Goal: Task Accomplishment & Management: Manage account settings

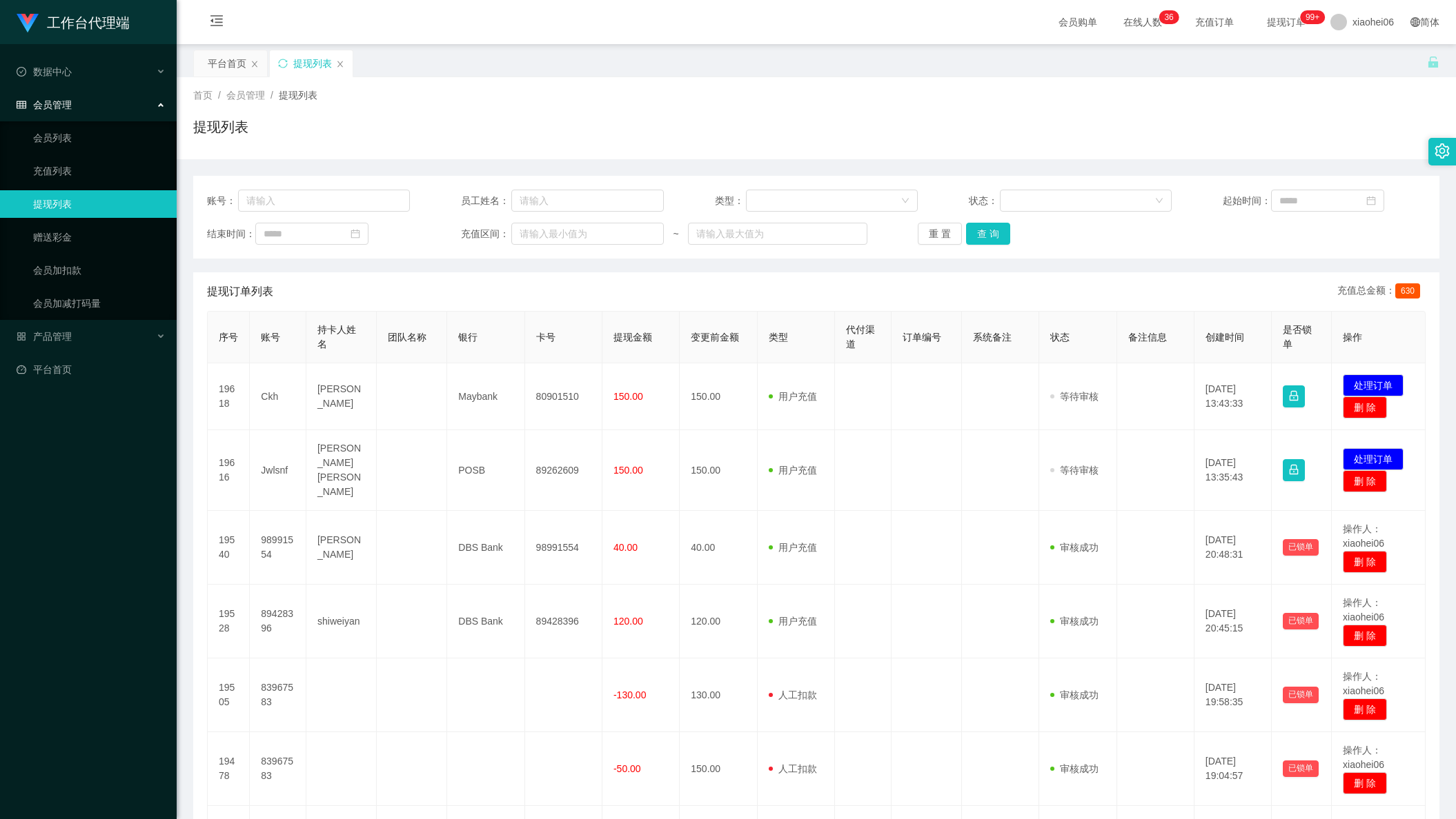
click at [541, 400] on td "80901510" at bounding box center [563, 397] width 77 height 67
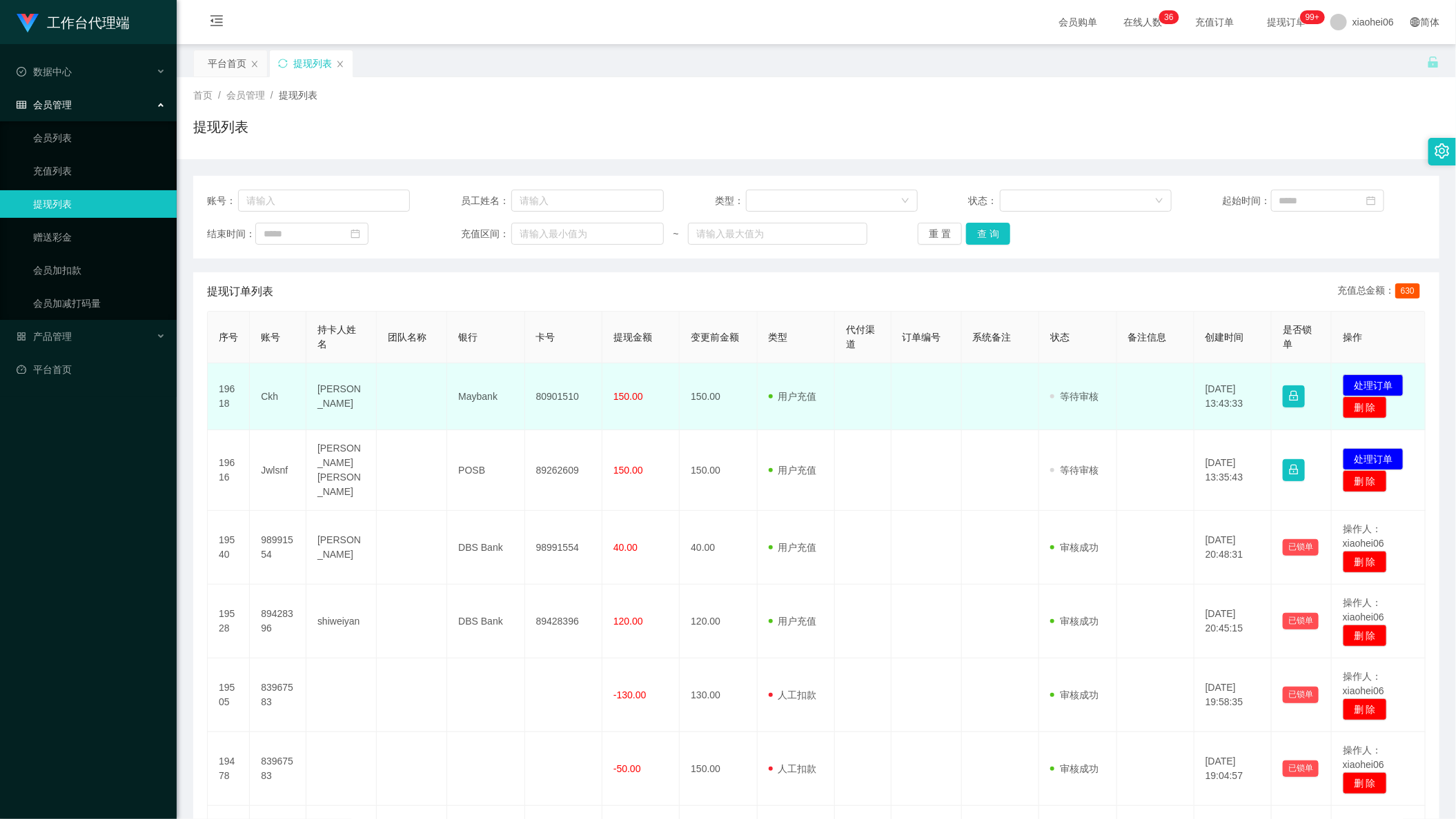
click at [549, 395] on td "80901510" at bounding box center [563, 397] width 77 height 67
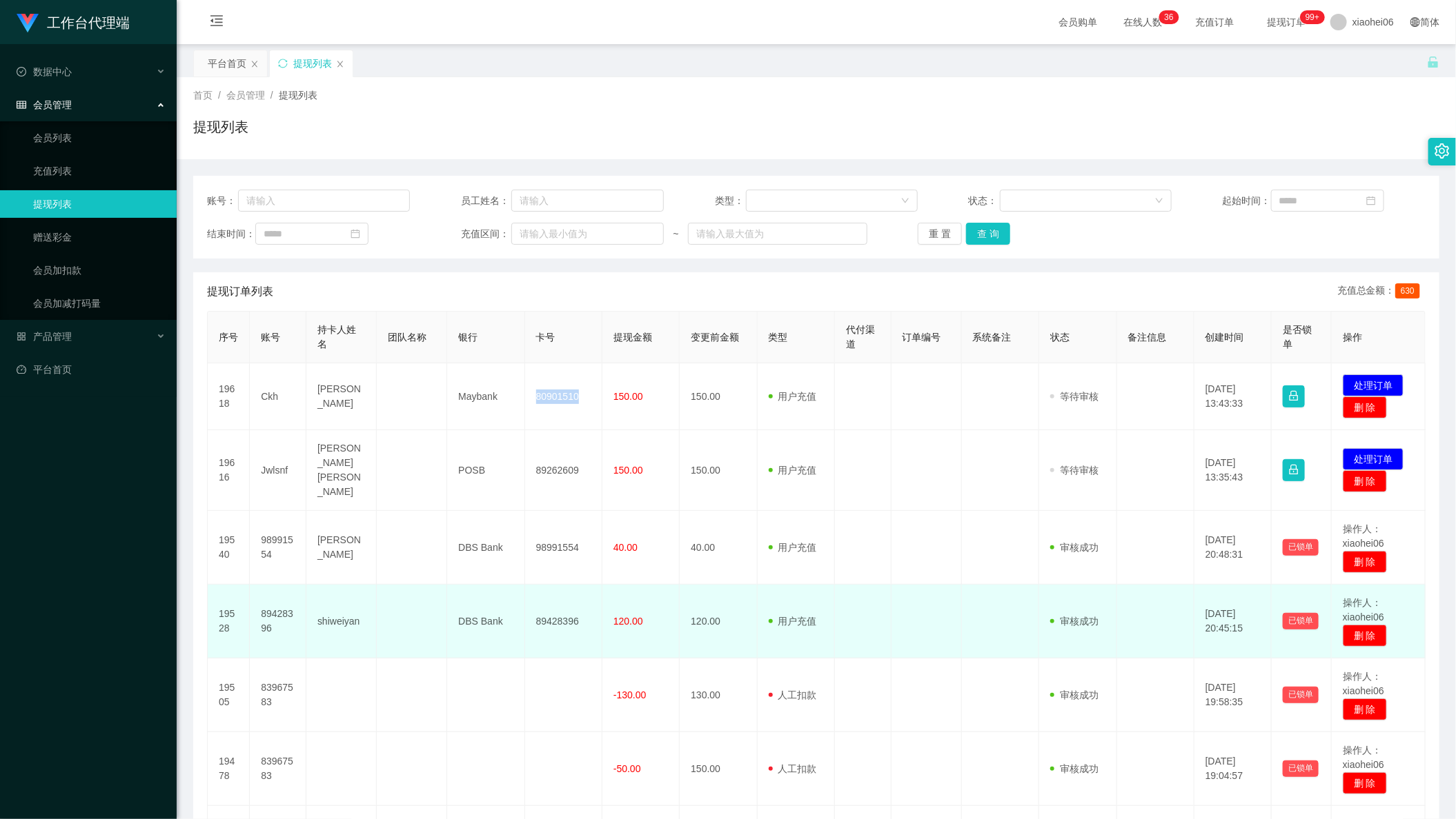
copy td "80901510"
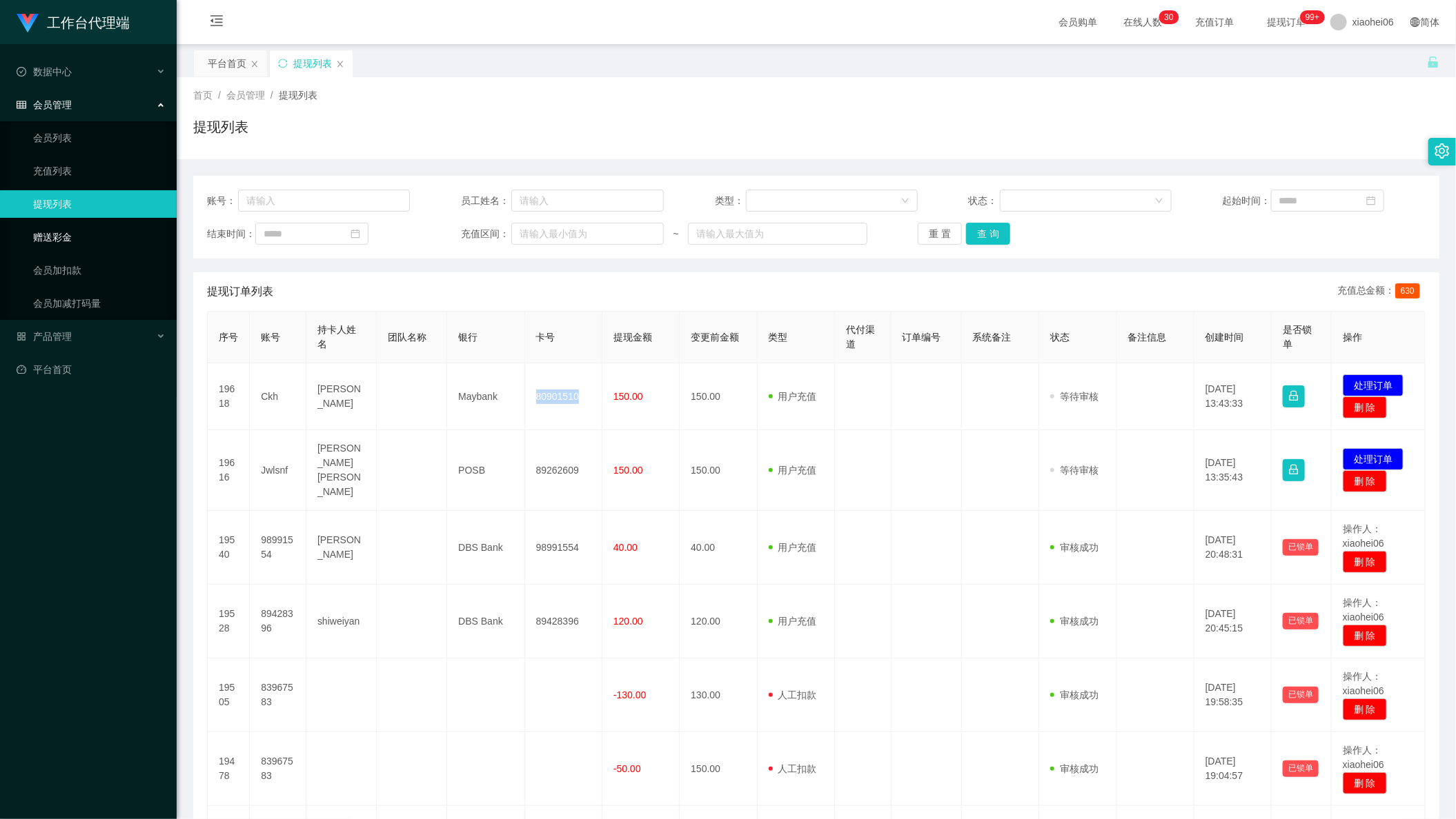
click at [75, 234] on link "赠送彩金" at bounding box center [99, 237] width 133 height 27
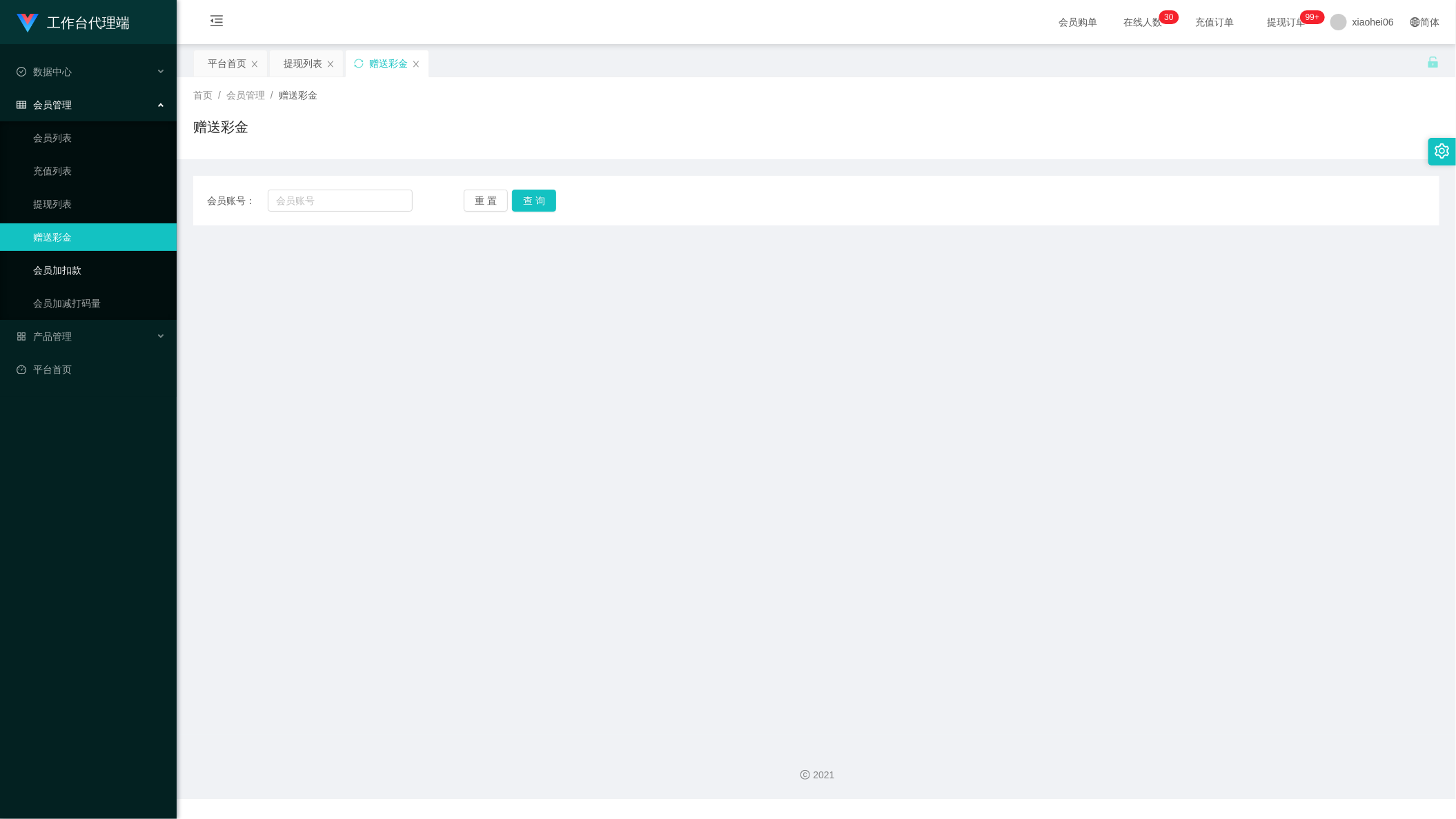
click at [85, 256] on link "会员加扣款" at bounding box center [99, 270] width 133 height 27
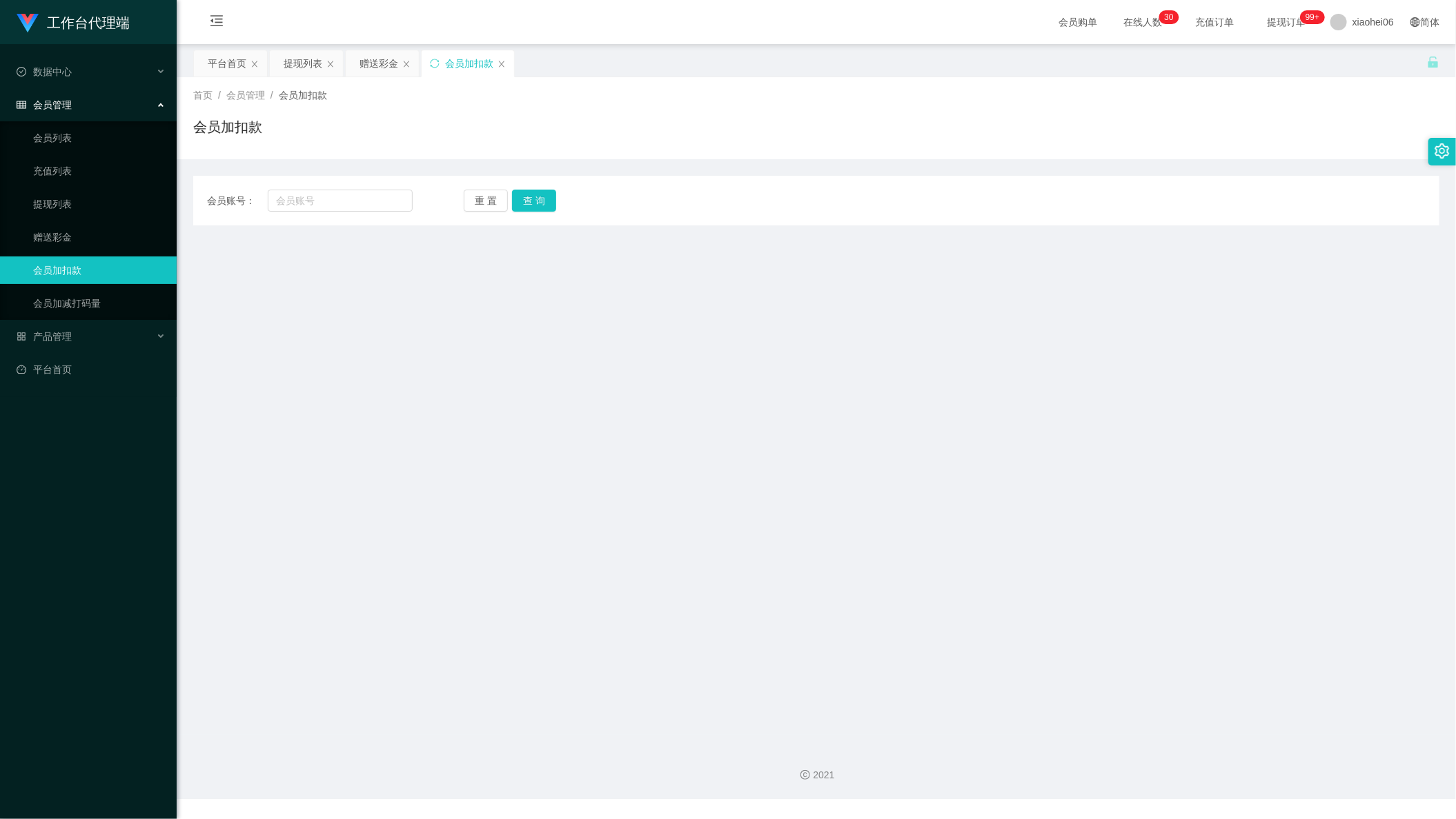
click at [342, 217] on div "会员账号： 重 置 查 询 会员账号 会员姓名 账号余额 操作类型 人工加款 人工扣款 金额 确 定" at bounding box center [816, 200] width 1246 height 50
drag, startPoint x: 359, startPoint y: 205, endPoint x: 427, endPoint y: 205, distance: 68.0
click at [359, 205] on input "text" at bounding box center [339, 201] width 145 height 22
paste input "ppgim"
type input "ppgim"
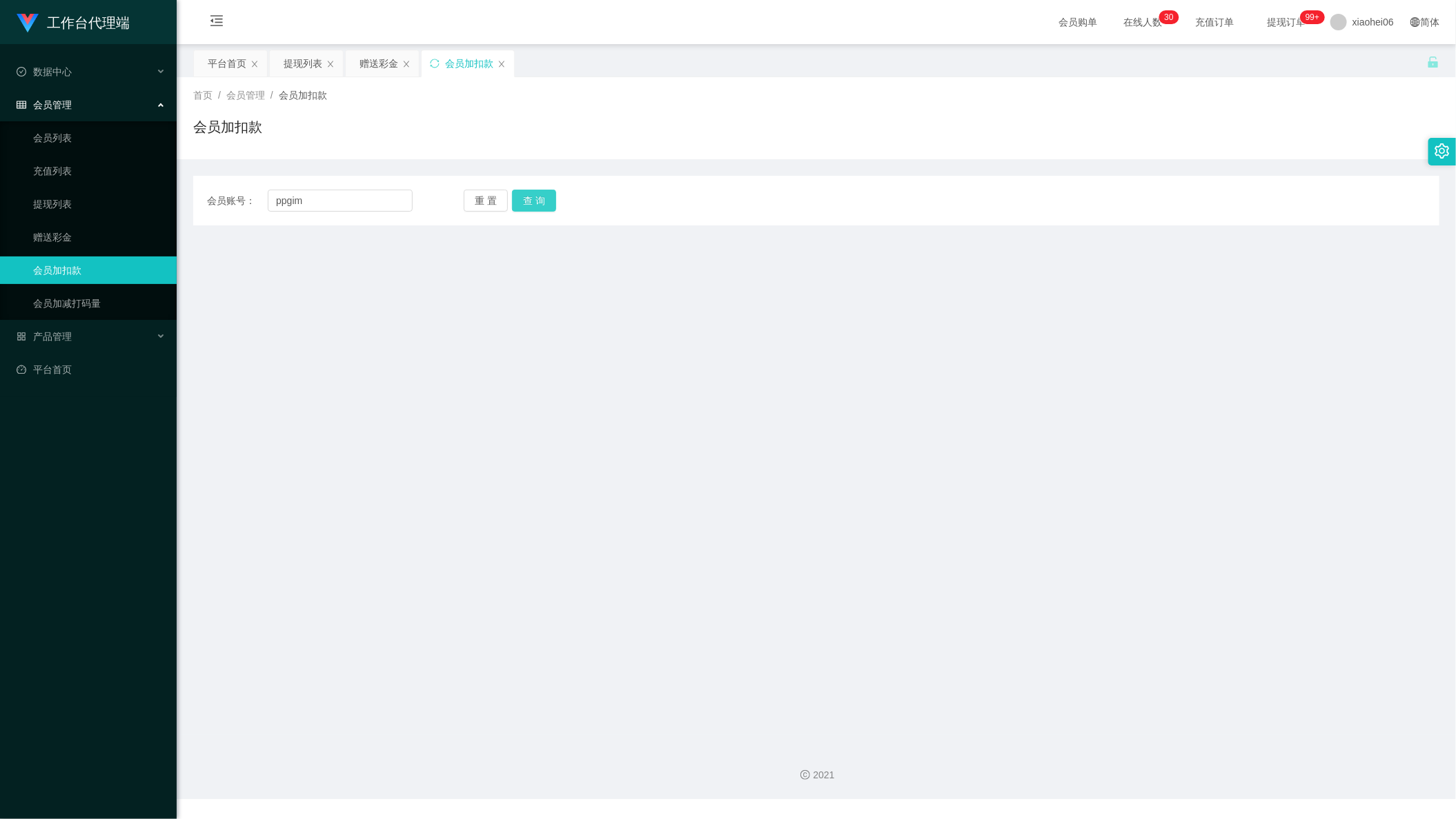
click at [542, 201] on button "查 询" at bounding box center [534, 201] width 45 height 22
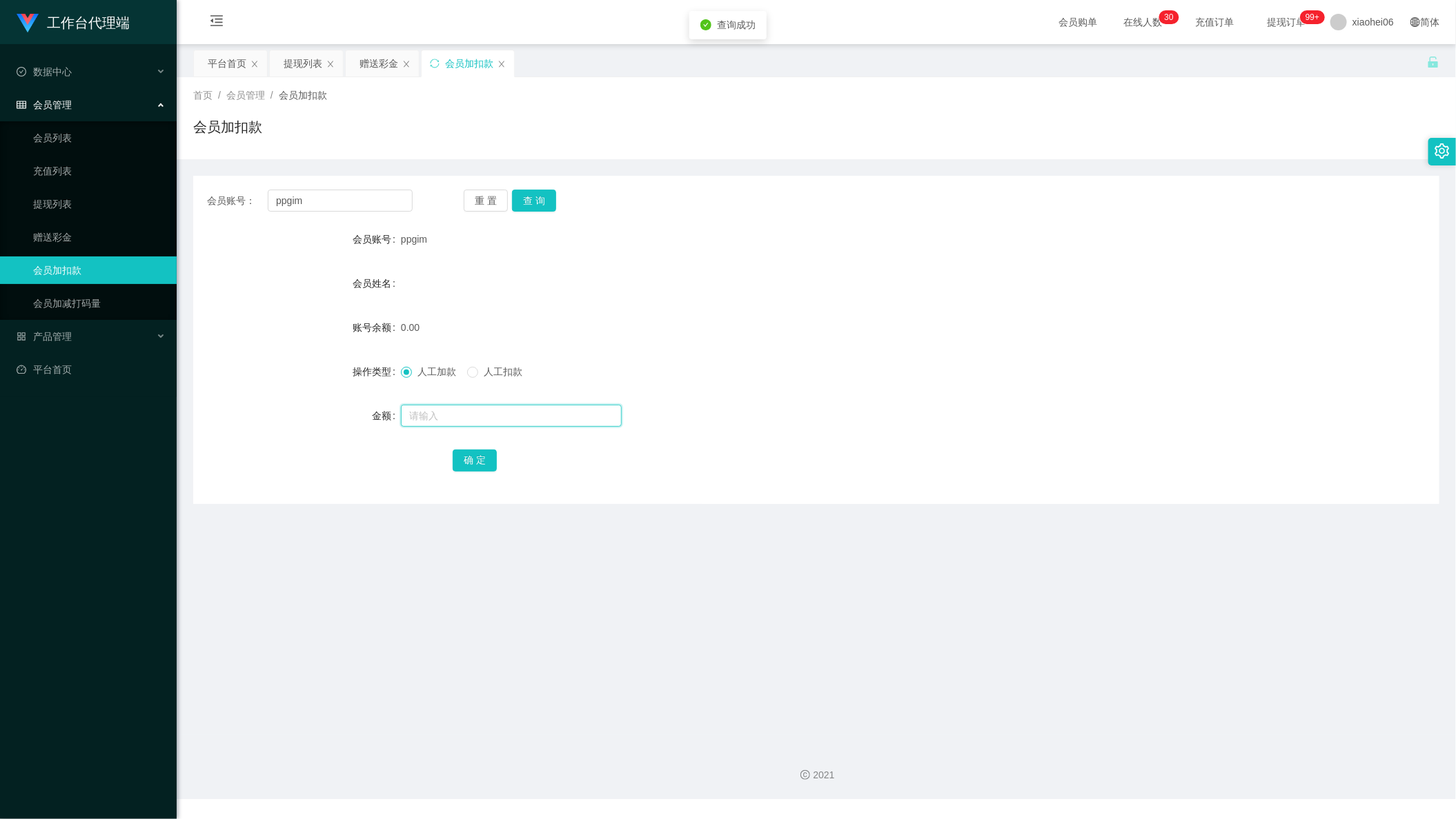
click at [483, 422] on input "text" at bounding box center [511, 415] width 221 height 22
type input "100"
click at [485, 455] on button "确 定" at bounding box center [475, 461] width 45 height 22
click at [959, 370] on div "人工加款 人工扣款" at bounding box center [765, 372] width 728 height 27
click at [292, 60] on div "提现列表" at bounding box center [303, 63] width 38 height 26
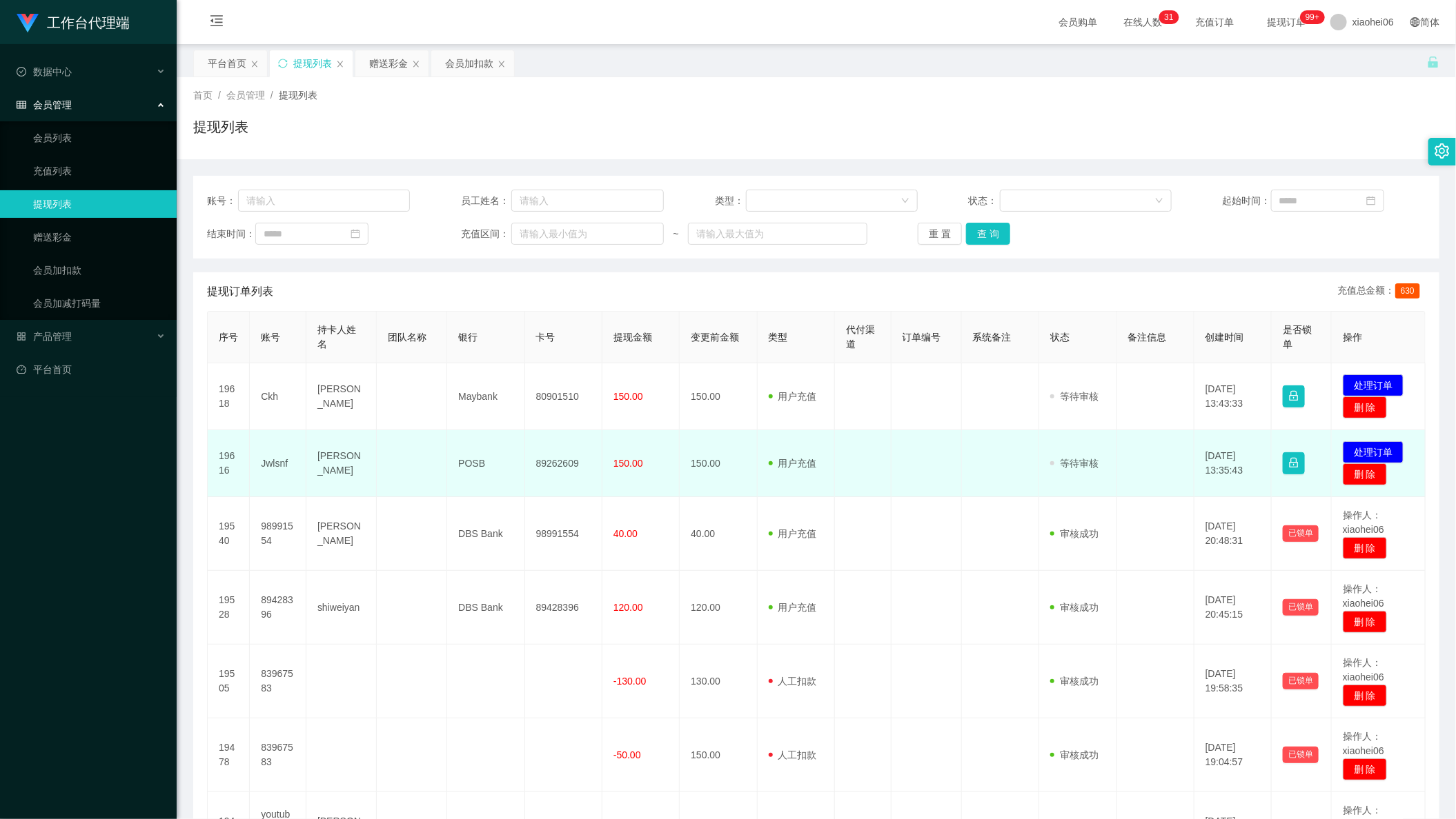
click at [1383, 439] on td "发起代付 处理订单 删 除" at bounding box center [1378, 464] width 94 height 67
click at [1365, 447] on button "处理订单" at bounding box center [1372, 453] width 61 height 22
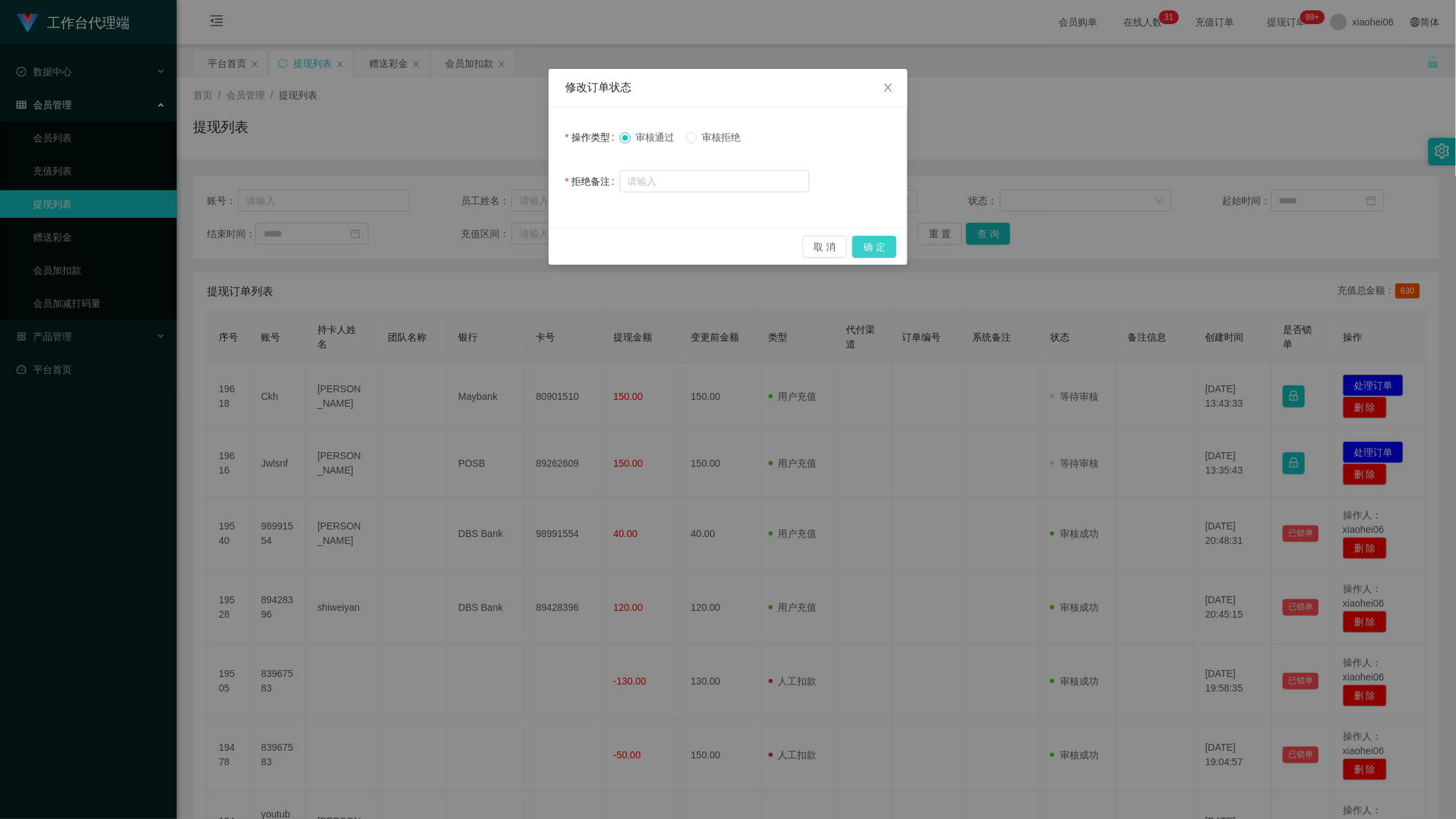
click at [874, 242] on button "确 定" at bounding box center [874, 246] width 45 height 22
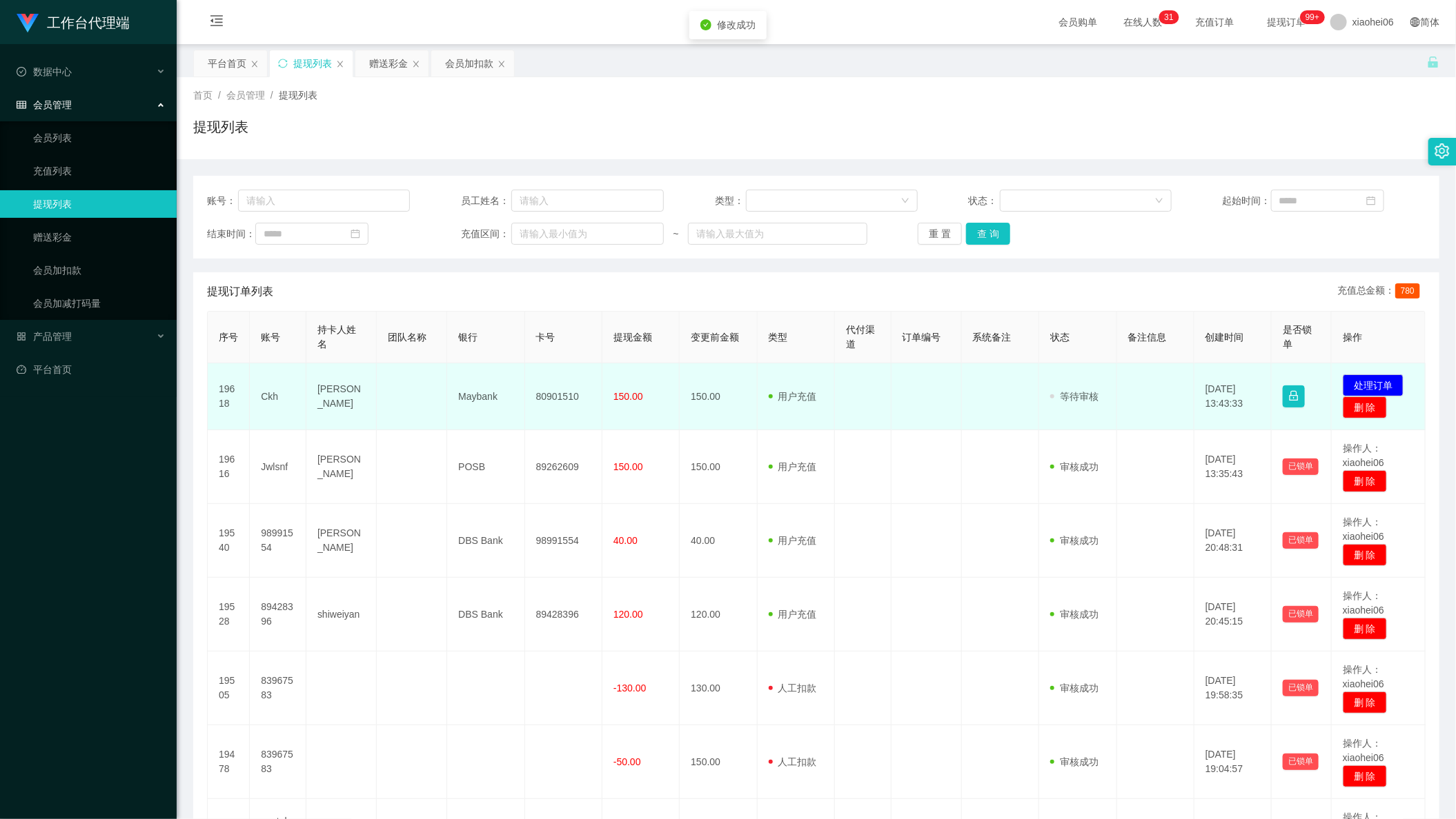
click at [1385, 371] on td "发起代付 处理订单 删 除" at bounding box center [1378, 397] width 94 height 67
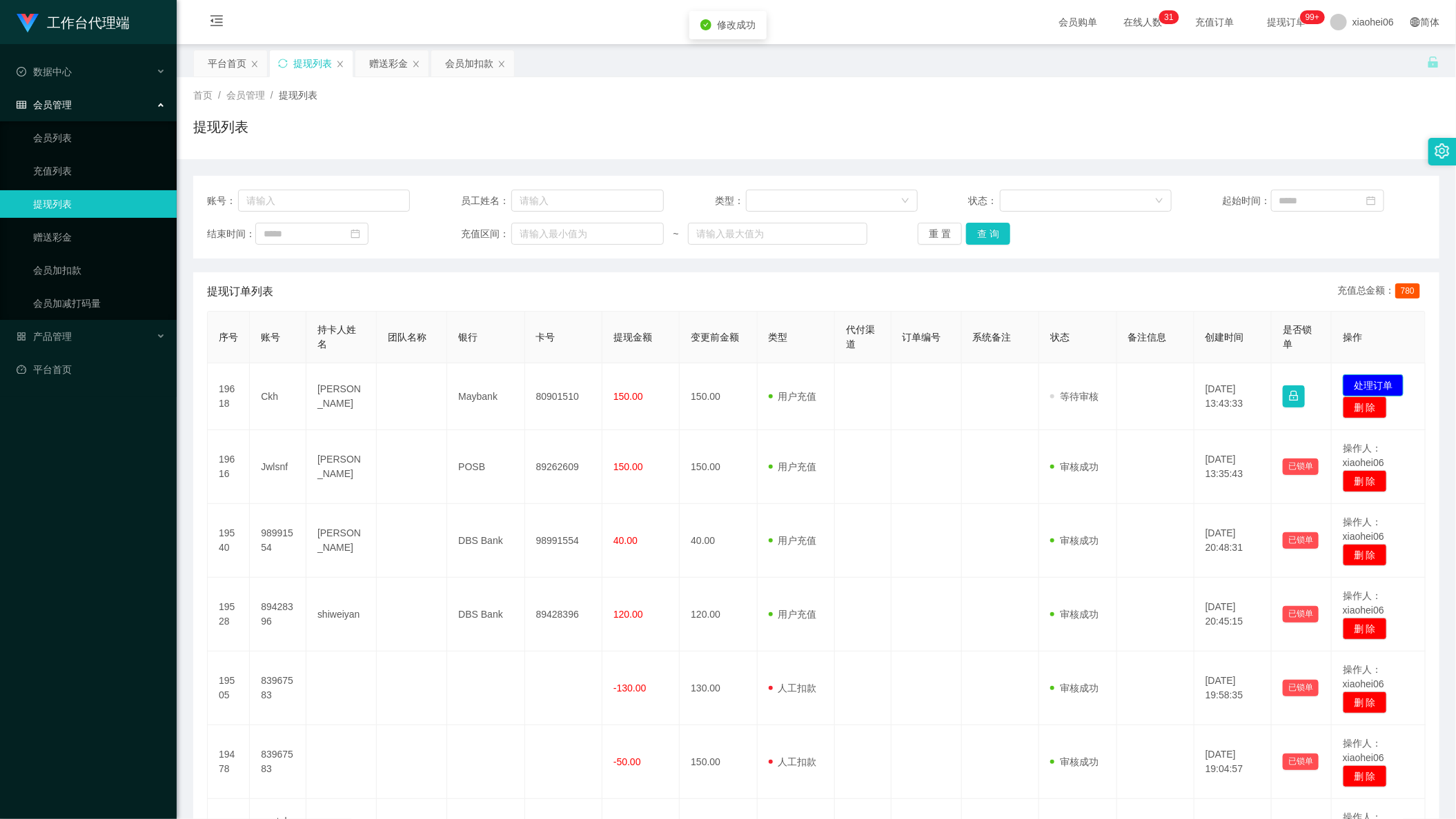
click at [1381, 377] on button "处理订单" at bounding box center [1372, 385] width 61 height 22
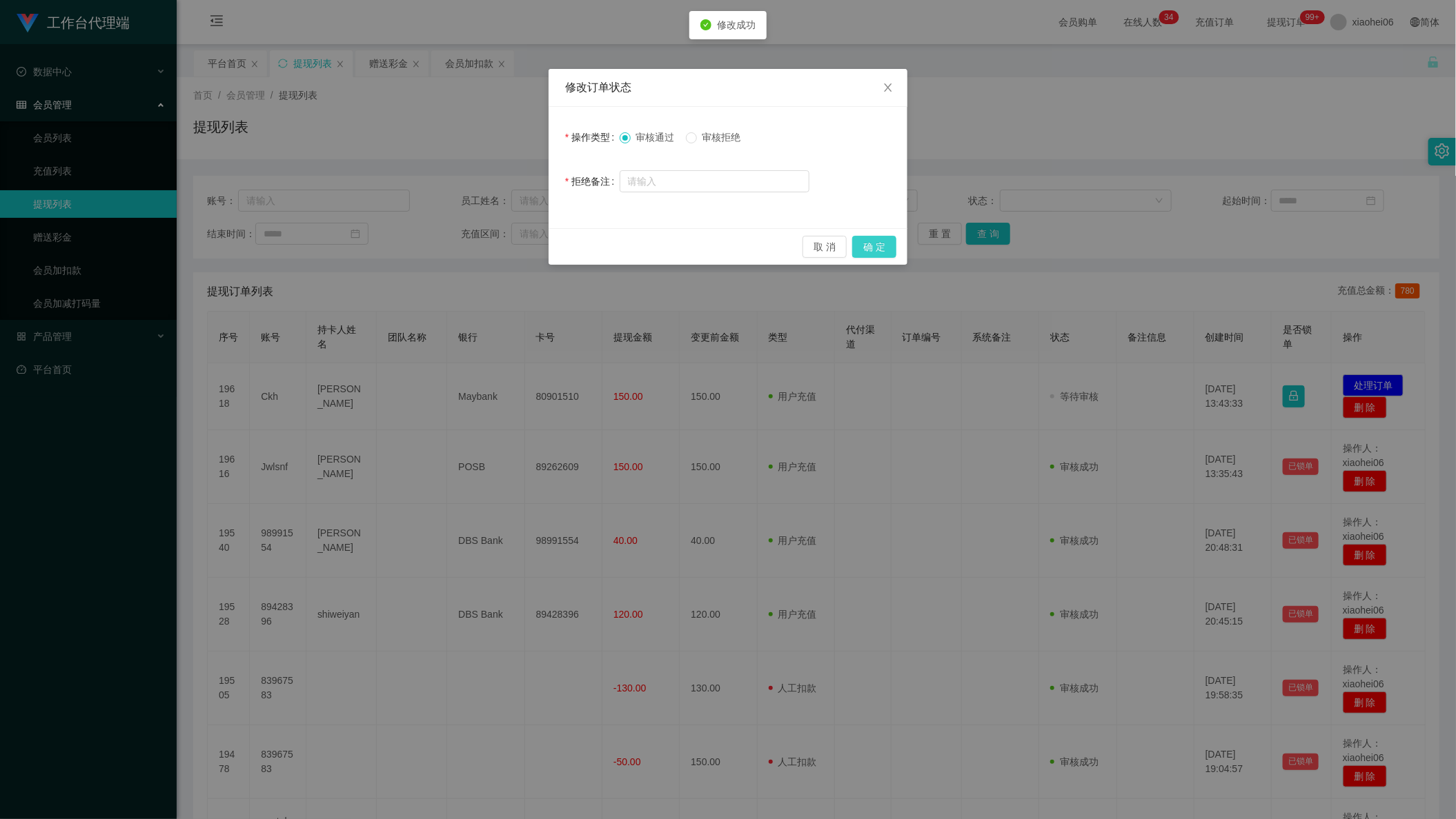
click at [877, 245] on button "确 定" at bounding box center [874, 246] width 45 height 22
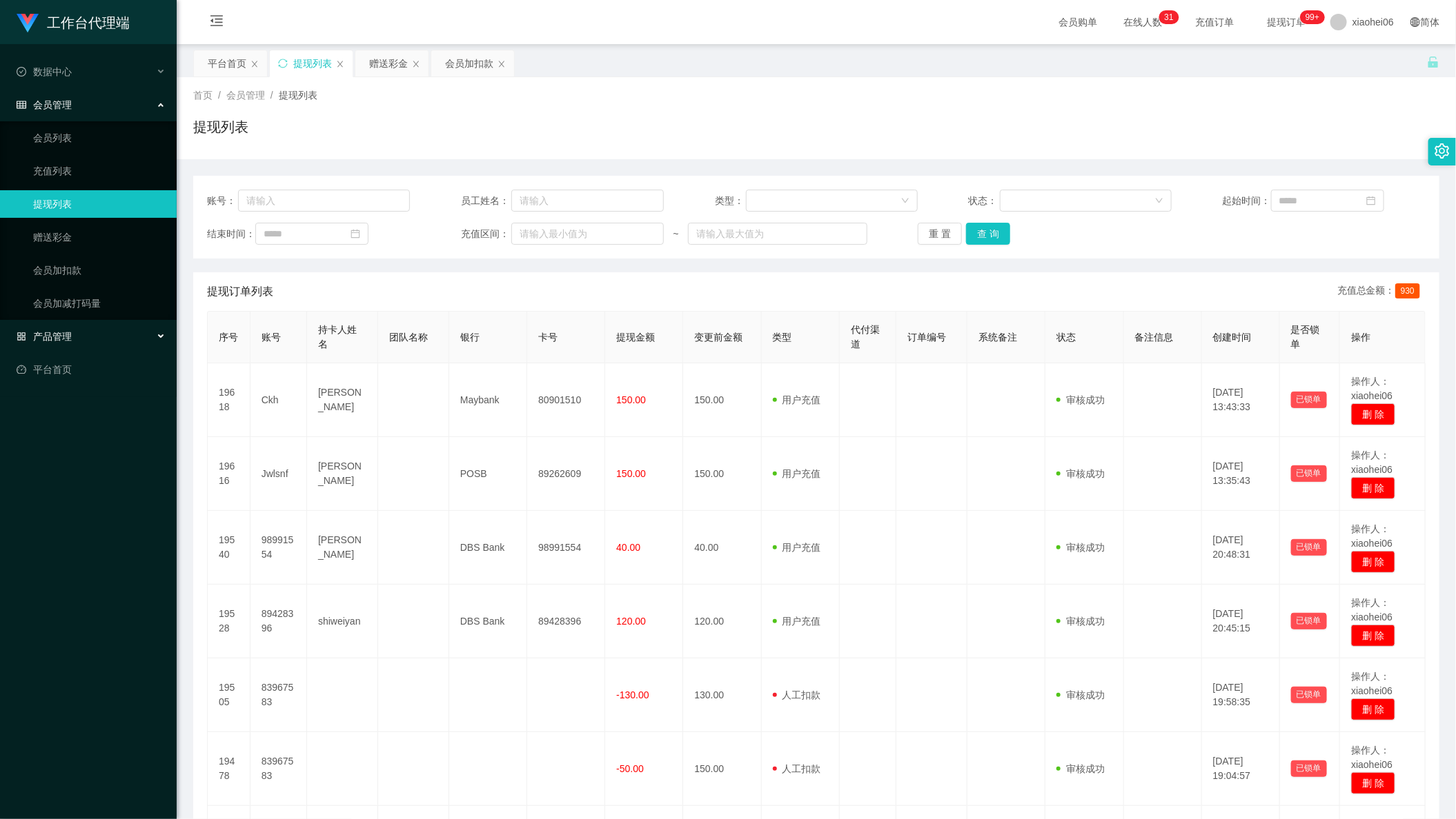
click at [106, 327] on div "产品管理" at bounding box center [88, 336] width 176 height 27
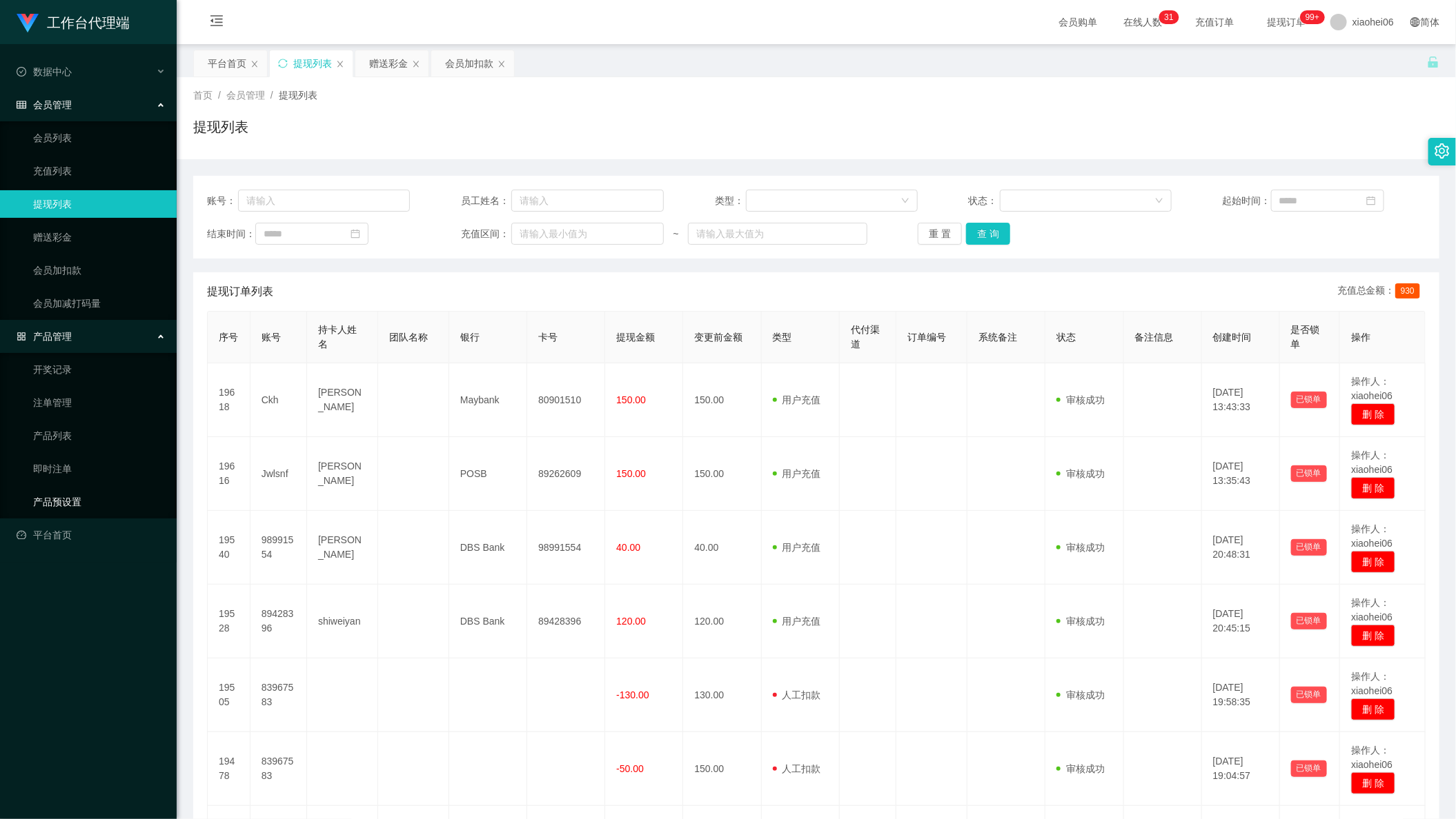
click at [71, 488] on link "产品预设置" at bounding box center [99, 502] width 133 height 27
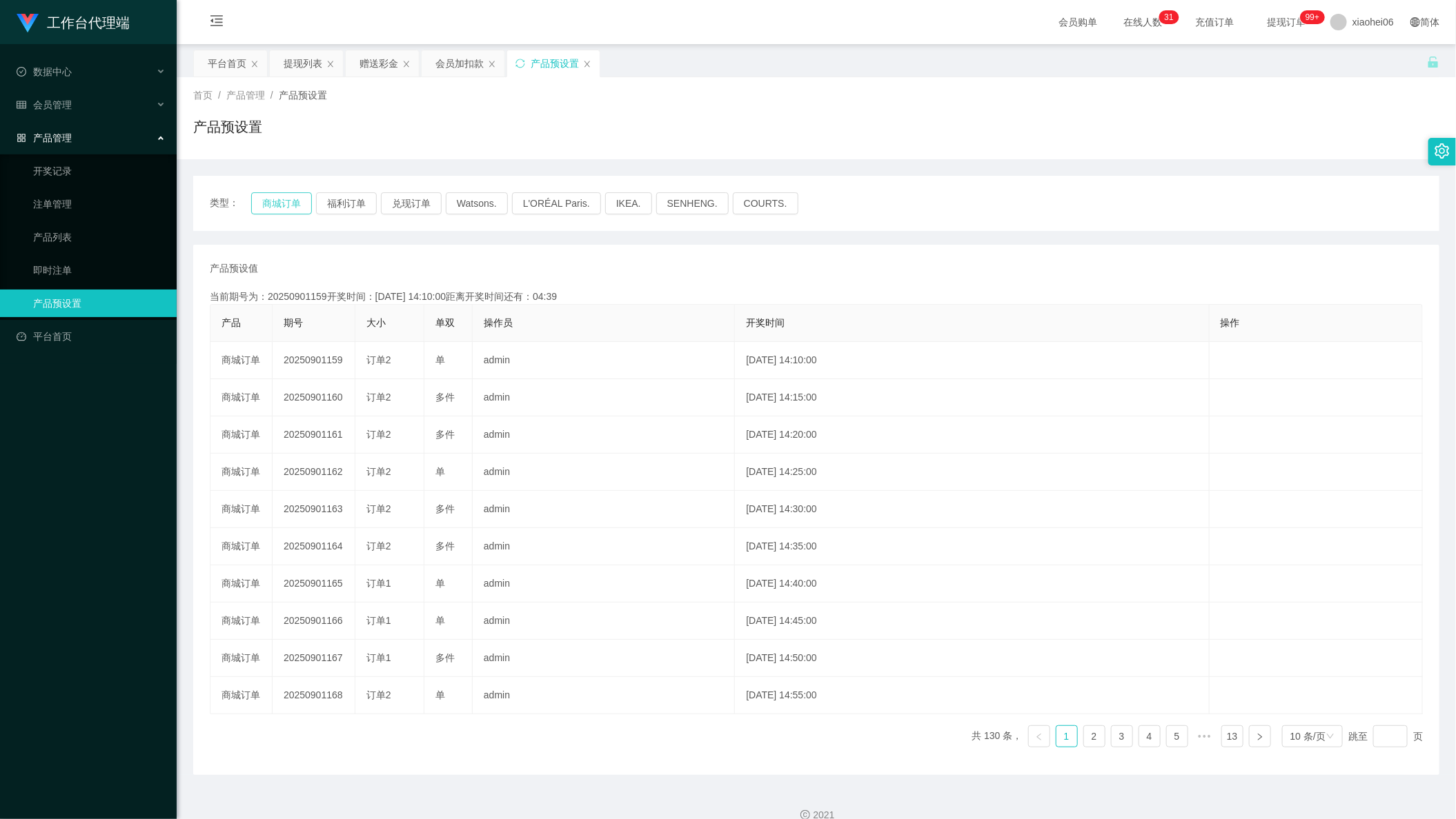
click at [276, 199] on button "商城订单" at bounding box center [281, 204] width 61 height 22
click at [295, 207] on button "商城订单" at bounding box center [281, 204] width 61 height 22
click at [370, 68] on div "赠送彩金" at bounding box center [378, 63] width 38 height 26
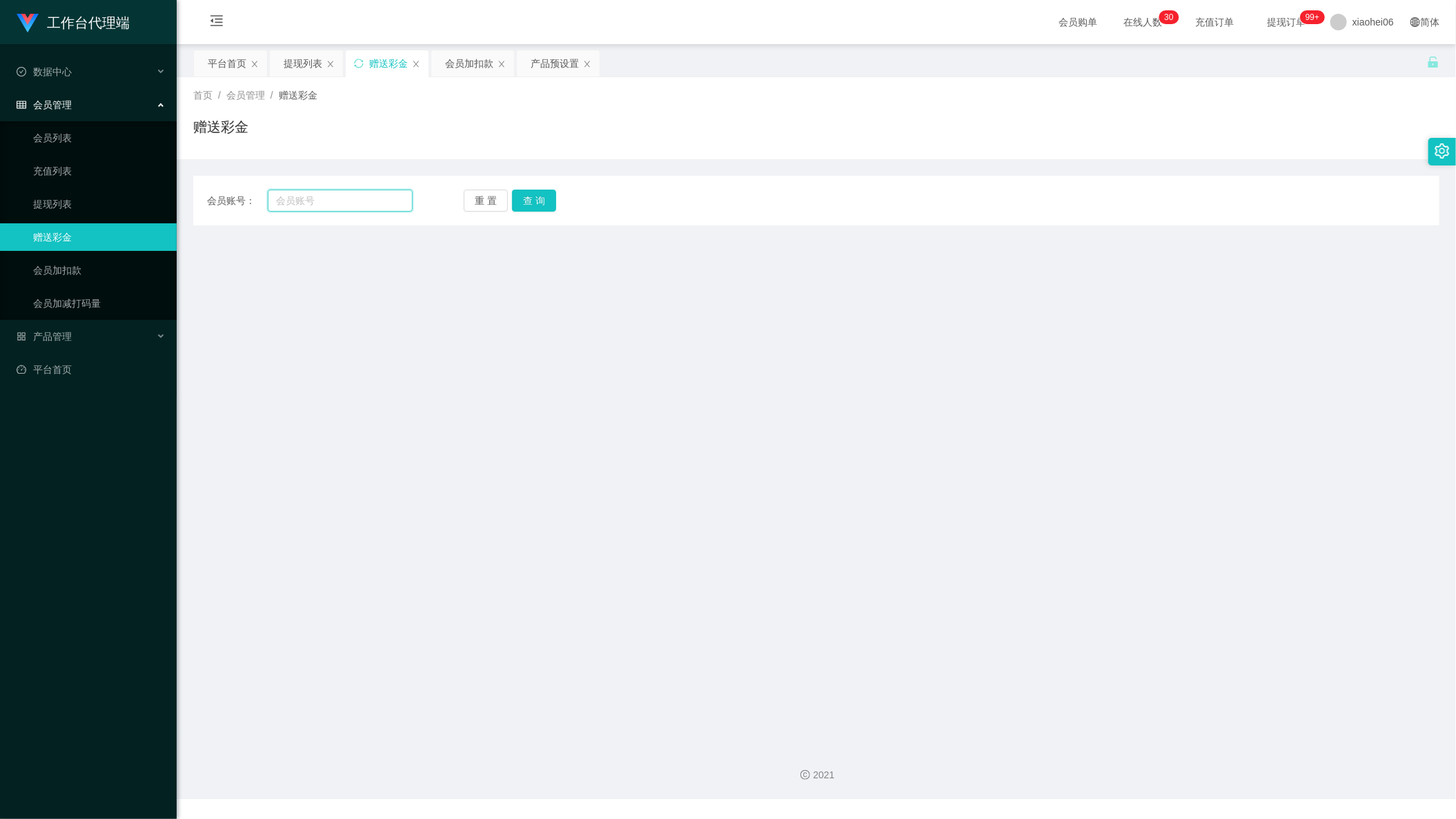
click at [368, 204] on input "text" at bounding box center [339, 201] width 145 height 22
paste input "ppgim"
type input "ppgim"
click at [522, 193] on button "查 询" at bounding box center [534, 201] width 45 height 22
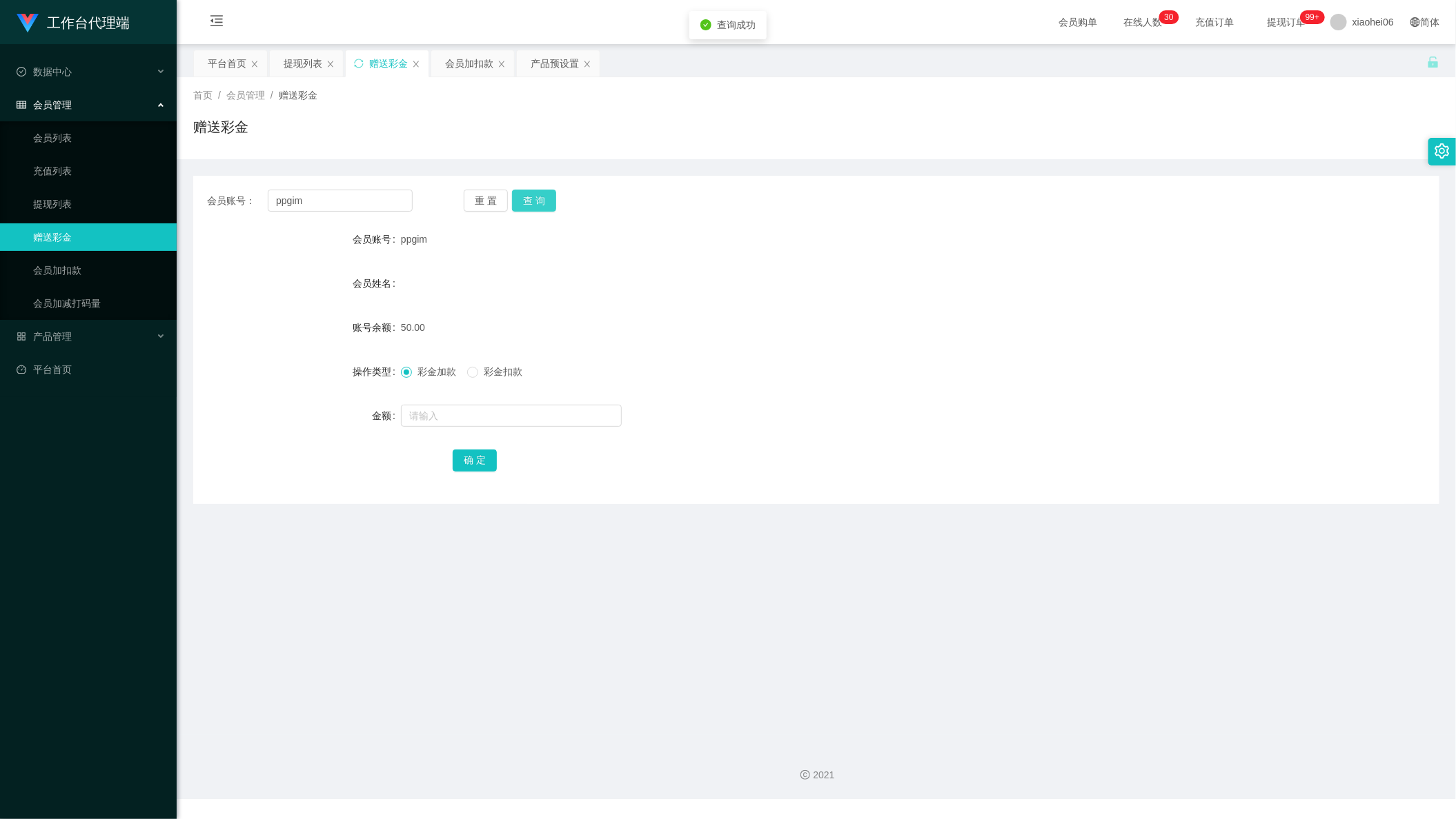
click at [526, 195] on button "查 询" at bounding box center [534, 201] width 45 height 22
click at [87, 327] on div "产品管理" at bounding box center [88, 336] width 176 height 27
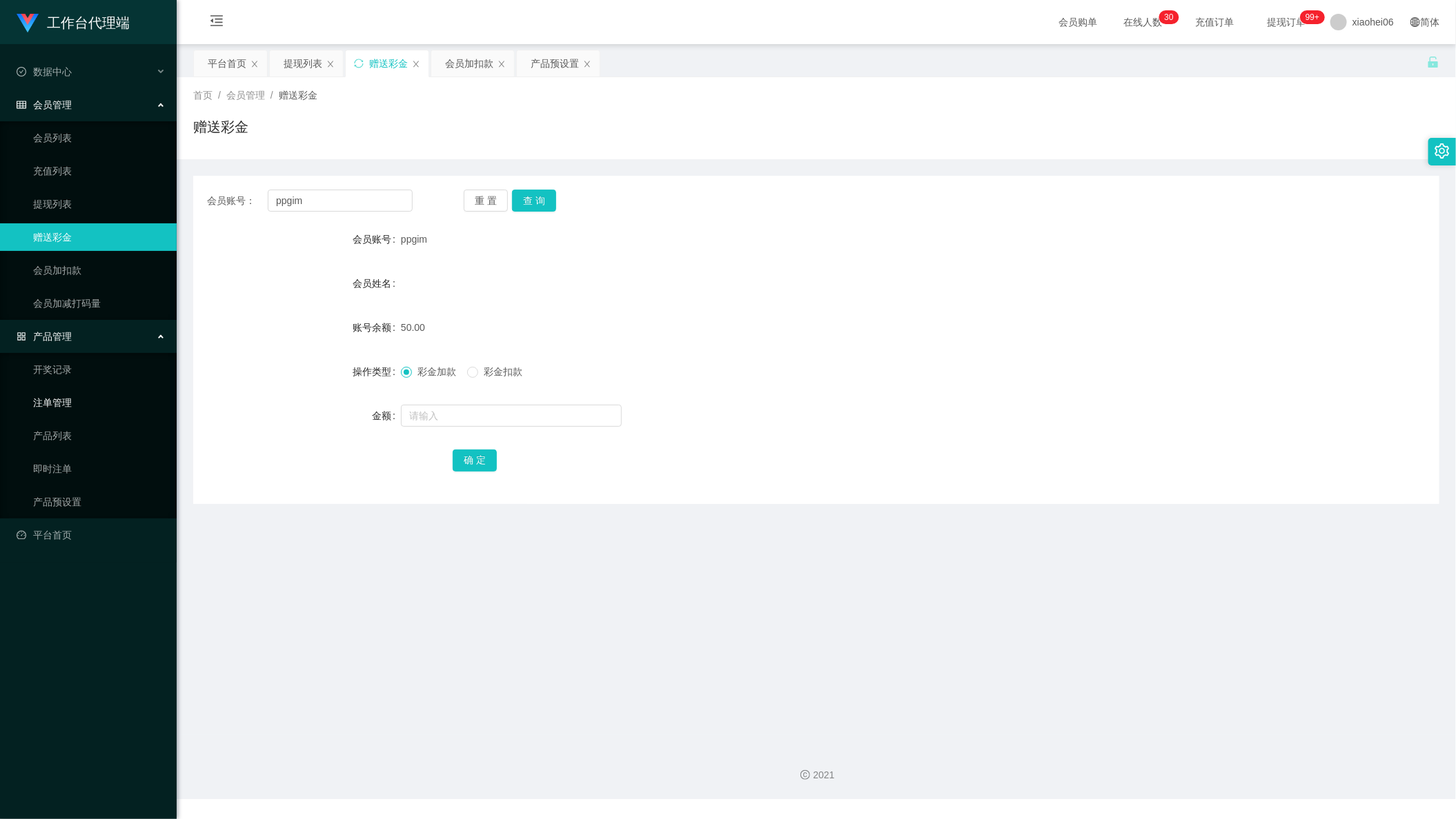
click at [85, 393] on link "注单管理" at bounding box center [99, 403] width 133 height 27
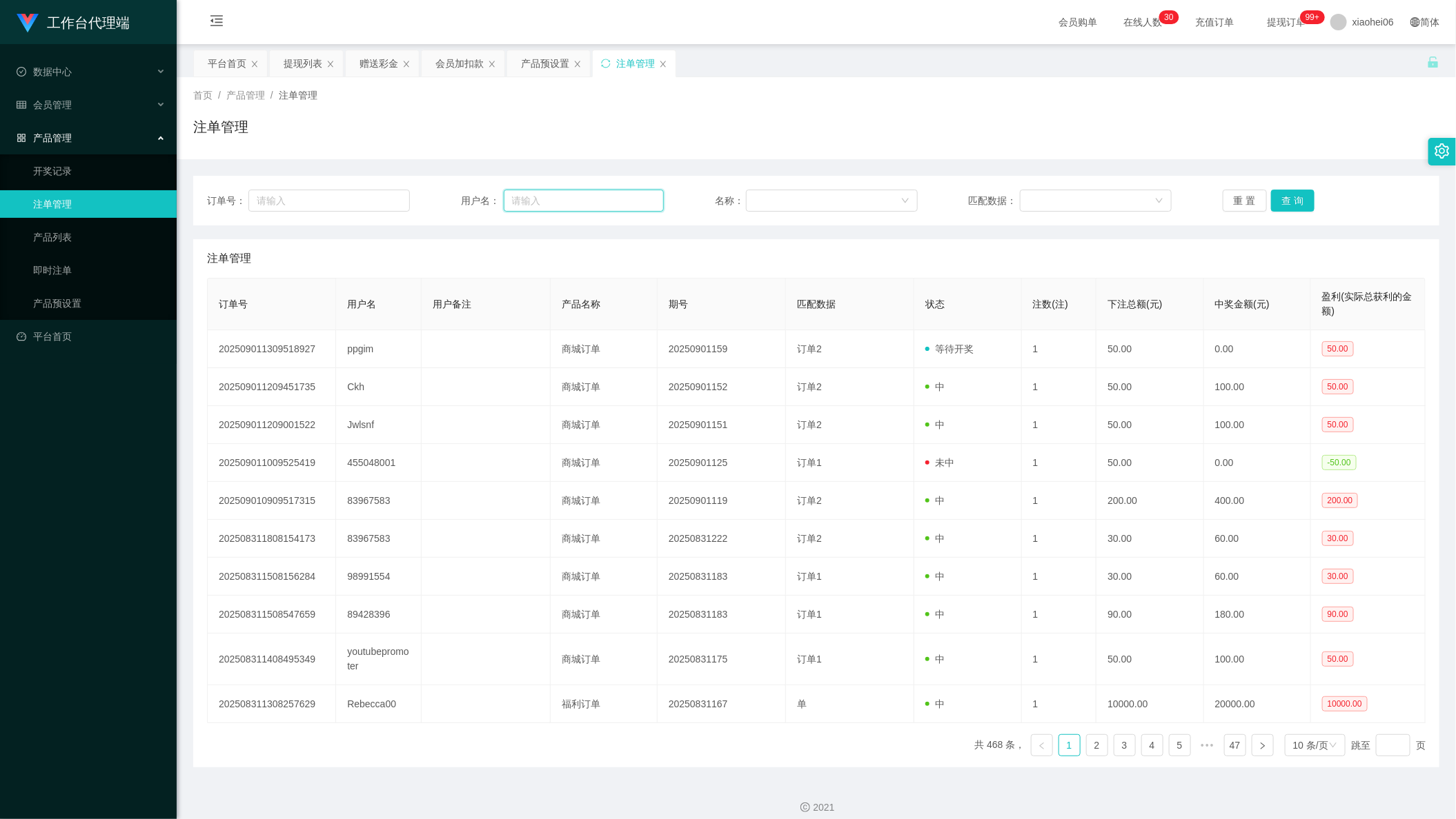
drag, startPoint x: 616, startPoint y: 195, endPoint x: 634, endPoint y: 201, distance: 19.0
click at [616, 195] on input "text" at bounding box center [584, 201] width 161 height 22
paste input "ppgim"
type input "ppgim"
click at [1300, 191] on button "查 询" at bounding box center [1293, 201] width 45 height 22
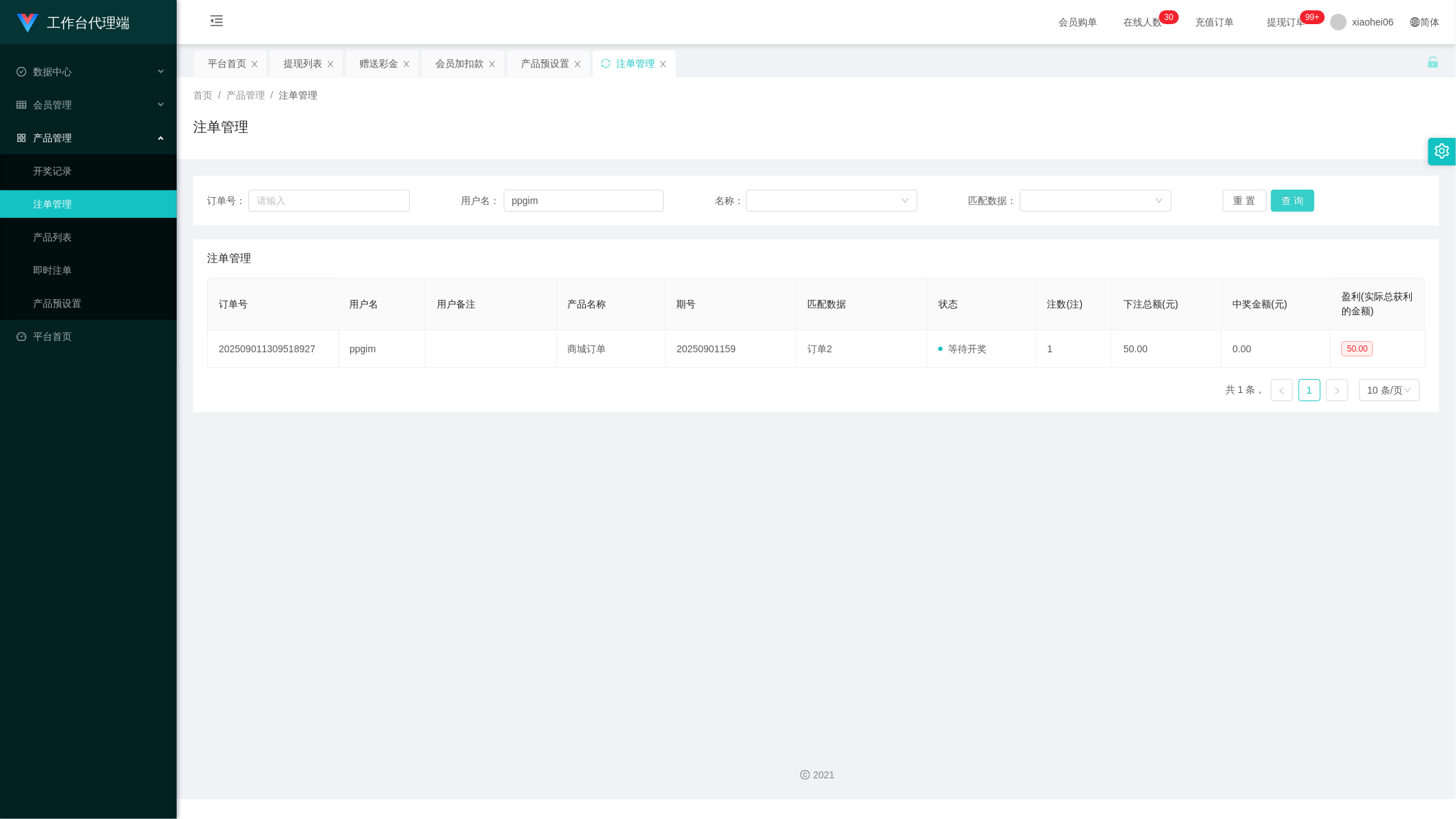
click at [1299, 191] on button "查 询" at bounding box center [1293, 201] width 45 height 22
click at [302, 67] on div "提现列表" at bounding box center [303, 63] width 38 height 26
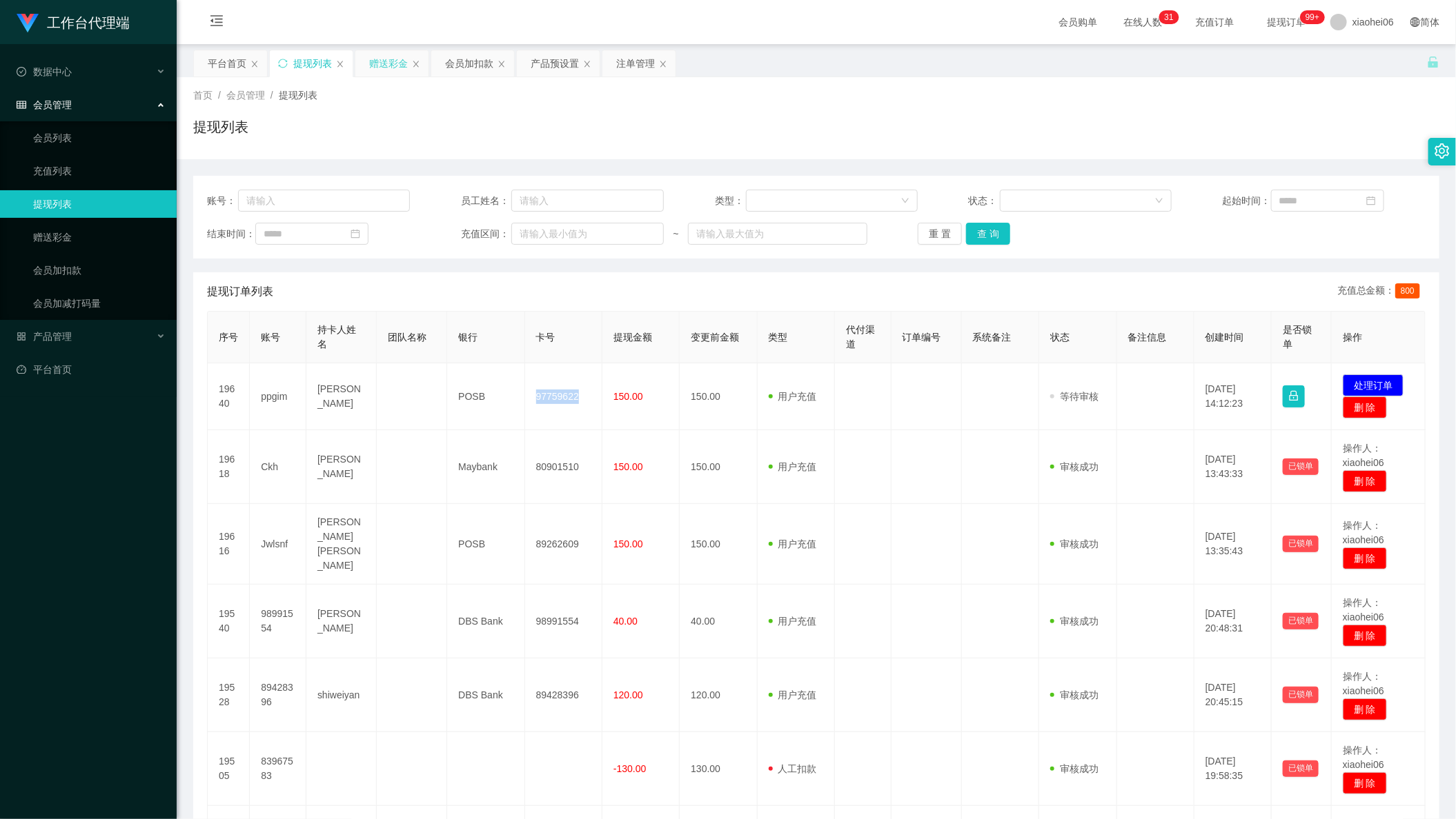
click at [382, 61] on div "赠送彩金" at bounding box center [388, 63] width 38 height 26
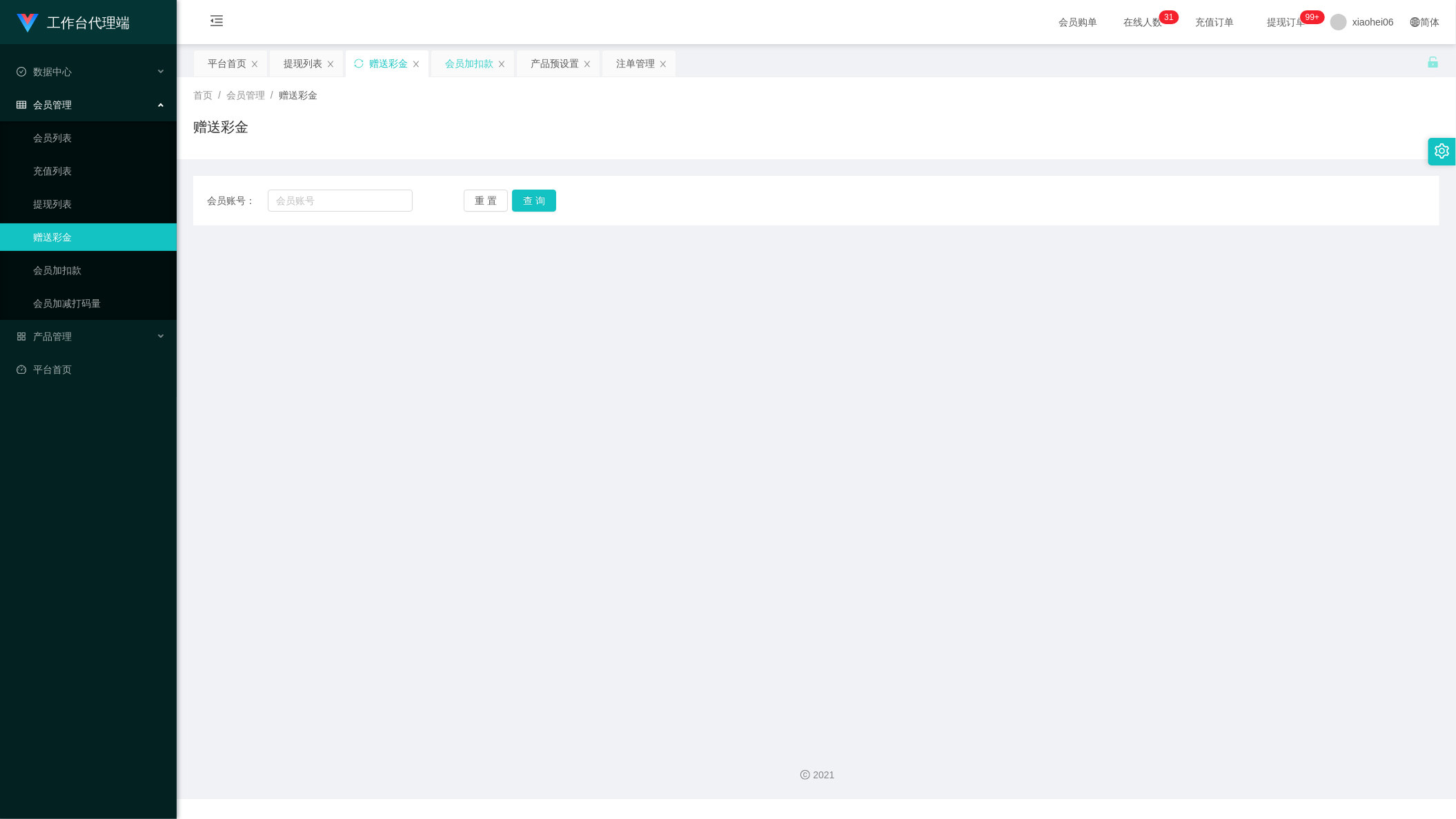
click at [475, 75] on div "会员加扣款" at bounding box center [468, 63] width 48 height 26
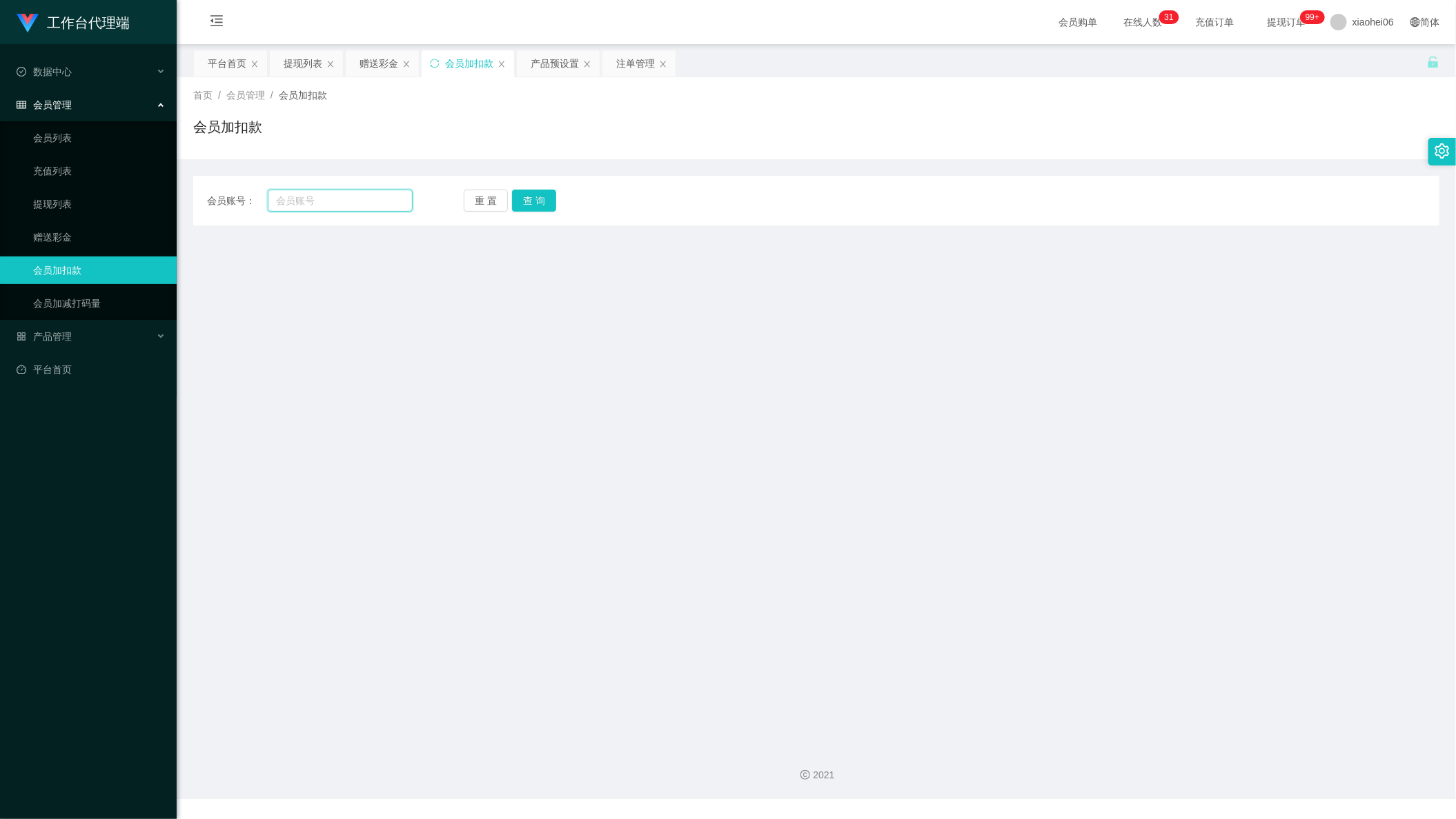
click at [354, 191] on input "text" at bounding box center [339, 201] width 145 height 22
paste input "88748347"
type input "88748347"
click at [545, 204] on button "查 询" at bounding box center [534, 201] width 45 height 22
drag, startPoint x: 359, startPoint y: 197, endPoint x: 249, endPoint y: 181, distance: 111.2
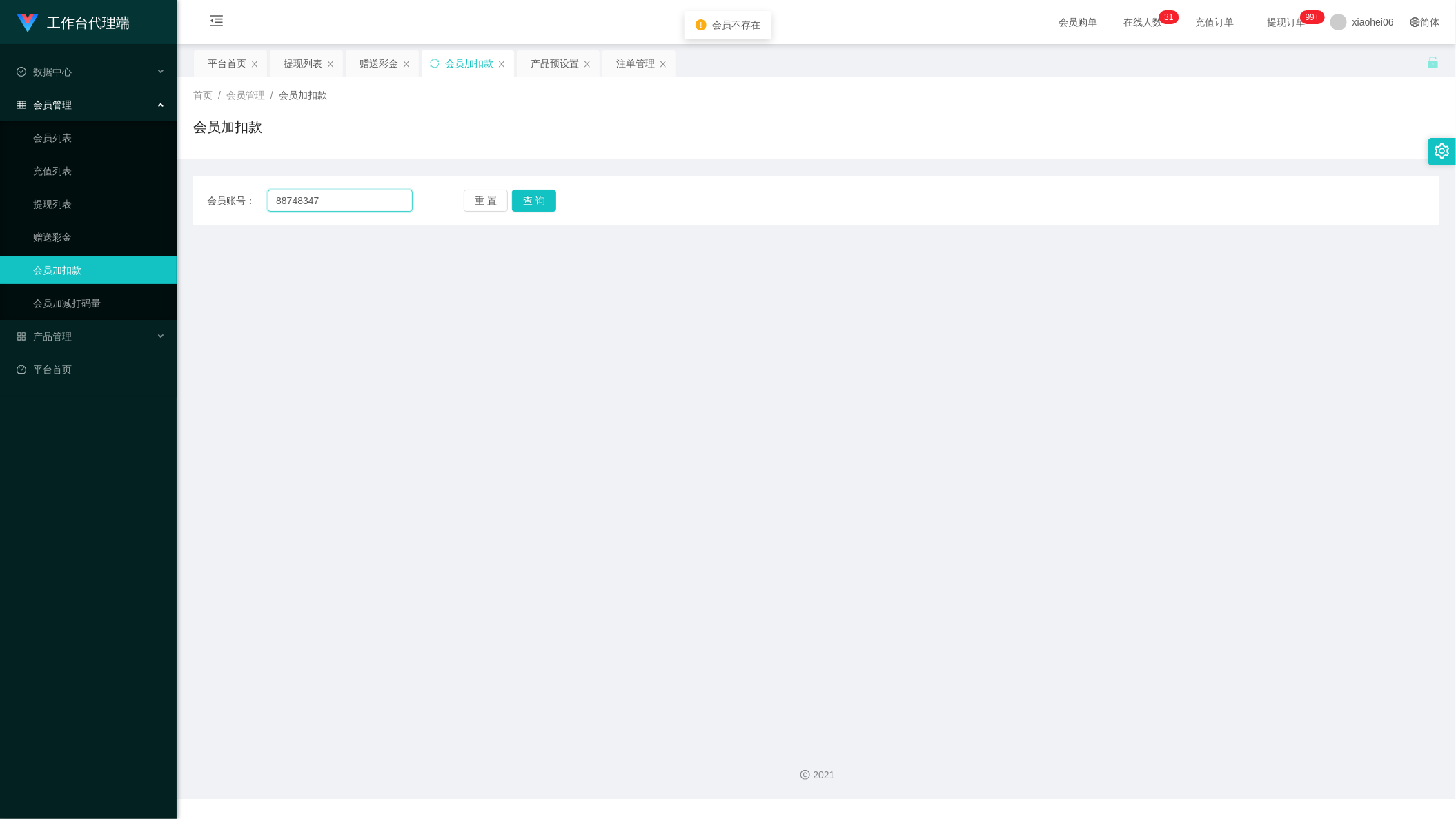
click at [193, 193] on div "会员账号： 88748347 重 置 查 询" at bounding box center [816, 201] width 1246 height 22
click at [365, 405] on main "关闭左侧 关闭右侧 关闭其它 刷新页面 平台首页 提现列表 赠送彩金 会员加扣款 产品预设置 注单管理 首页 / 会员管理 / 会员加扣款 / 会员加扣款 会…" at bounding box center [816, 390] width 1280 height 691
click at [365, 193] on input "text" at bounding box center [339, 201] width 145 height 22
paste input "61226666"
type input "61226666"
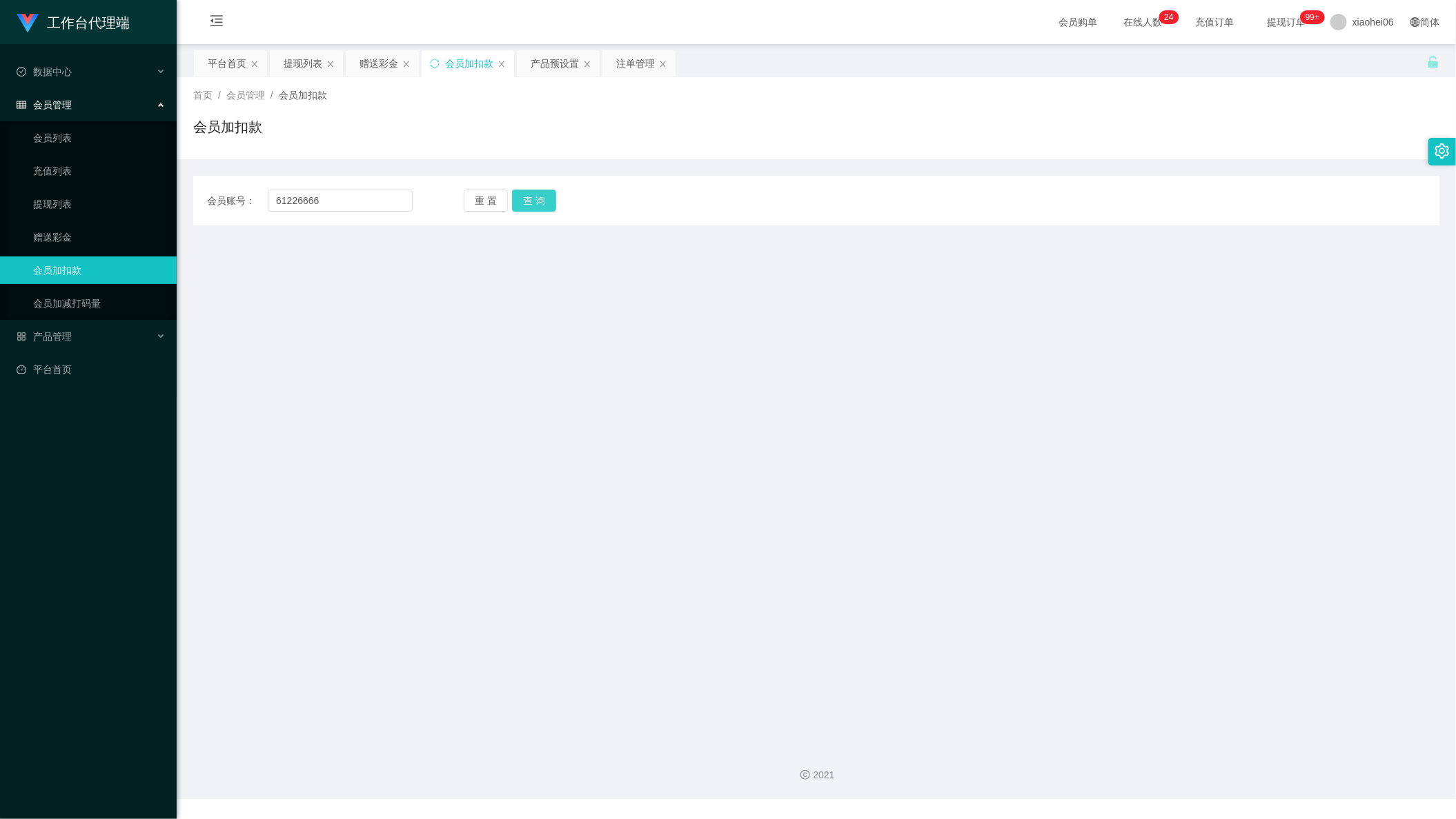
click at [530, 191] on button "查 询" at bounding box center [534, 201] width 45 height 22
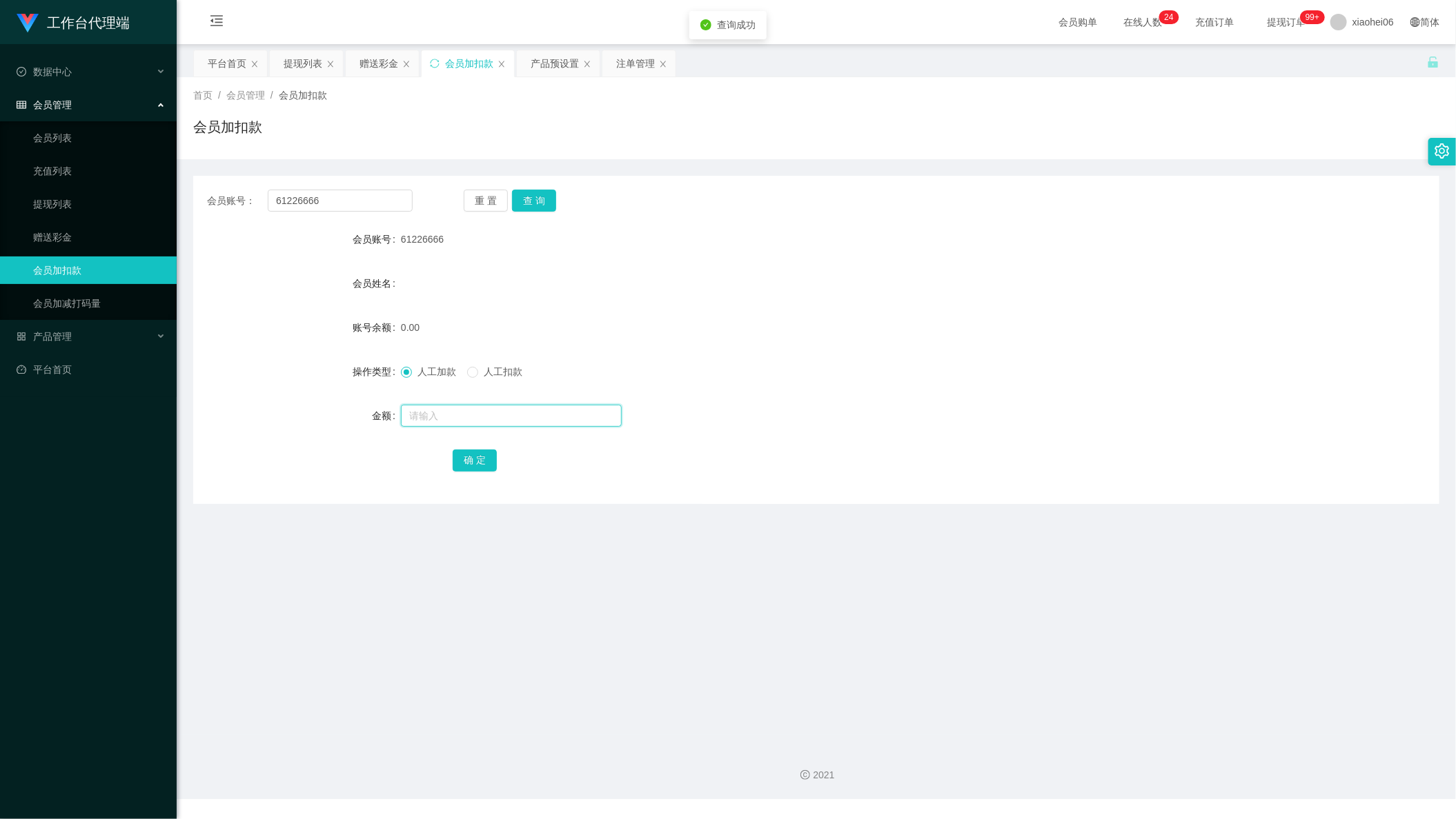
click at [502, 414] on input "text" at bounding box center [511, 415] width 221 height 22
type input "100"
click at [476, 464] on button "确 定" at bounding box center [475, 461] width 45 height 22
click at [319, 573] on main "关闭左侧 关闭右侧 关闭其它 刷新页面 平台首页 提现列表 赠送彩金 会员加扣款 产品预设置 注单管理 首页 / 会员管理 / 会员加扣款 / 会员加扣款 会…" at bounding box center [816, 390] width 1280 height 691
drag, startPoint x: 300, startPoint y: 65, endPoint x: 308, endPoint y: 70, distance: 9.4
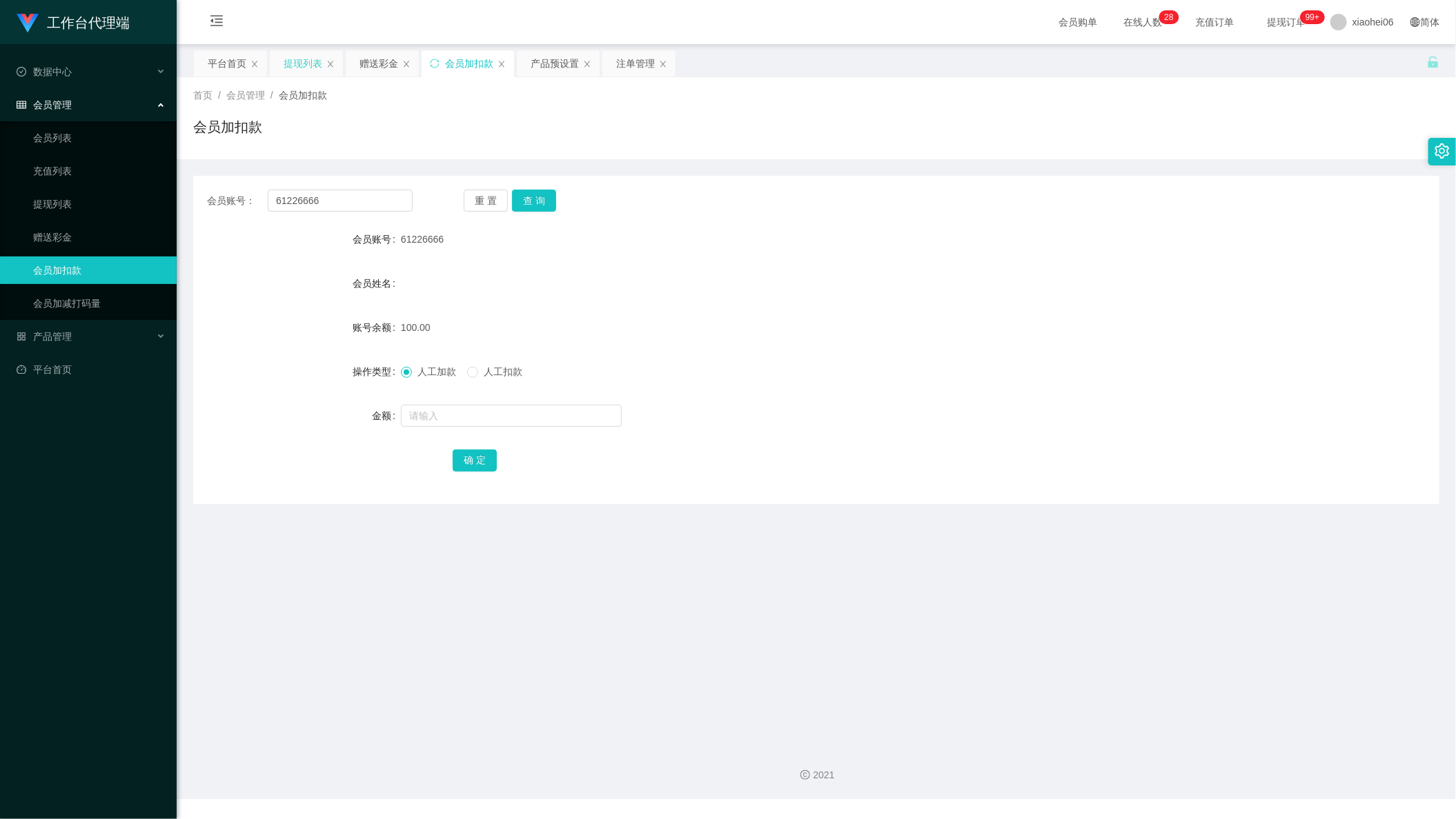
click at [300, 65] on div "提现列表" at bounding box center [303, 63] width 38 height 26
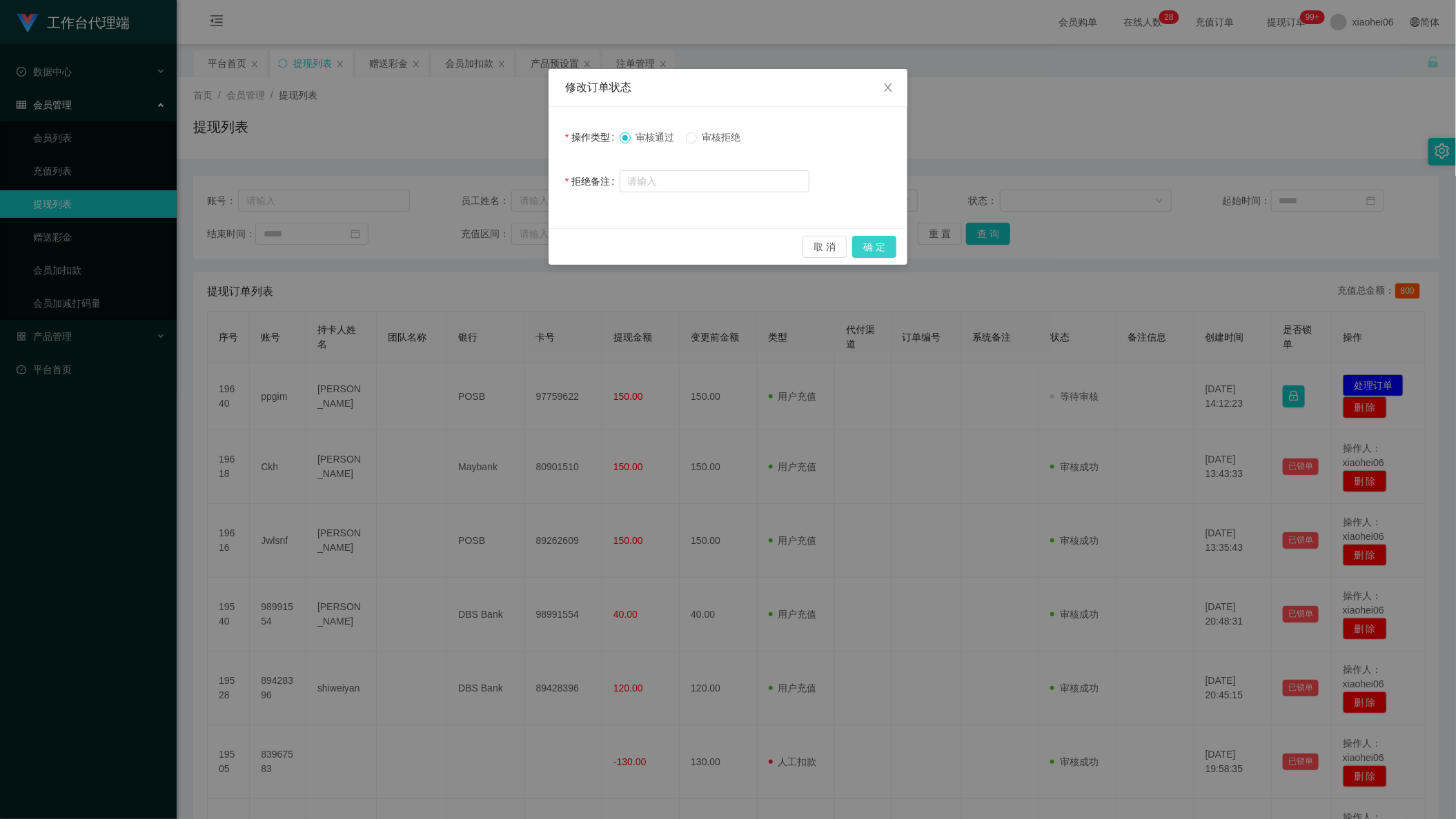
click at [872, 246] on button "确 定" at bounding box center [874, 246] width 45 height 22
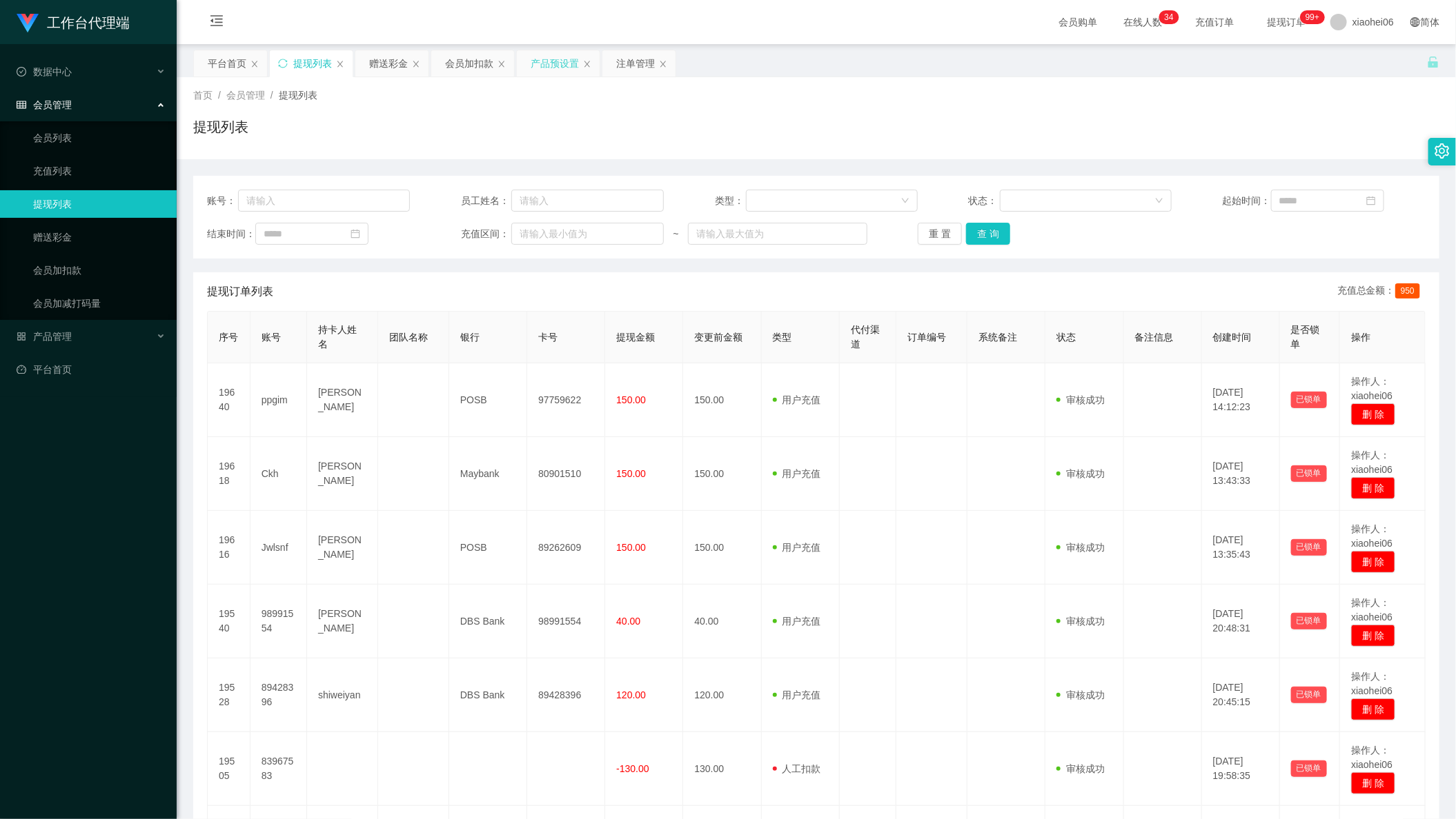
click at [557, 63] on div "产品预设置" at bounding box center [554, 63] width 48 height 26
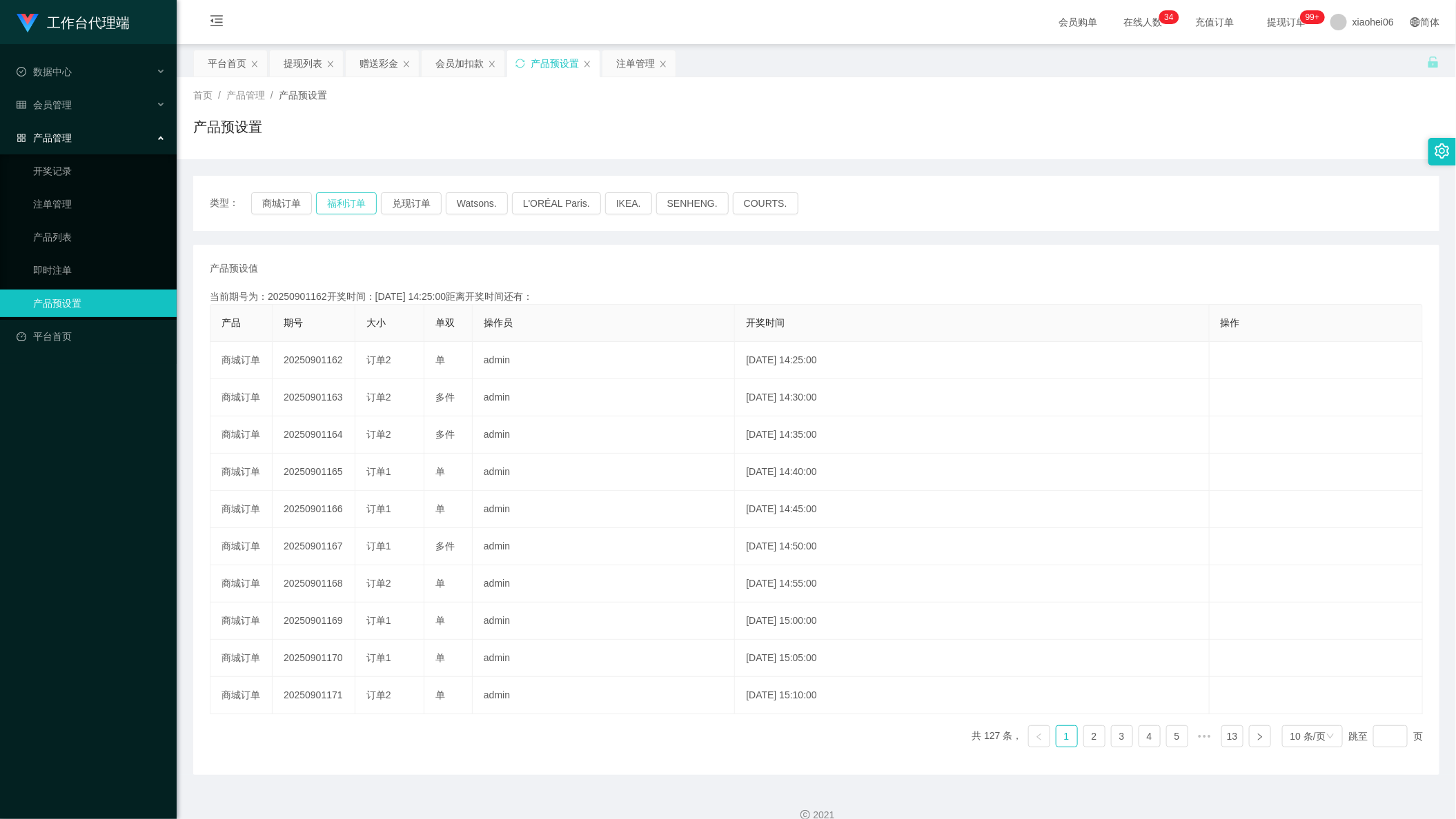
click at [329, 212] on button "福利订单" at bounding box center [346, 204] width 61 height 22
click at [298, 207] on button "商城订单" at bounding box center [281, 204] width 61 height 22
drag, startPoint x: 479, startPoint y: 70, endPoint x: 441, endPoint y: 104, distance: 51.0
click at [479, 71] on div "会员加扣款" at bounding box center [459, 63] width 48 height 26
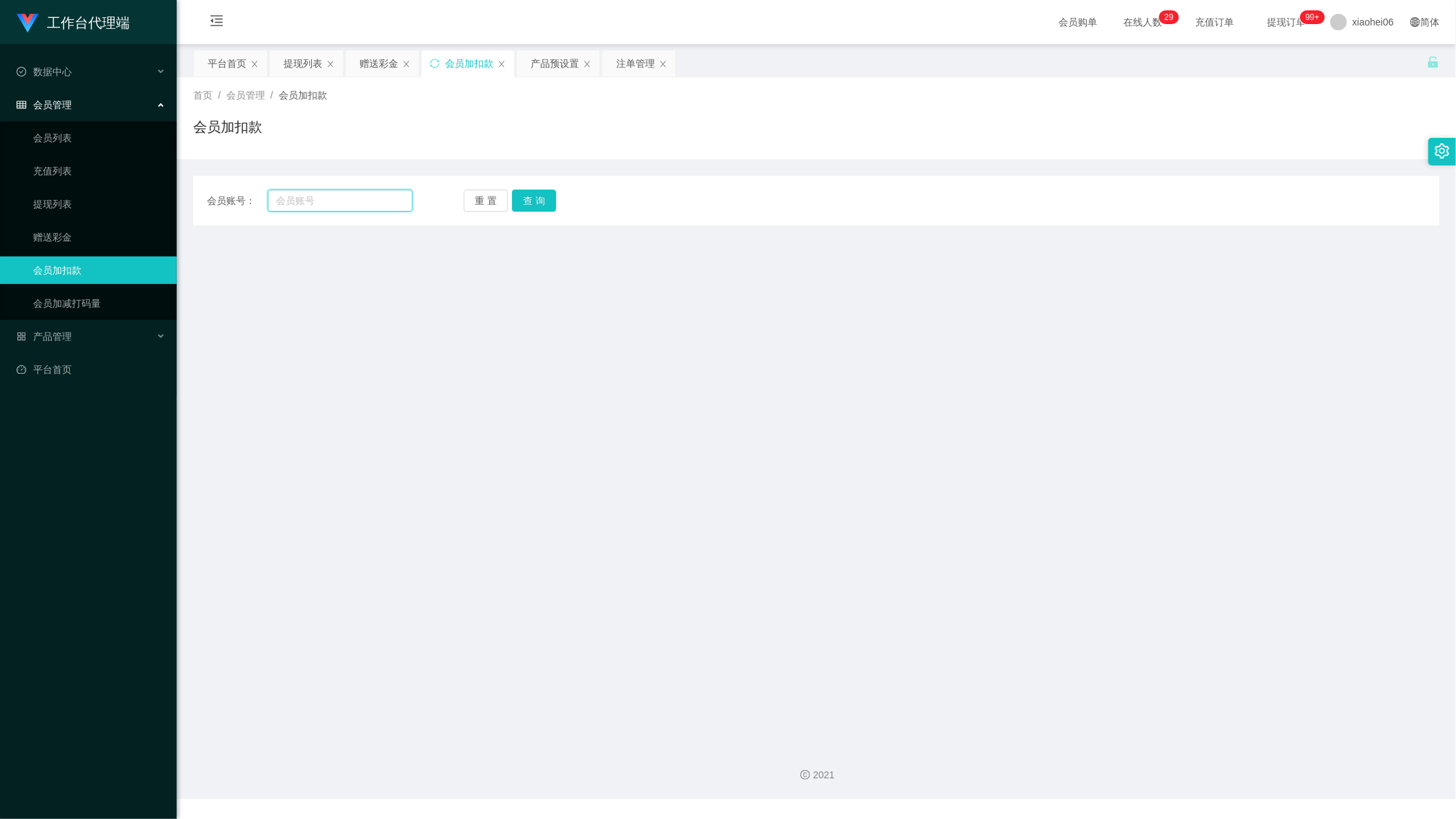
drag, startPoint x: 322, startPoint y: 205, endPoint x: 358, endPoint y: 205, distance: 36.0
click at [324, 205] on input "text" at bounding box center [339, 201] width 145 height 22
paste input "61226666"
click at [538, 203] on button "查 询" at bounding box center [534, 201] width 45 height 22
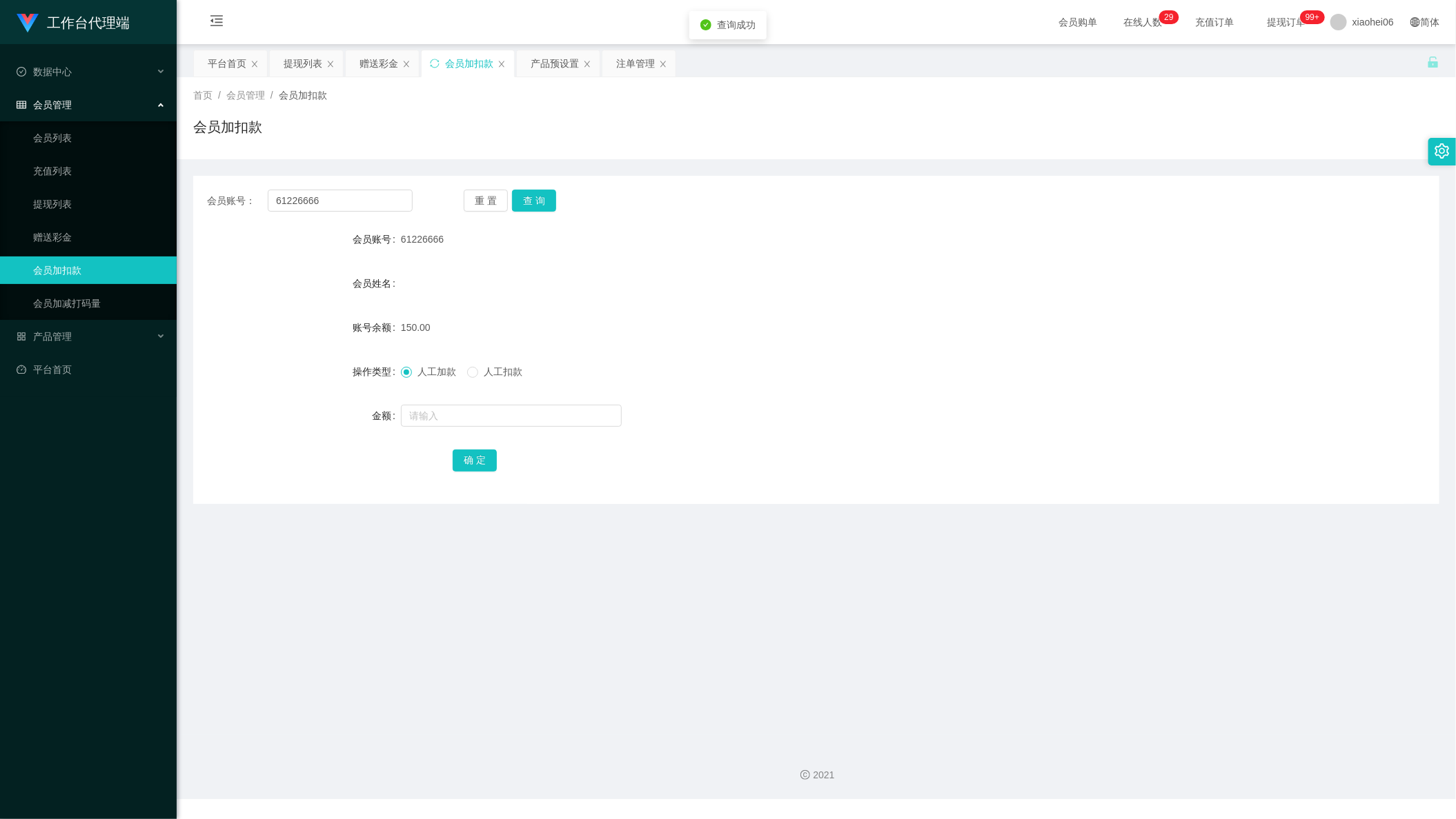
drag, startPoint x: 762, startPoint y: 315, endPoint x: 949, endPoint y: 186, distance: 227.2
click at [762, 315] on div "150.00" at bounding box center [765, 327] width 728 height 27
drag, startPoint x: 339, startPoint y: 207, endPoint x: 156, endPoint y: 193, distance: 183.5
click at [166, 193] on section "工作台代理端 数据中心 会员管理 会员列表 充值列表 提现列表 赠送彩金 会员加扣款 会员加减打码量 产品管理 开奖记录 注单管理 产品列表 即时注单 产品预…" at bounding box center [728, 399] width 1456 height 799
paste input "Super33"
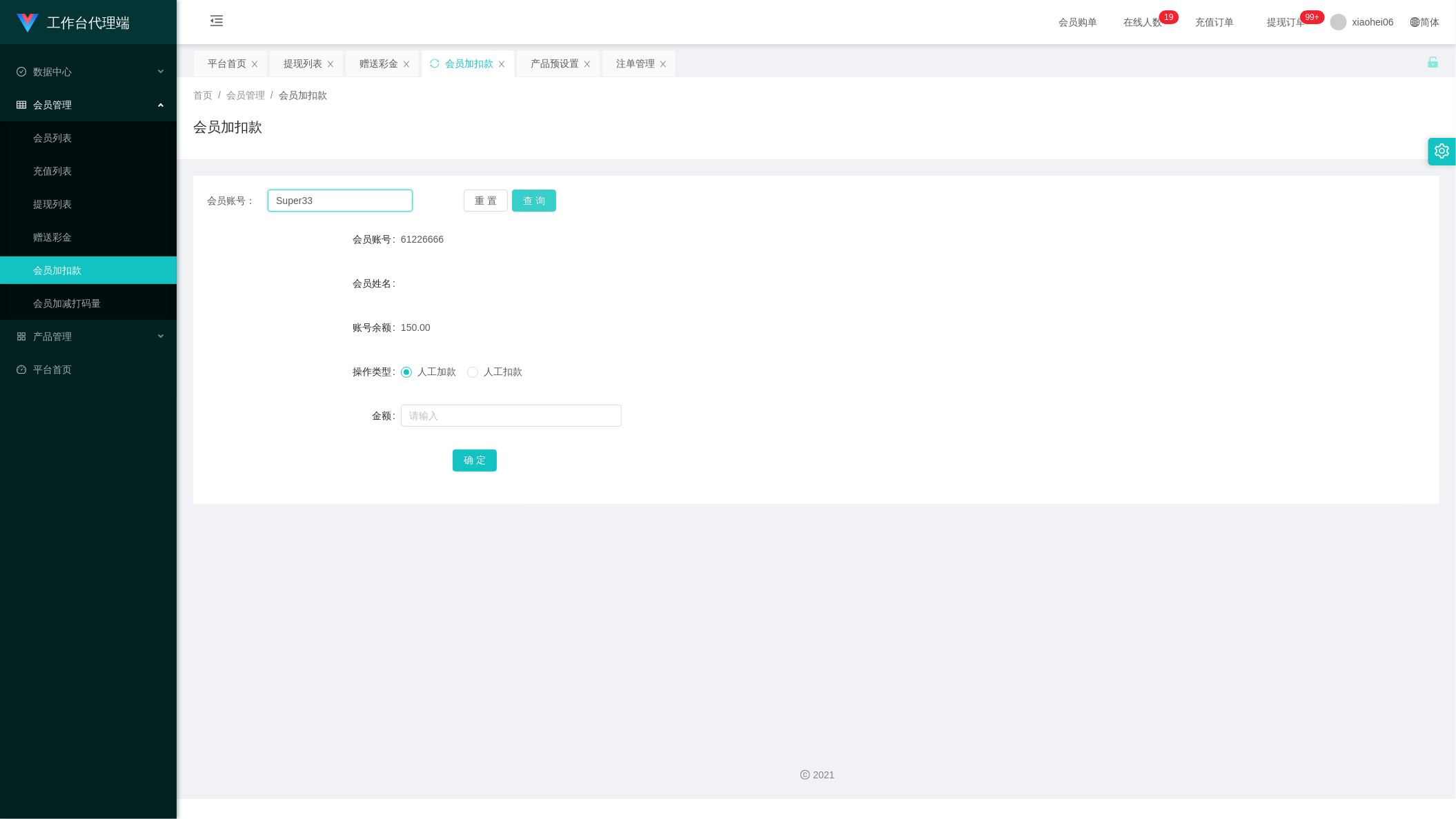
type input "Super33"
click at [551, 193] on button "查 询" at bounding box center [534, 201] width 45 height 22
drag, startPoint x: 509, startPoint y: 405, endPoint x: 516, endPoint y: 410, distance: 8.6
click at [509, 405] on input "text" at bounding box center [511, 415] width 221 height 22
type input "100"
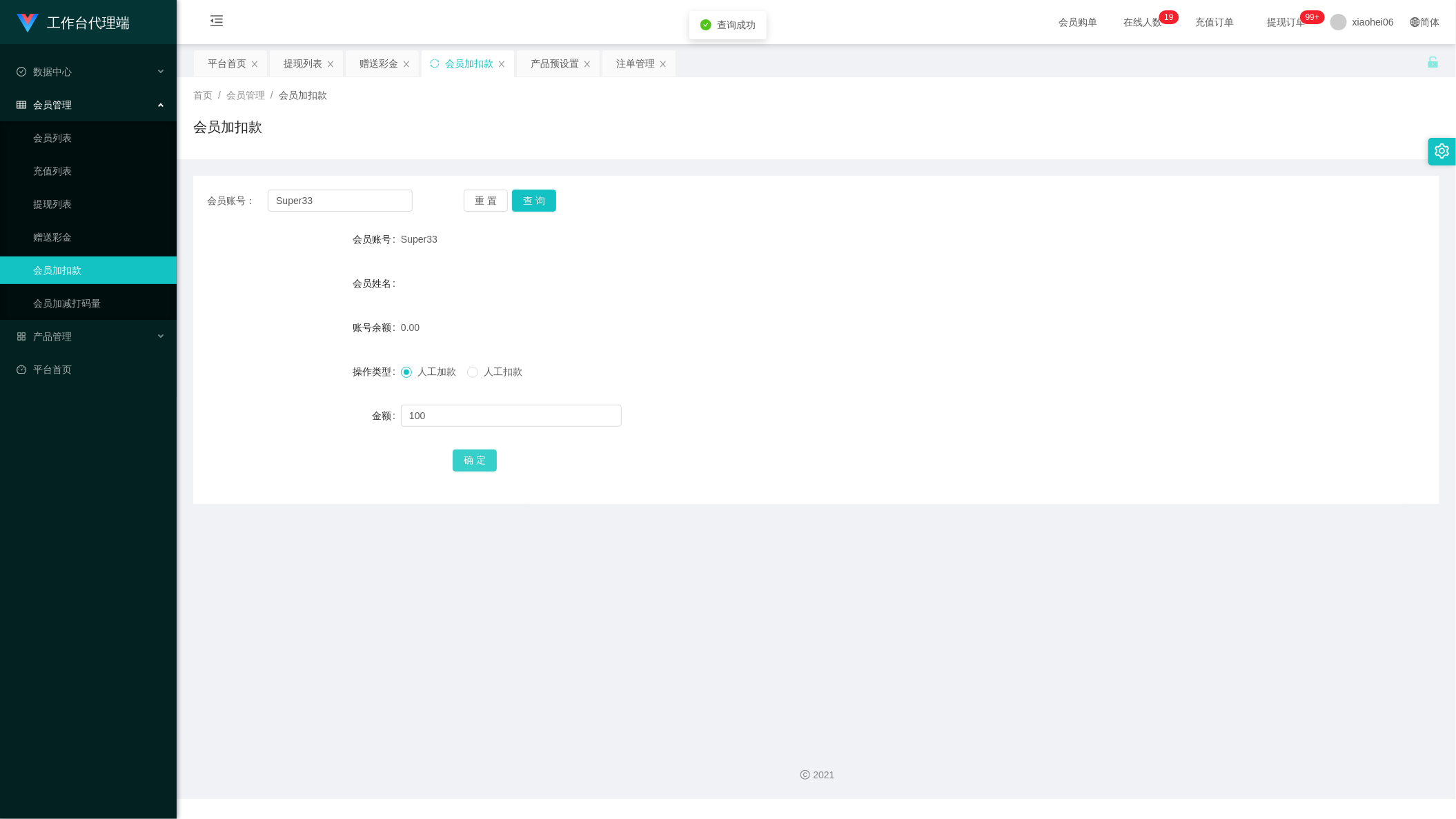
click at [478, 462] on button "确 定" at bounding box center [475, 461] width 45 height 22
click at [872, 290] on form "会员账号 Super33 会员姓名 账号余额 0.00 操作类型 人工加款 人工扣款 金额 确 定" at bounding box center [816, 349] width 1246 height 248
click at [367, 71] on div "赠送彩金" at bounding box center [378, 63] width 38 height 26
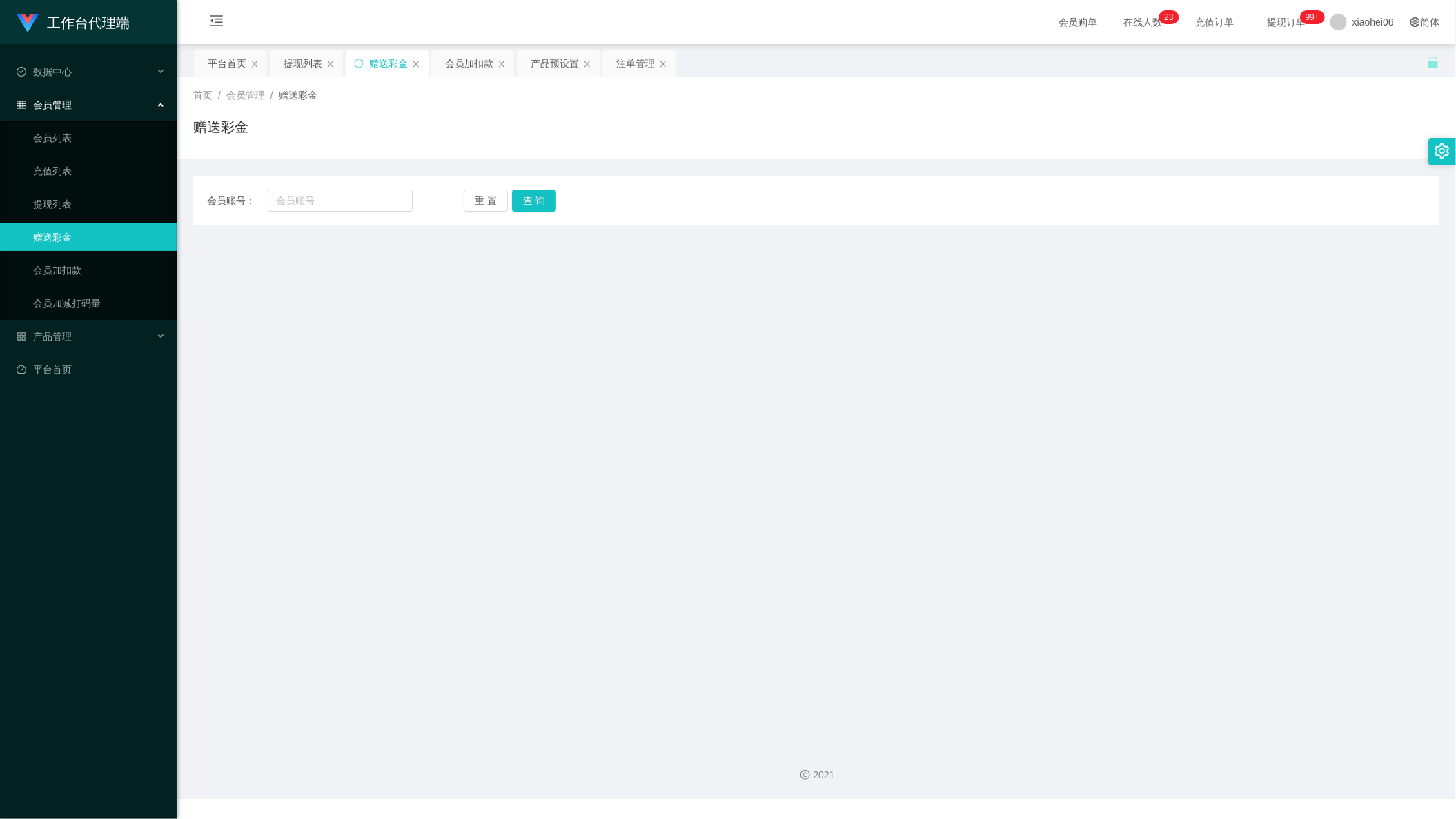
drag, startPoint x: 294, startPoint y: 69, endPoint x: 307, endPoint y: 82, distance: 18.4
click at [294, 69] on div "提现列表" at bounding box center [303, 63] width 38 height 26
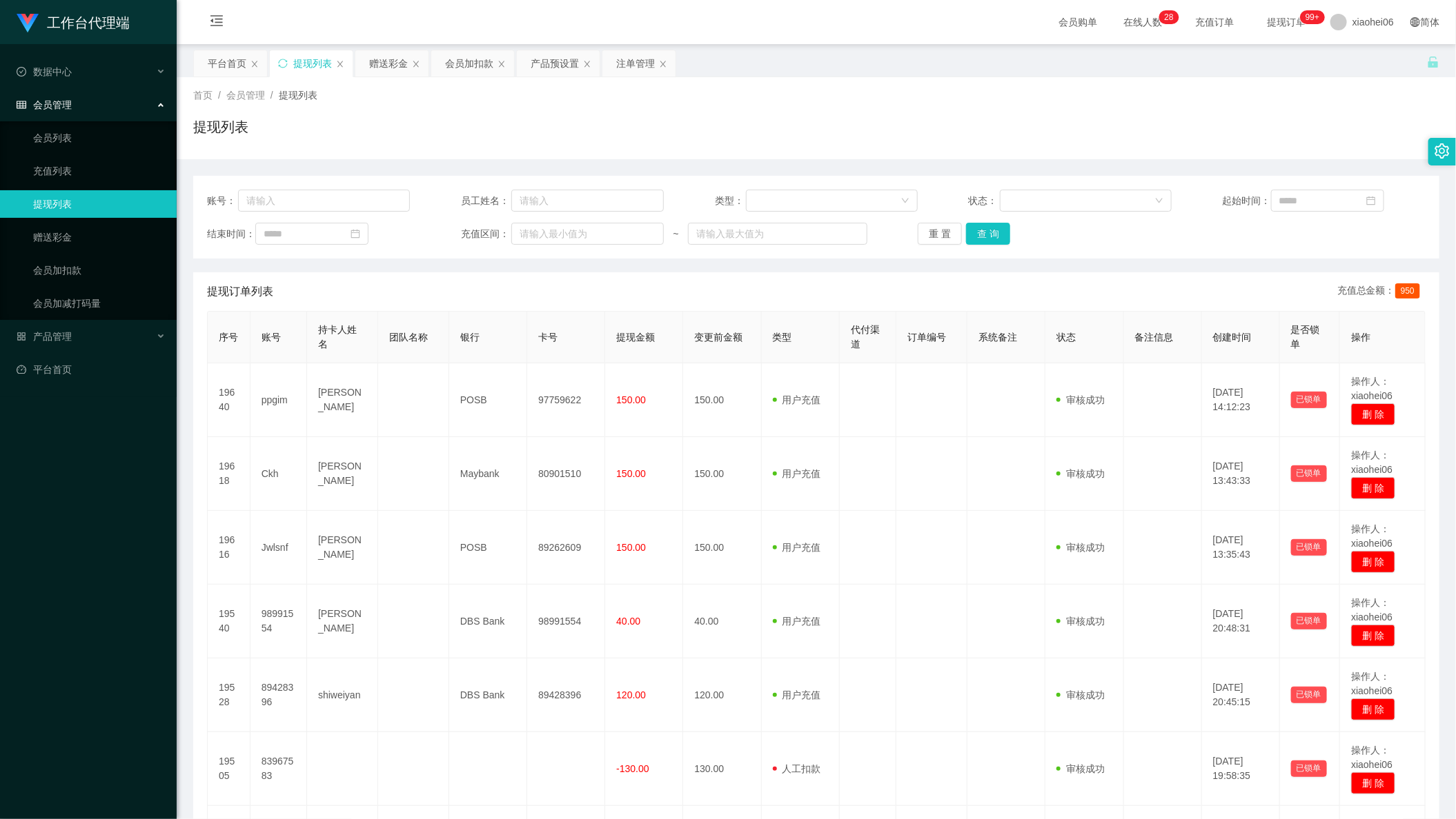
drag, startPoint x: 472, startPoint y: 69, endPoint x: 485, endPoint y: 93, distance: 27.3
click at [472, 69] on div "会员加扣款" at bounding box center [468, 63] width 48 height 26
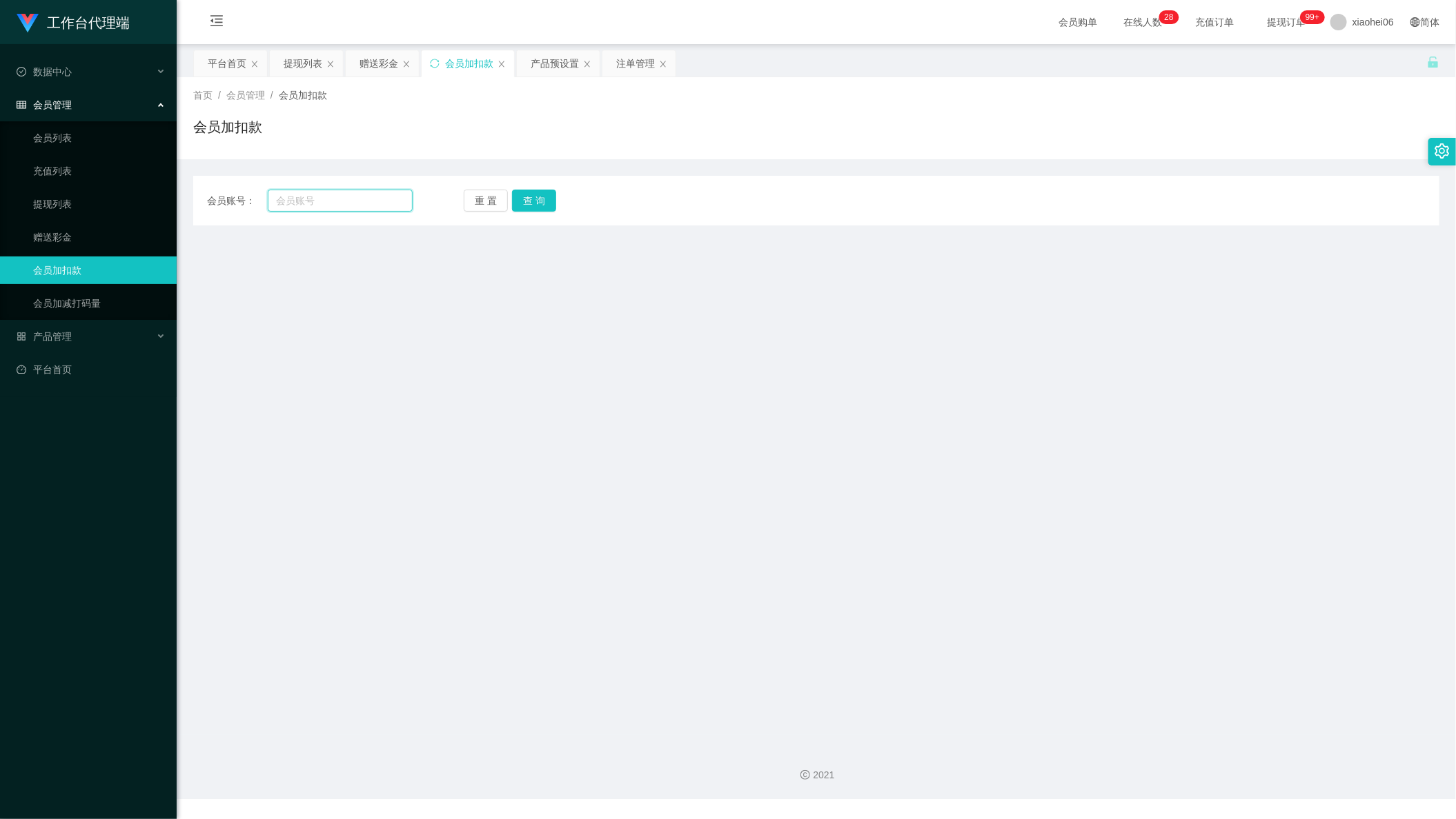
drag, startPoint x: 326, startPoint y: 207, endPoint x: 489, endPoint y: 205, distance: 163.0
click at [326, 207] on input "text" at bounding box center [339, 201] width 145 height 22
paste input "Patrick5675"
type input "Patrick5675"
click at [549, 199] on button "查 询" at bounding box center [534, 201] width 45 height 22
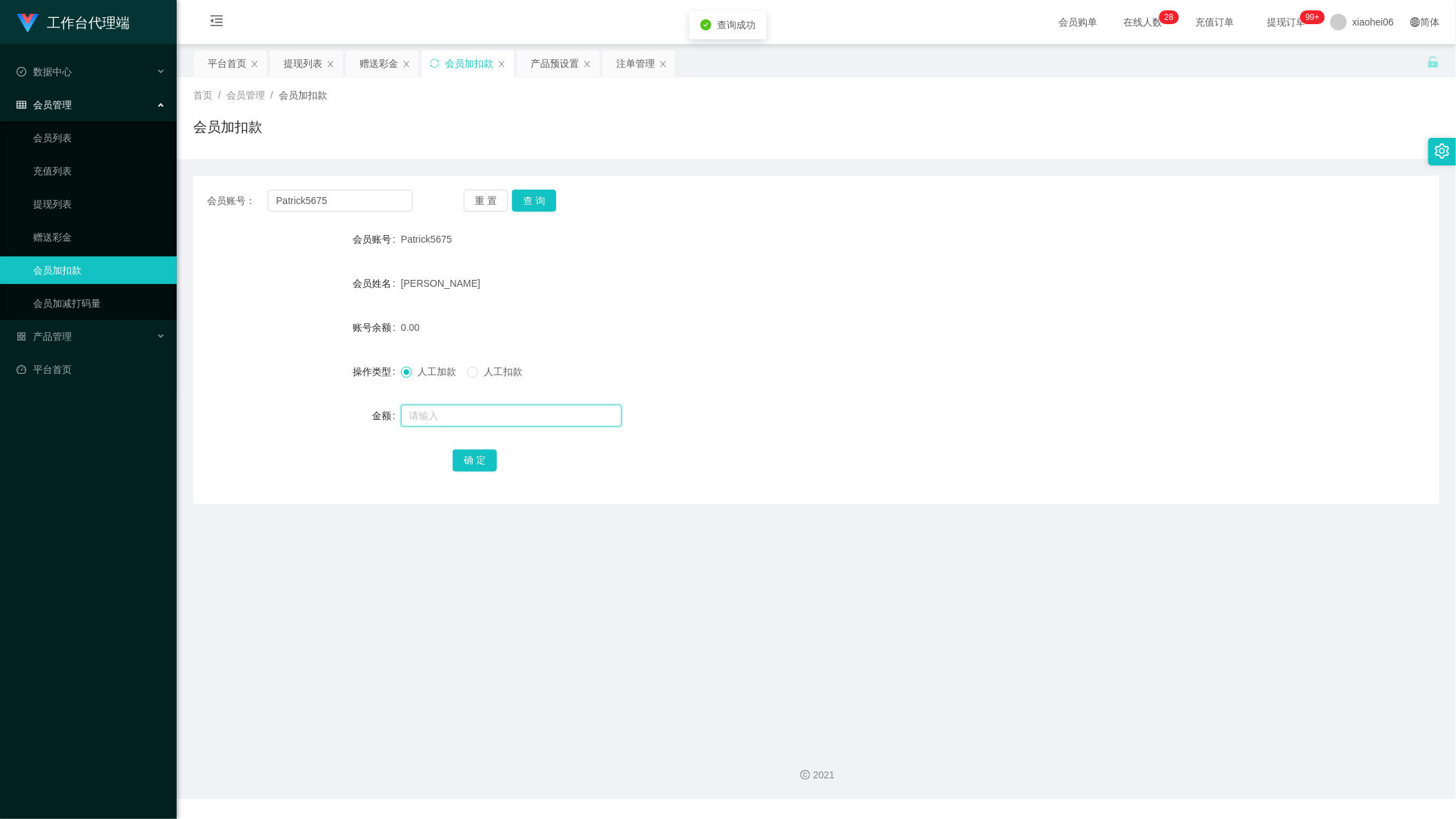
click at [506, 421] on input "text" at bounding box center [511, 415] width 221 height 22
type input "100"
click at [477, 466] on button "确 定" at bounding box center [475, 461] width 45 height 22
drag, startPoint x: 894, startPoint y: 419, endPoint x: 1149, endPoint y: 251, distance: 305.4
click at [899, 414] on div at bounding box center [765, 415] width 728 height 27
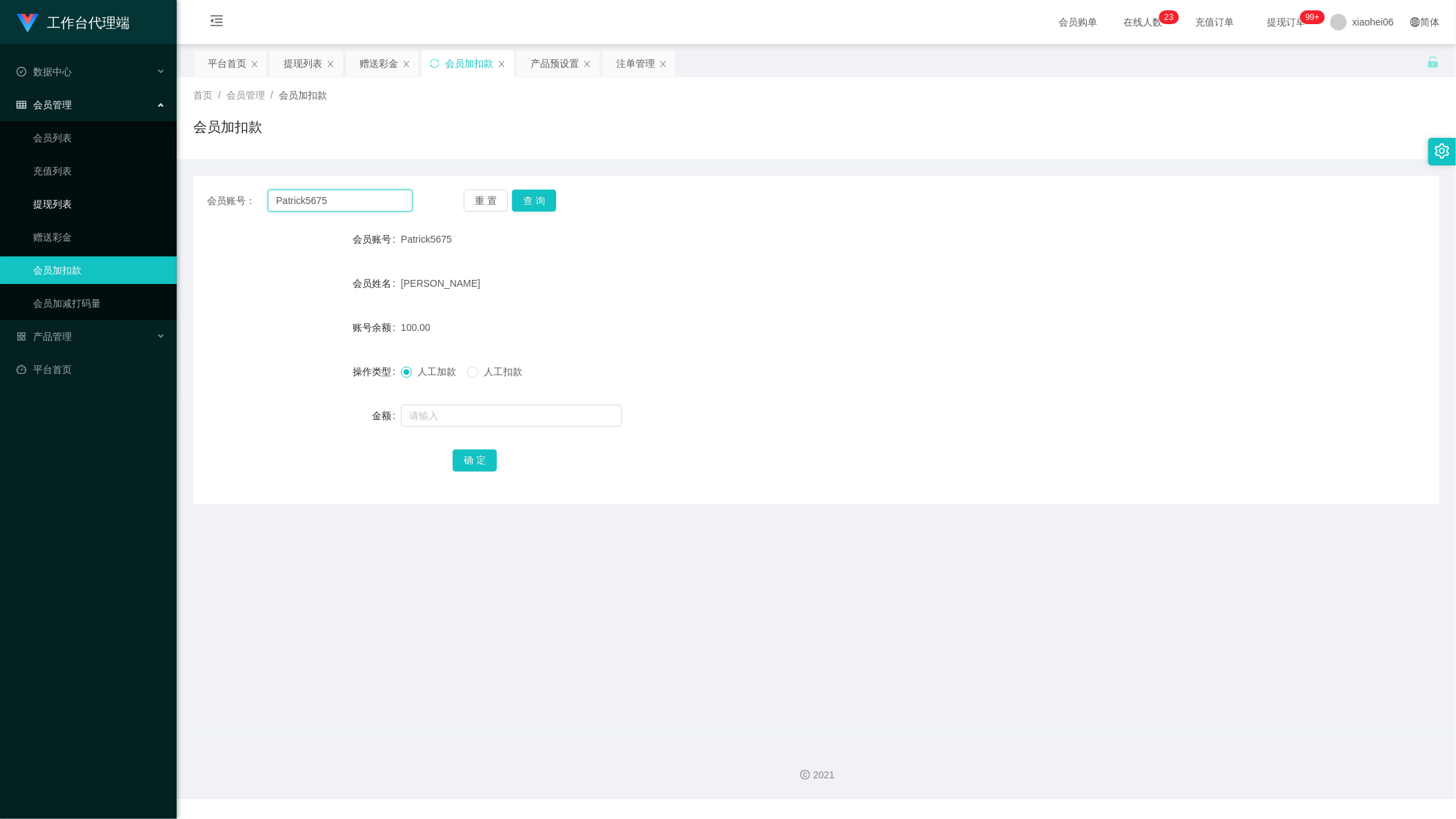
drag, startPoint x: 338, startPoint y: 205, endPoint x: 123, endPoint y: 213, distance: 215.1
click at [94, 205] on section "工作台代理端 数据中心 会员管理 会员列表 充值列表 提现列表 赠送彩金 会员加扣款 会员加减打码量 产品管理 平台首页 保存配置 重置配置 整体风格设置 主…" at bounding box center [728, 399] width 1456 height 799
paste input "William53"
type input "William53"
drag, startPoint x: 555, startPoint y: 188, endPoint x: 534, endPoint y: 195, distance: 22.1
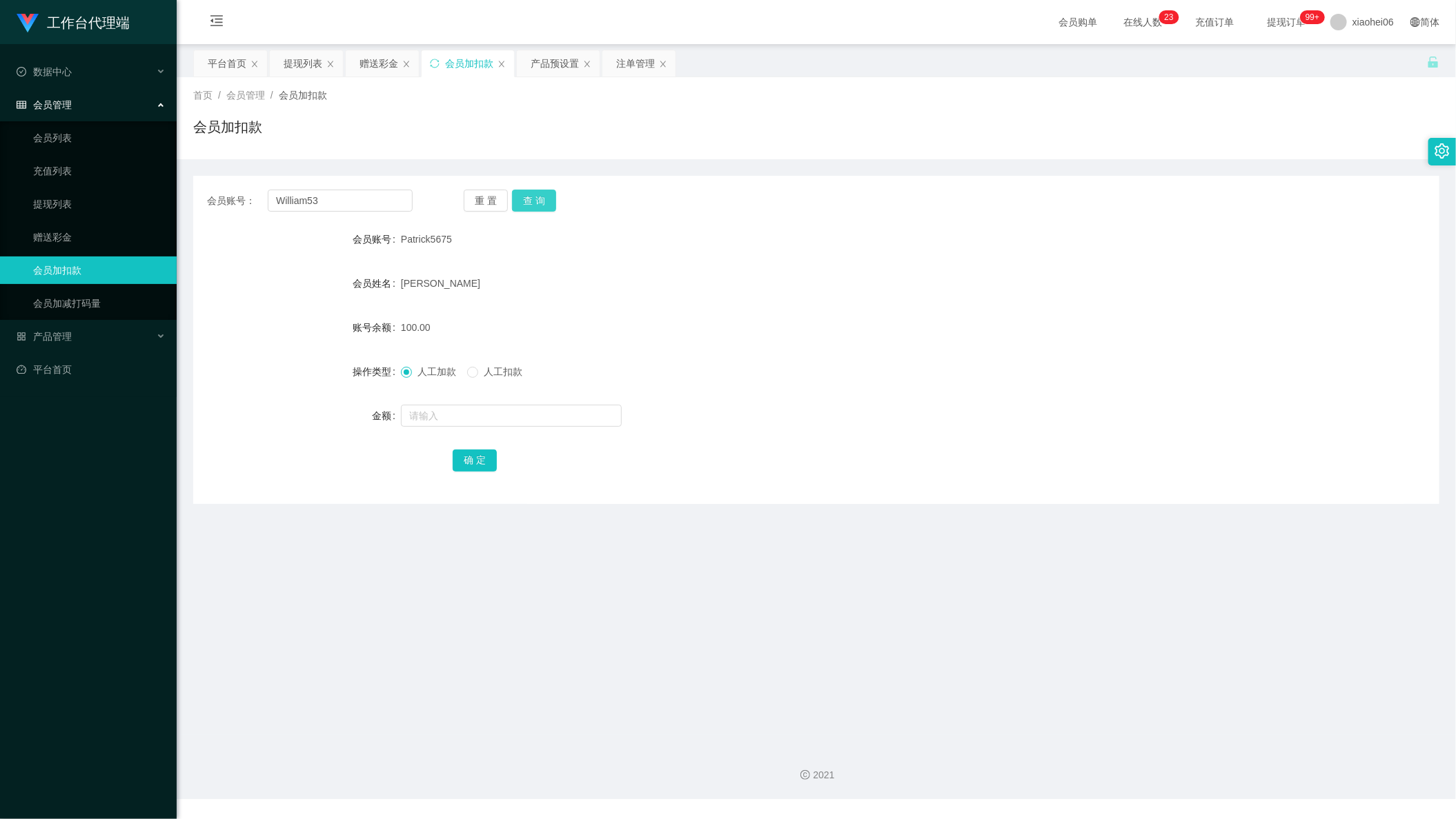
click at [553, 188] on div "会员账号： William53 重 置 查 询 会员账号 Patrick5675 会员姓名 Loh Kar Chun 账号余额 100.00 操作类型 人工加…" at bounding box center [816, 339] width 1246 height 328
click at [533, 195] on button "查 询" at bounding box center [534, 201] width 45 height 22
click at [507, 422] on input "text" at bounding box center [511, 415] width 221 height 22
type input "100"
click at [470, 470] on button "确 定" at bounding box center [475, 461] width 45 height 22
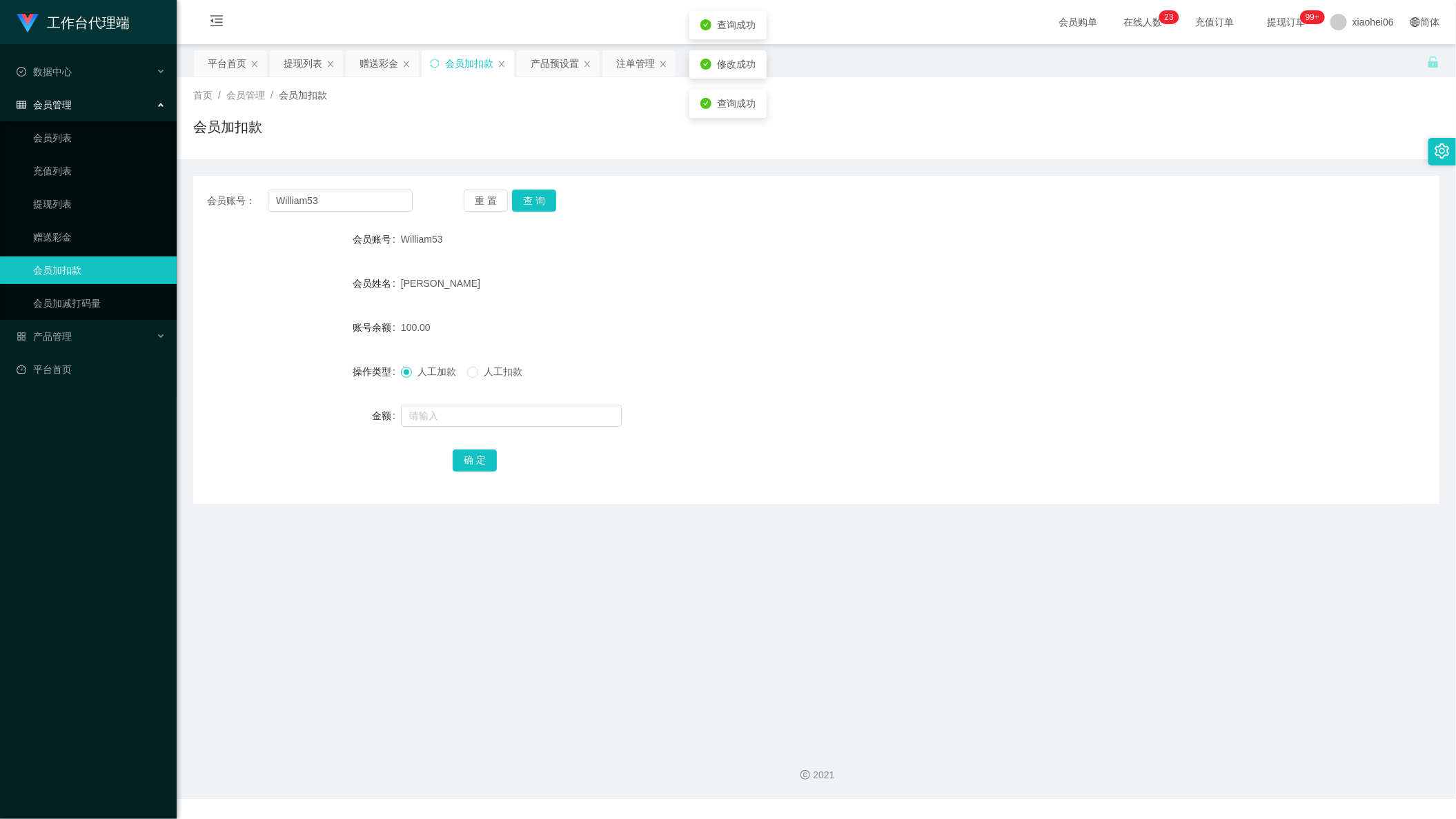
drag, startPoint x: 985, startPoint y: 265, endPoint x: 1039, endPoint y: 225, distance: 67.2
click at [990, 262] on form "会员账号 William53 会员姓名 Lee Sau Lien 账号余额 100.00 操作类型 人工加款 人工扣款 金额 确 定" at bounding box center [816, 349] width 1246 height 248
click at [377, 71] on div "赠送彩金" at bounding box center [378, 63] width 38 height 26
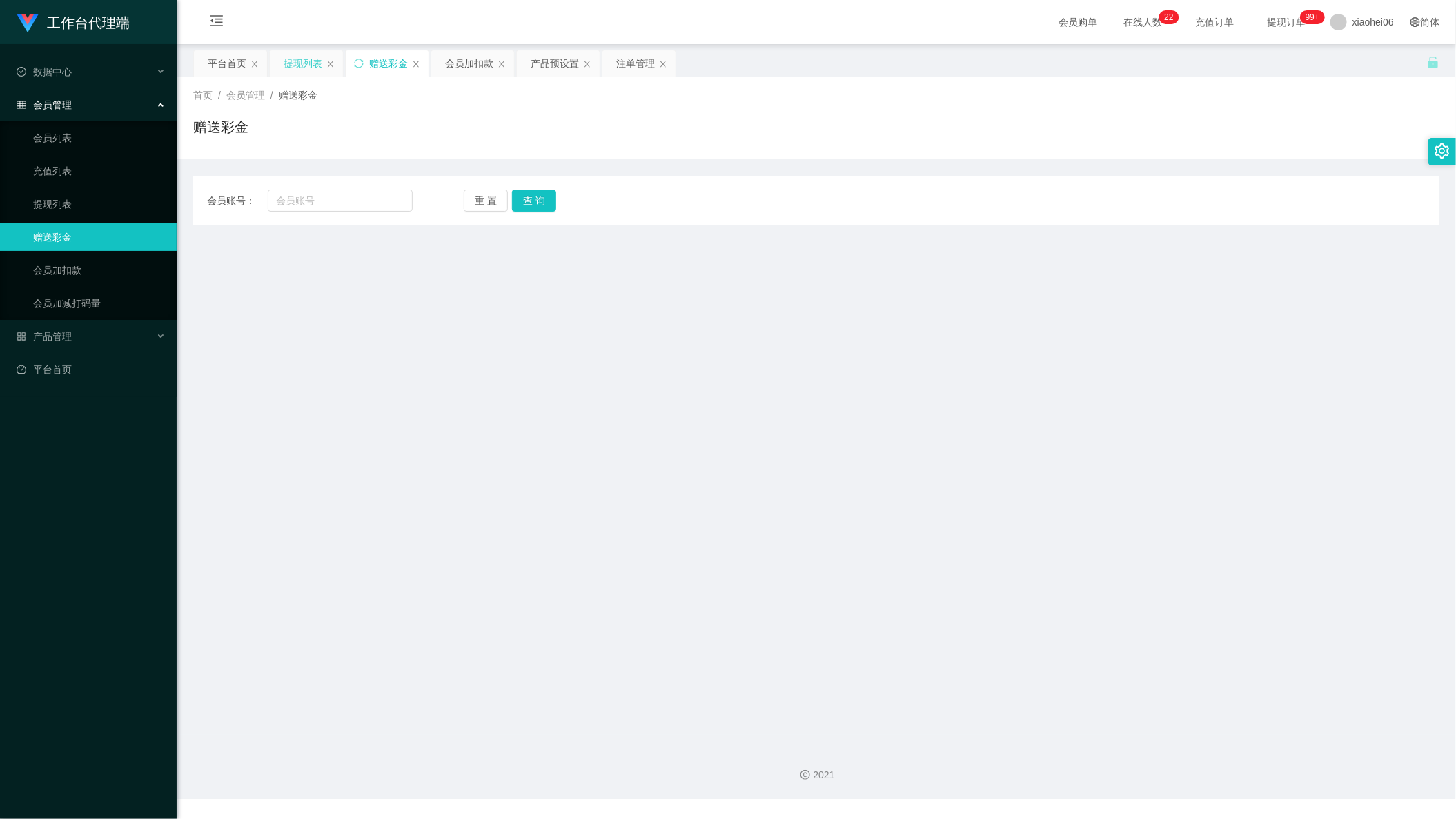
click at [292, 61] on div "提现列表" at bounding box center [303, 63] width 38 height 26
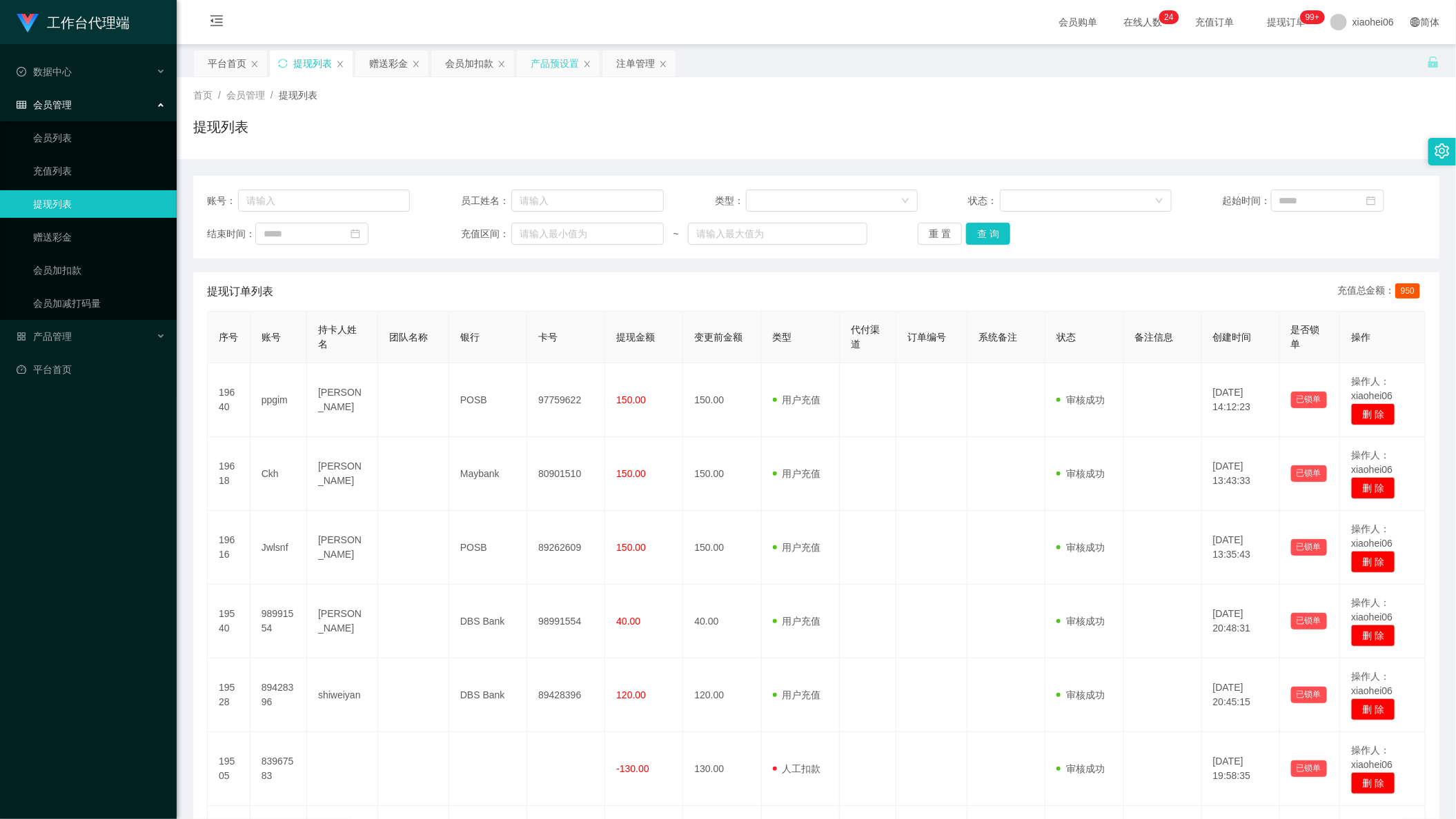
click at [553, 56] on div "产品预设置" at bounding box center [554, 63] width 48 height 26
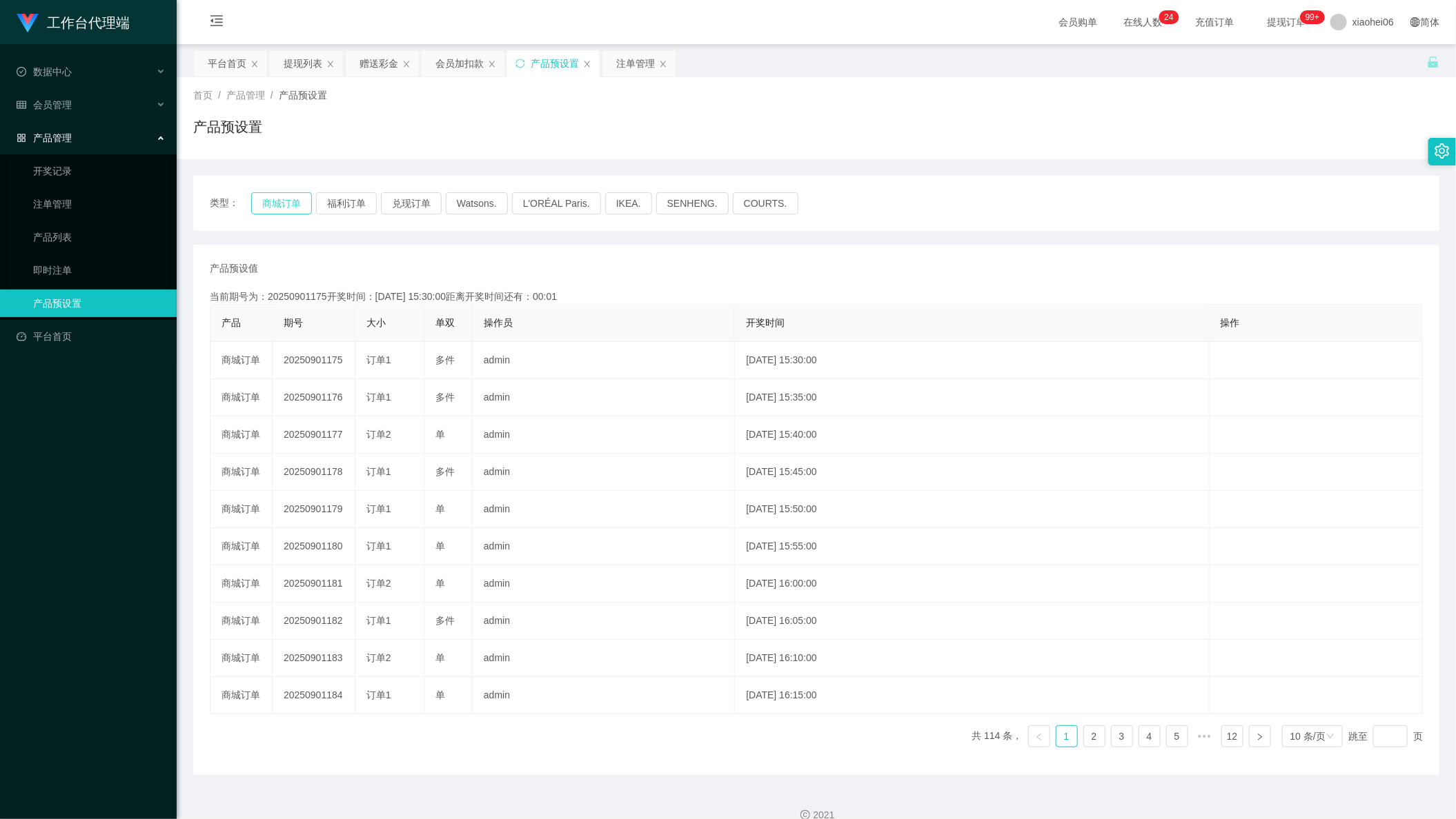
click at [294, 213] on button "商城订单" at bounding box center [281, 204] width 61 height 22
click at [624, 67] on div "注单管理" at bounding box center [636, 63] width 38 height 26
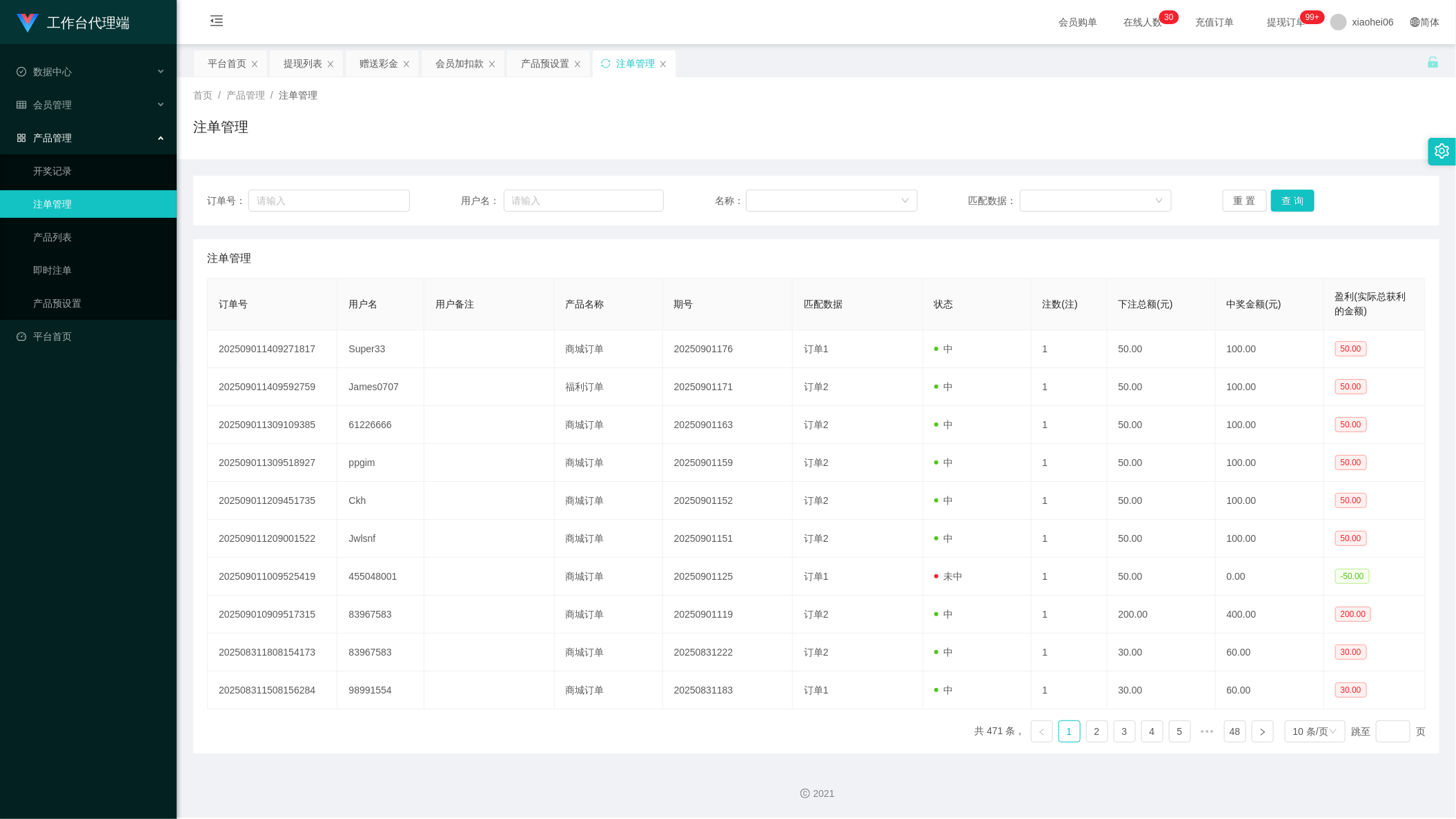
click at [773, 185] on div "订单号： 用户名： 名称： 匹配数据： 重 置 查 询" at bounding box center [816, 200] width 1246 height 50
click at [577, 220] on div "订单号： 用户名： 名称： 匹配数据： 重 置 查 询" at bounding box center [816, 200] width 1246 height 50
click at [565, 202] on input "text" at bounding box center [584, 201] width 161 height 22
paste input "Patrick5675"
type input "Patrick5675"
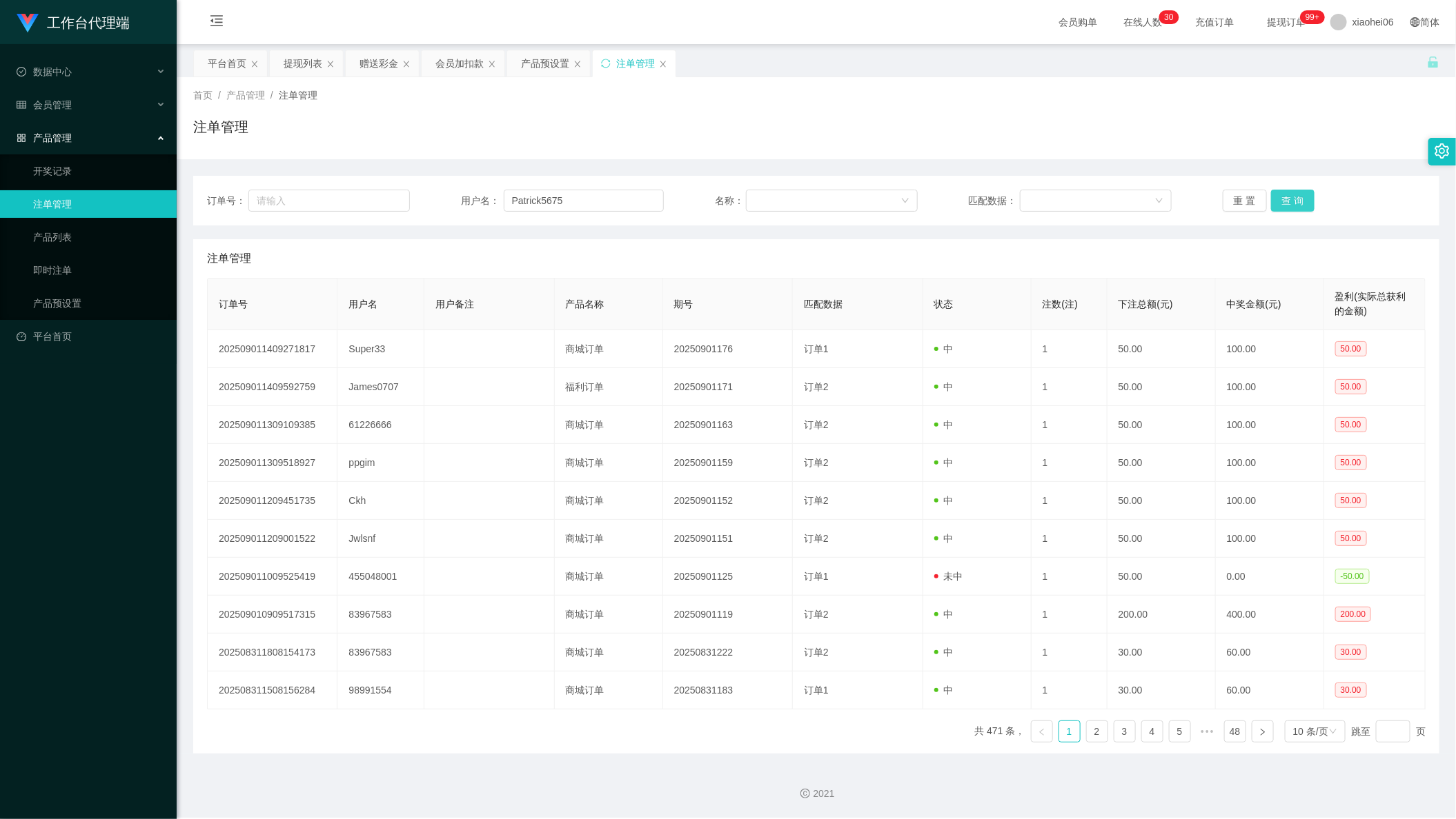
click at [1300, 199] on button "查 询" at bounding box center [1293, 201] width 45 height 22
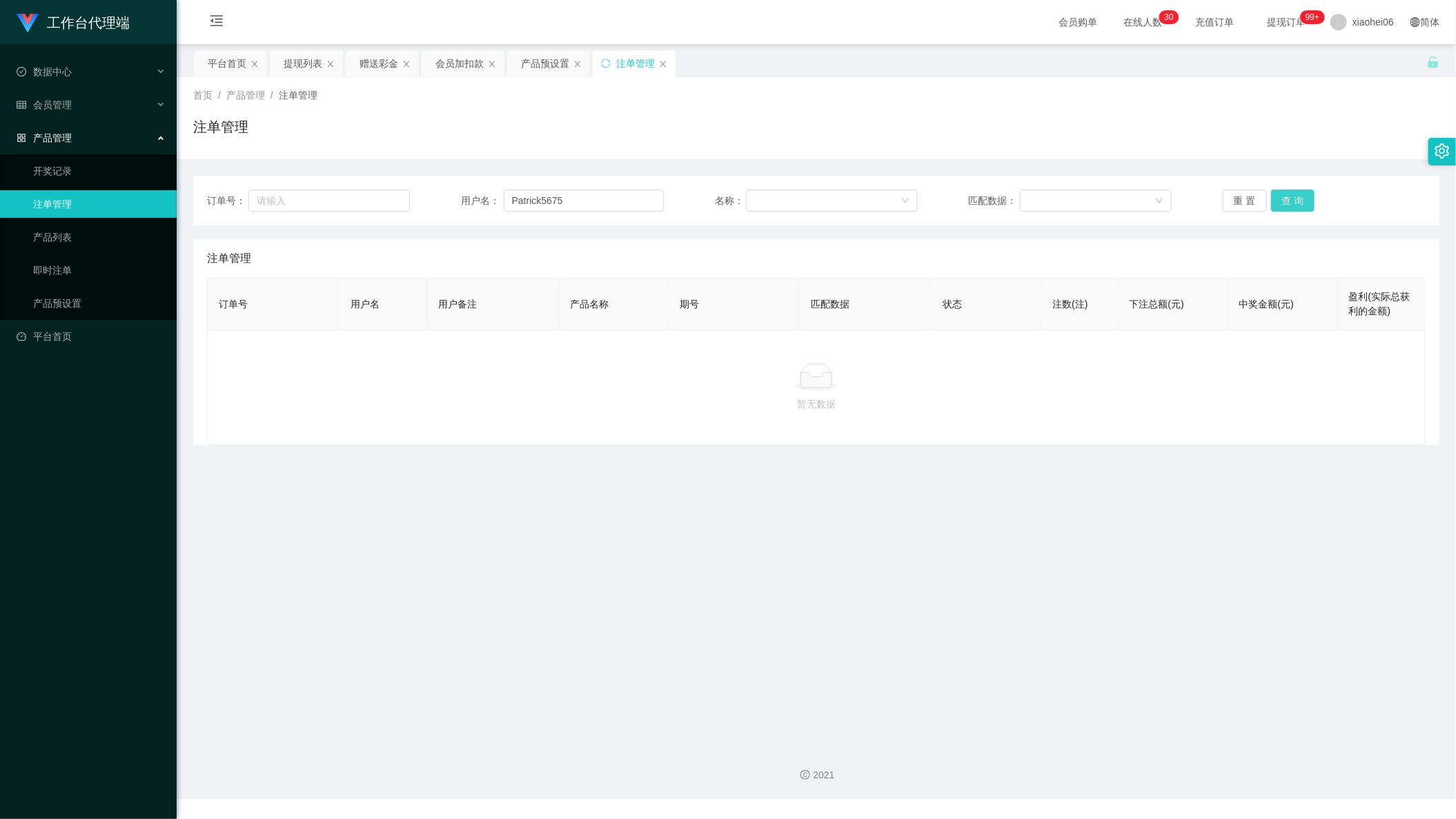
click at [1300, 199] on button "查 询" at bounding box center [1293, 201] width 45 height 22
drag, startPoint x: 626, startPoint y: 190, endPoint x: 336, endPoint y: 193, distance: 290.0
click at [303, 195] on div "订单号： 用户名： Patrick5675 名称： 匹配数据： 重 置 查 询" at bounding box center [817, 201] width 1219 height 22
drag, startPoint x: 1139, startPoint y: 73, endPoint x: 1311, endPoint y: 55, distance: 172.9
click at [1140, 73] on div "平台首页 提现列表 赠送彩金 会员加扣款 产品预设置 注单管理" at bounding box center [809, 74] width 1234 height 47
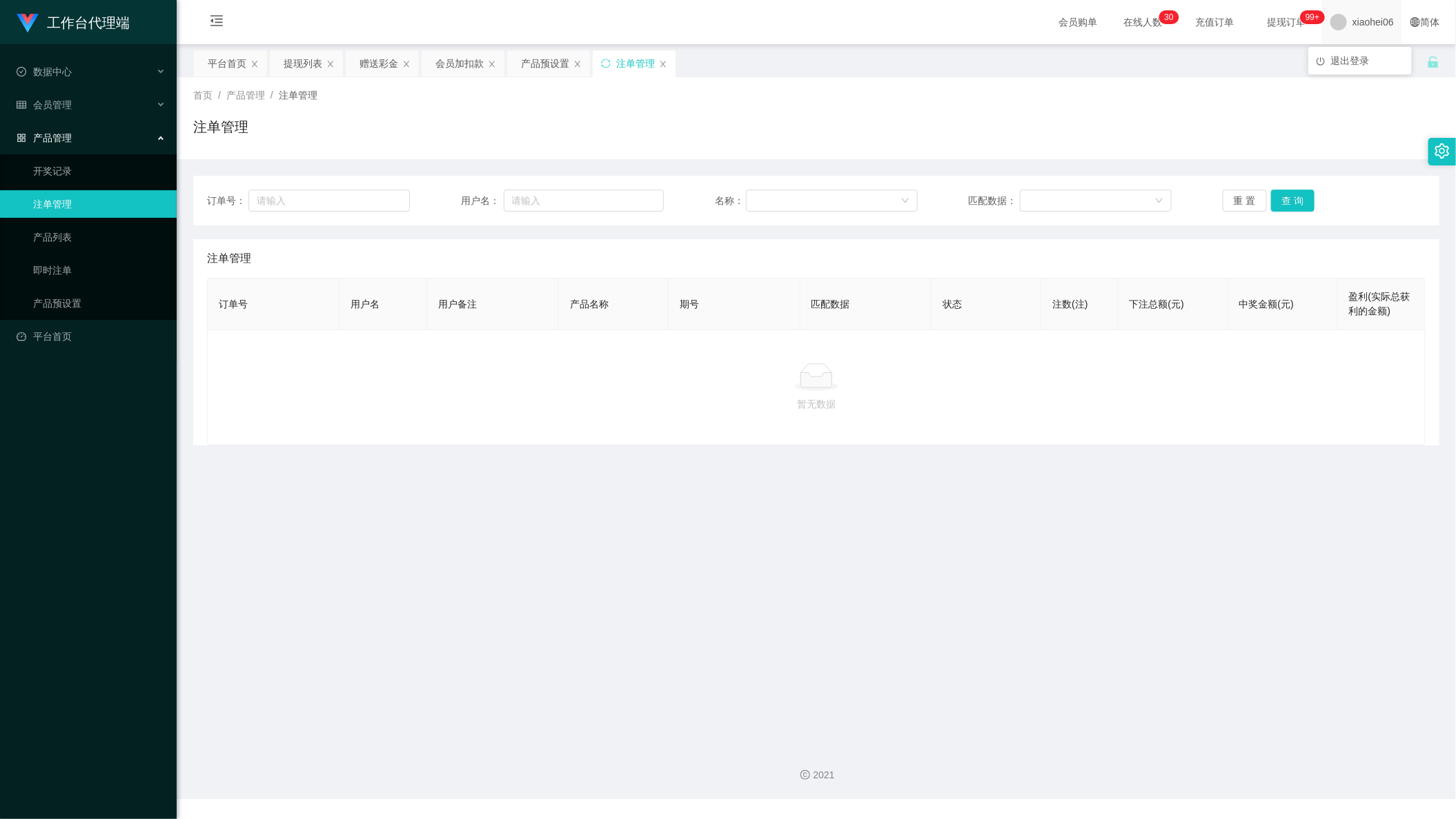
drag, startPoint x: 1351, startPoint y: 19, endPoint x: 1344, endPoint y: 25, distance: 9.2
click at [1352, 19] on span "xiaohei06" at bounding box center [1373, 22] width 42 height 45
click at [457, 69] on div "会员加扣款" at bounding box center [459, 63] width 48 height 26
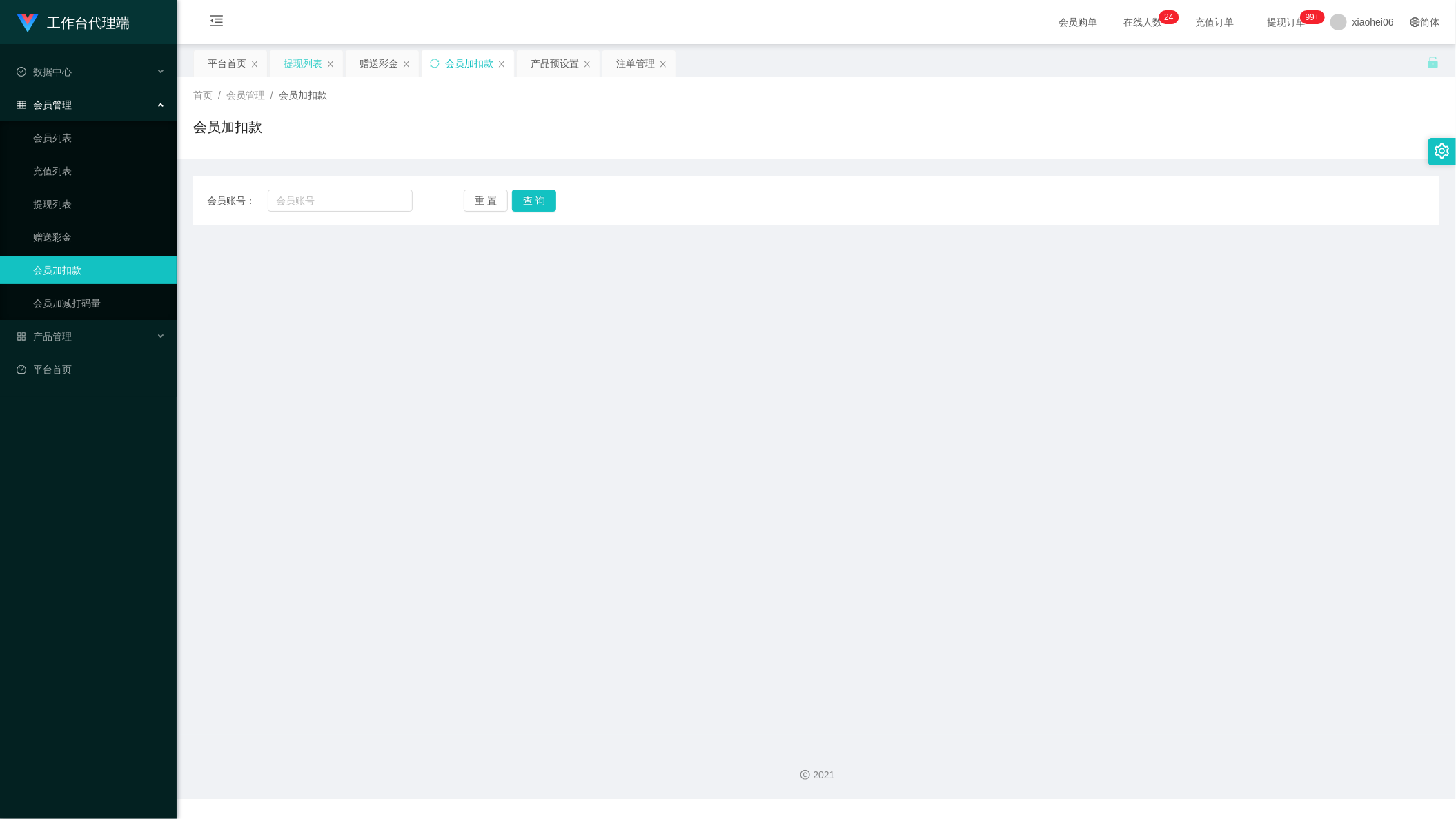
click at [286, 75] on div "提现列表" at bounding box center [303, 63] width 38 height 26
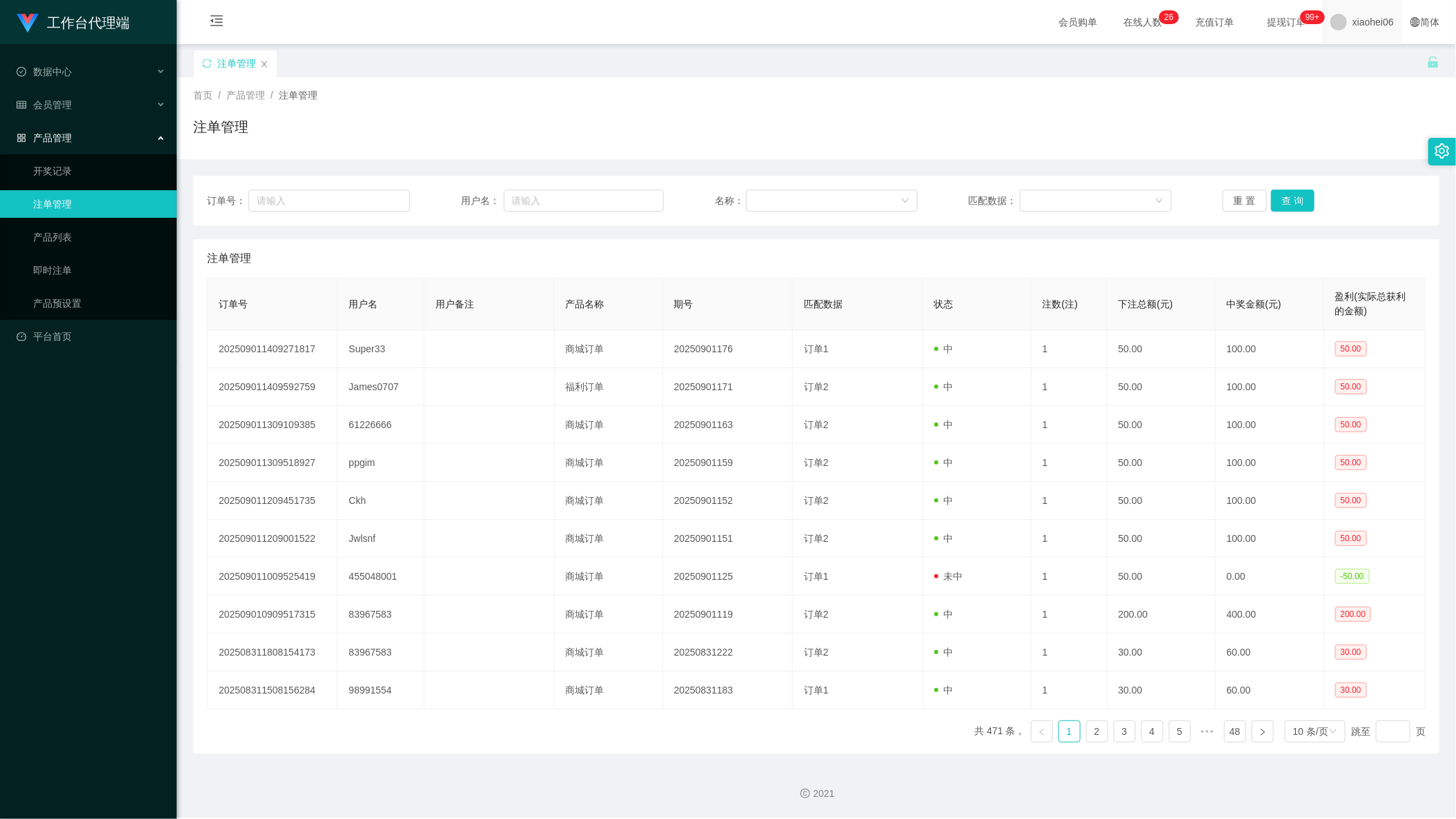
click at [1322, 34] on div "xiaohei06" at bounding box center [1362, 22] width 80 height 45
click at [1361, 55] on span "退出登录" at bounding box center [1350, 61] width 38 height 11
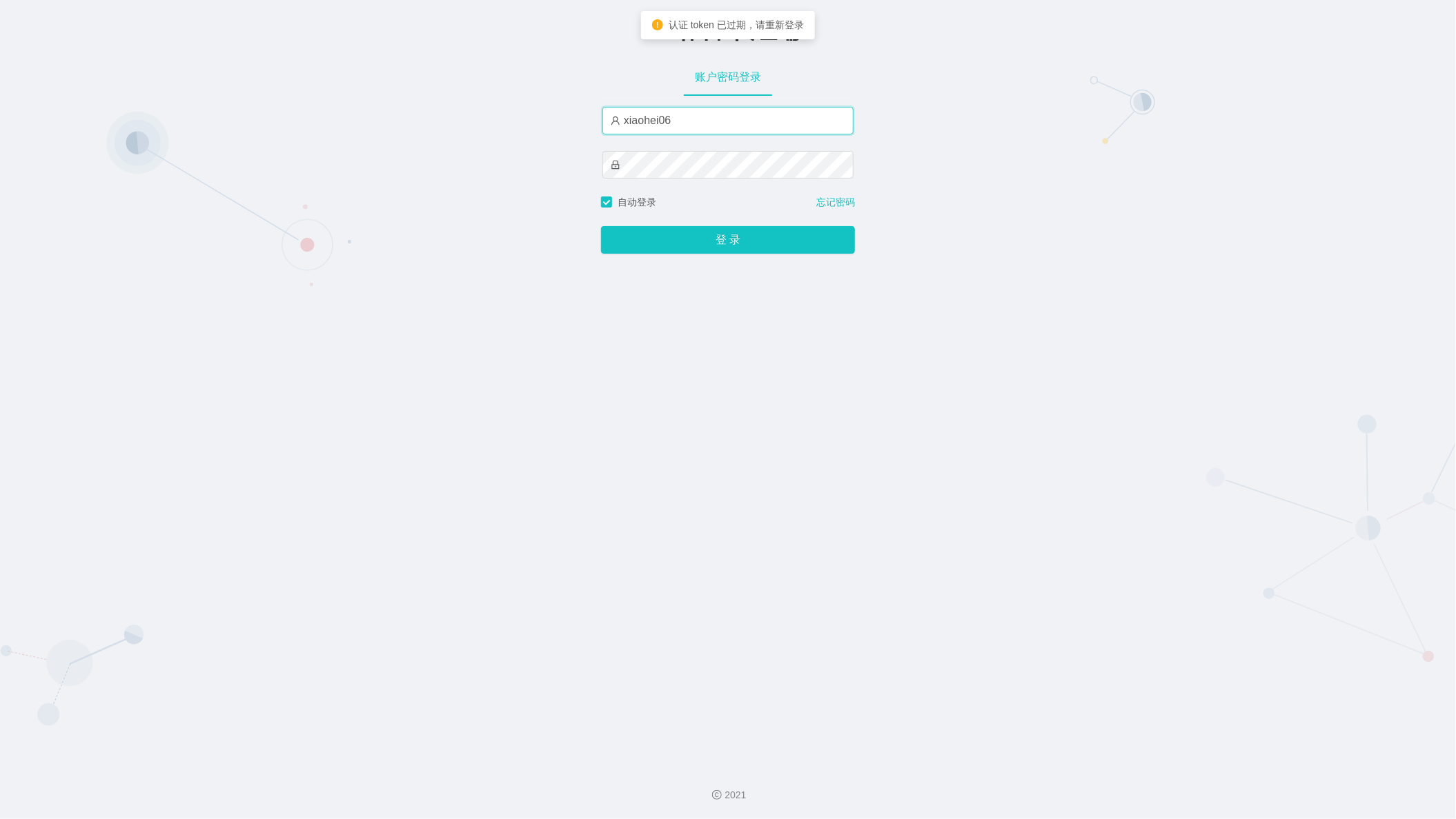
click at [720, 128] on input "xiaohei06" at bounding box center [728, 121] width 251 height 27
type input "xiaohei01"
click at [648, 245] on button "登 录" at bounding box center [728, 240] width 254 height 27
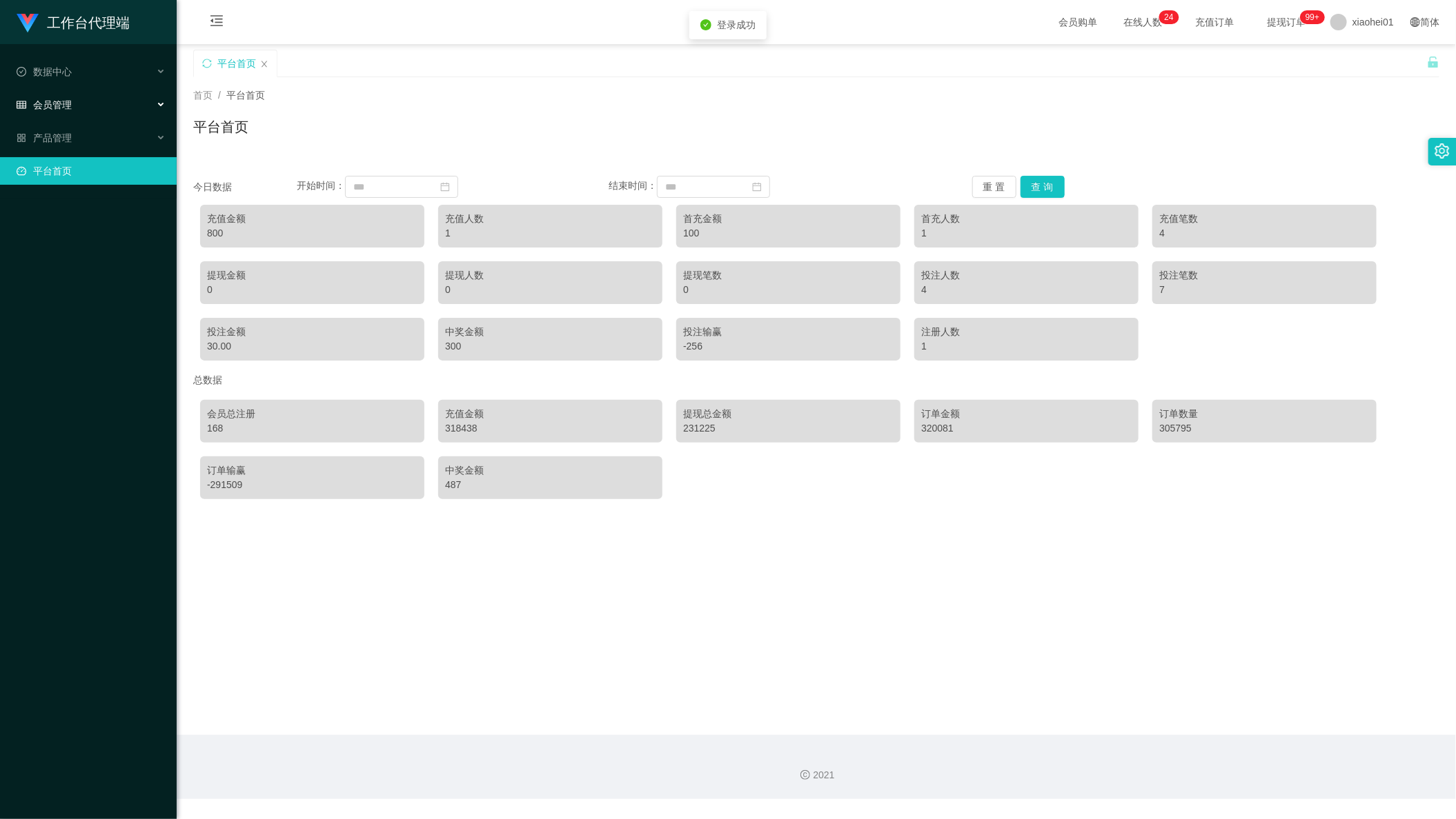
click at [75, 102] on div "会员管理" at bounding box center [88, 105] width 176 height 27
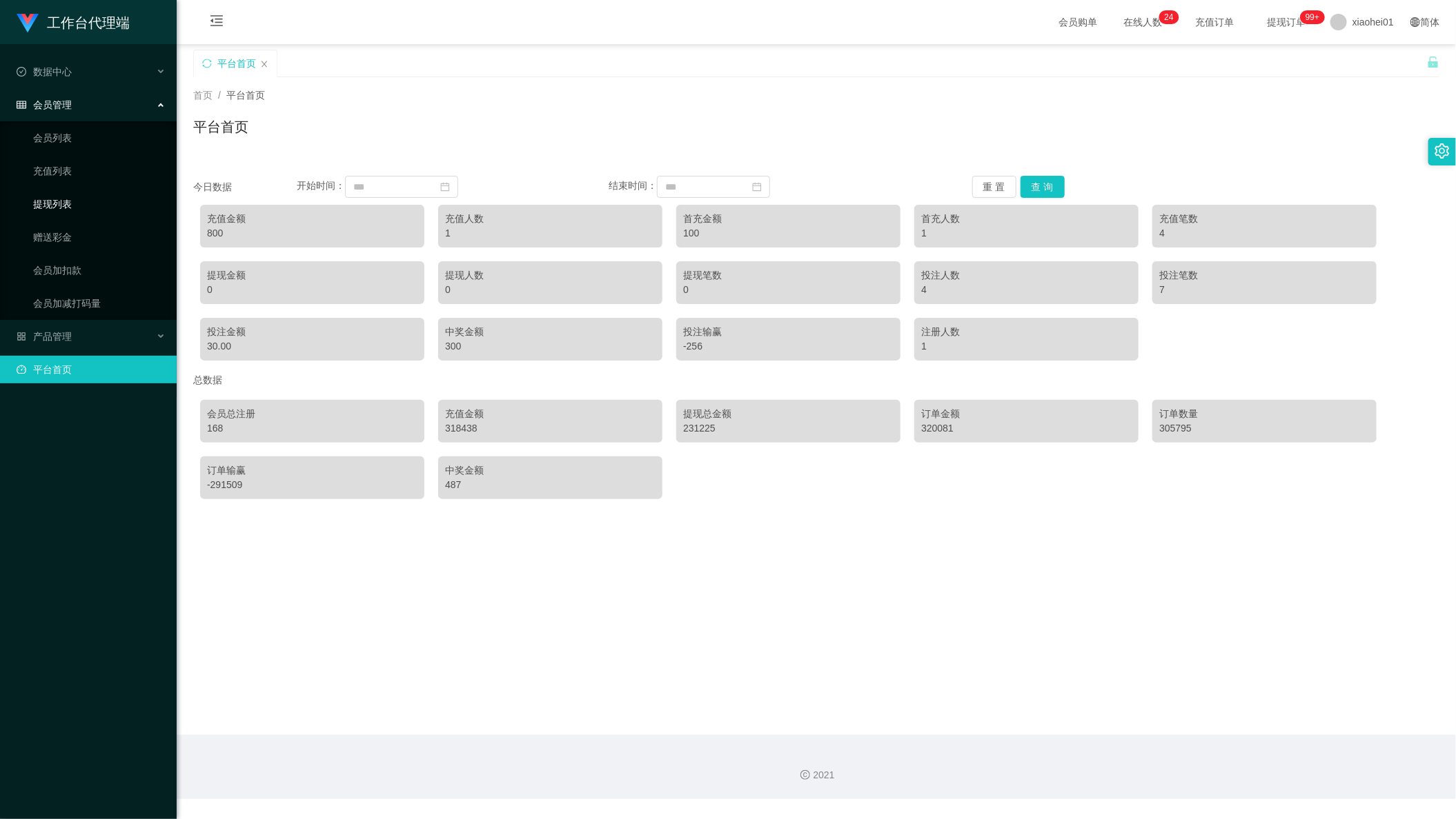
drag, startPoint x: 69, startPoint y: 187, endPoint x: 69, endPoint y: 195, distance: 8.0
click at [69, 190] on link "提现列表" at bounding box center [99, 204] width 133 height 27
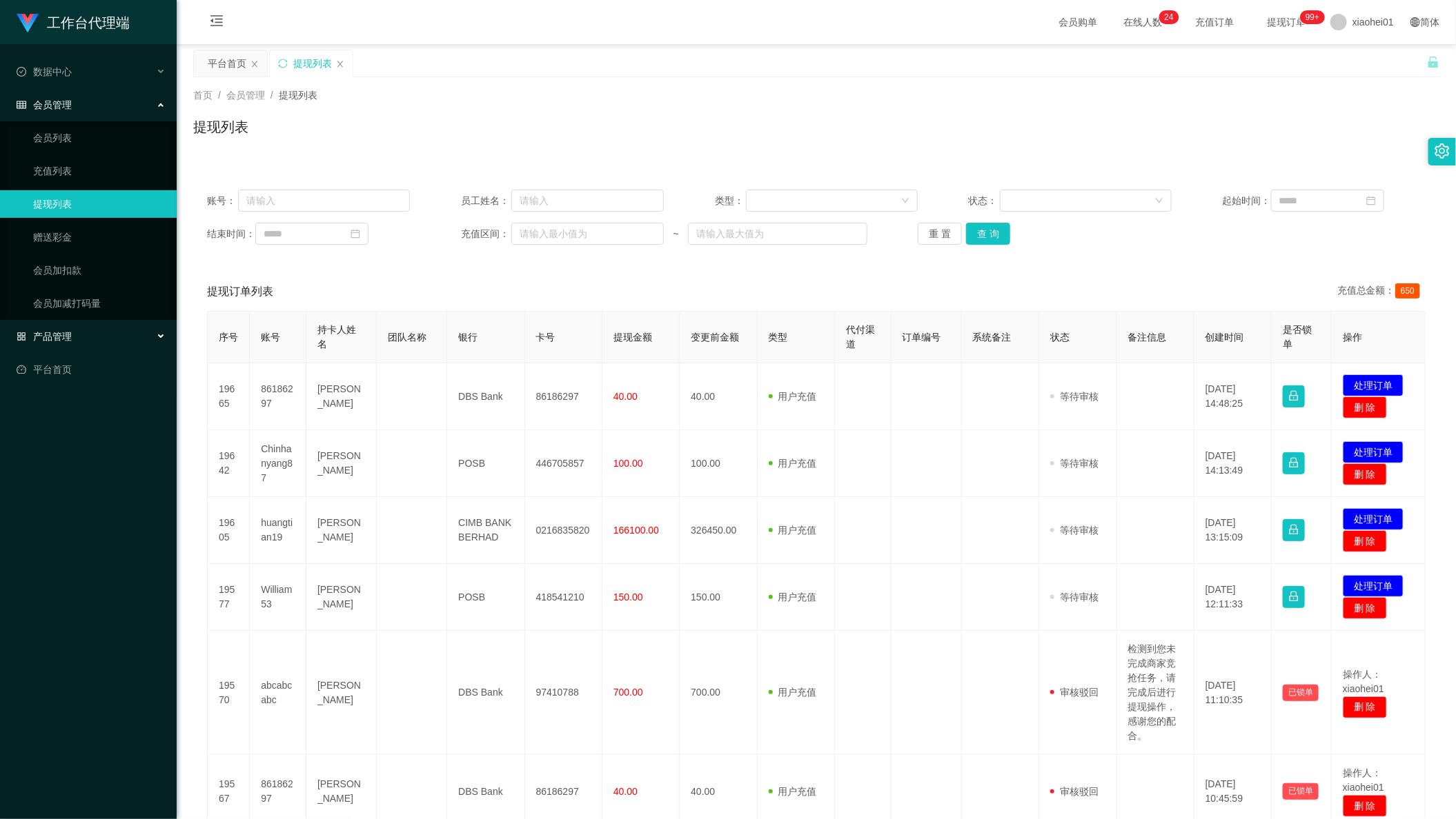
click at [100, 327] on div "产品管理" at bounding box center [88, 336] width 176 height 27
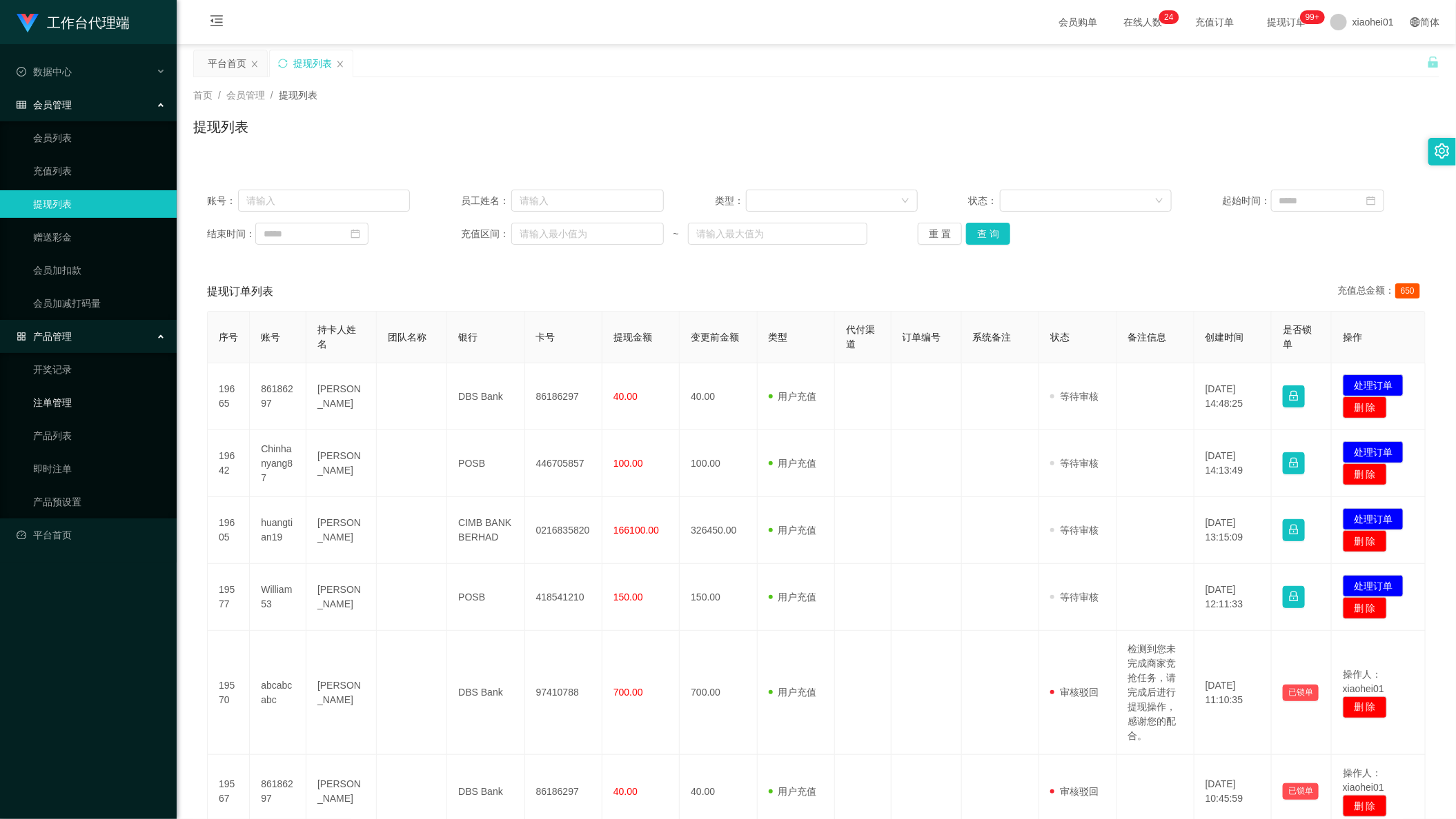
click at [87, 399] on link "注单管理" at bounding box center [99, 403] width 133 height 27
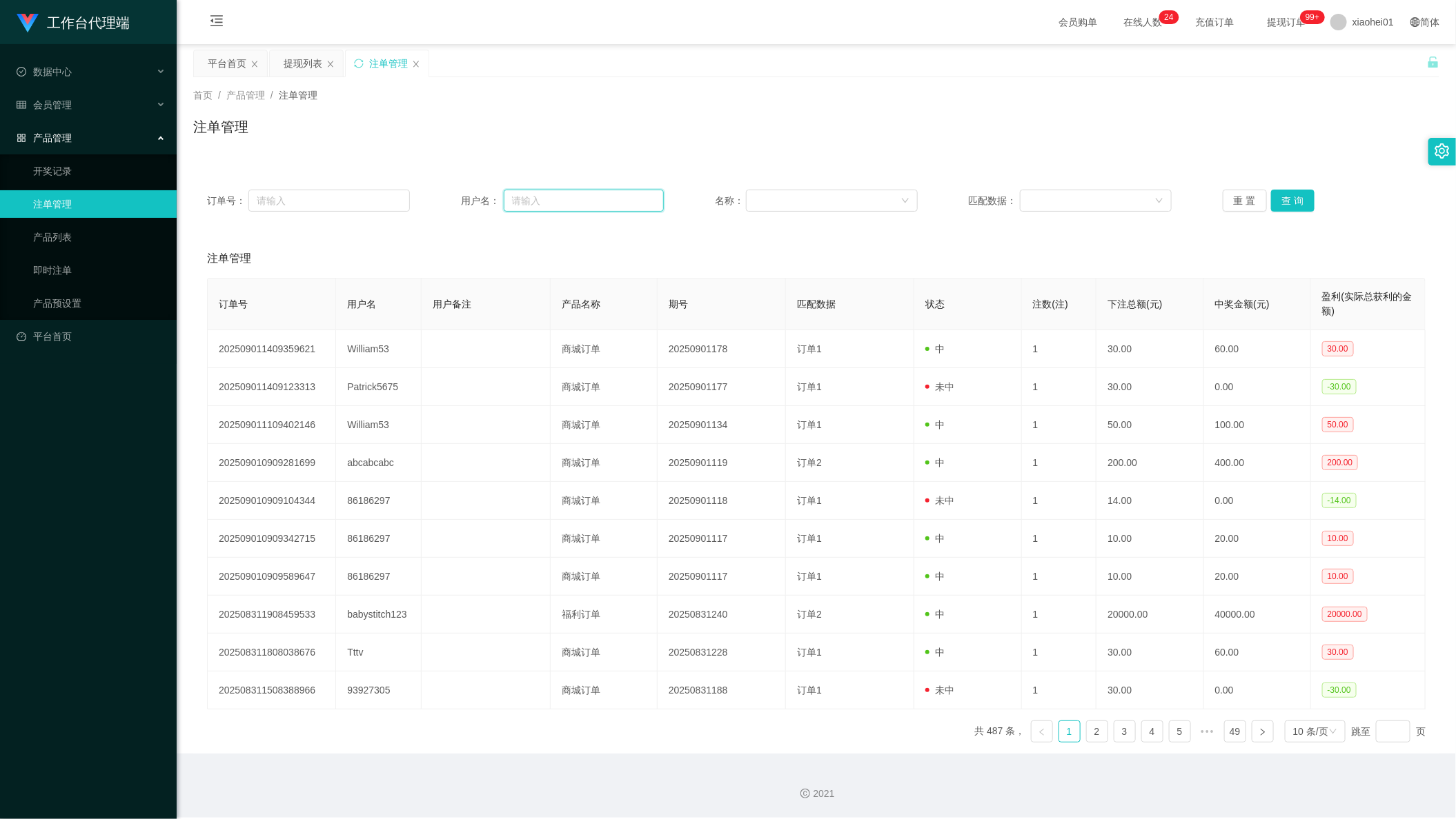
click at [577, 193] on input "text" at bounding box center [584, 201] width 161 height 22
paste input "[URL][DOMAIN_NAME]"
type input "[URL][DOMAIN_NAME]"
paste input "Patrick5675"
type input "Patrick5675"
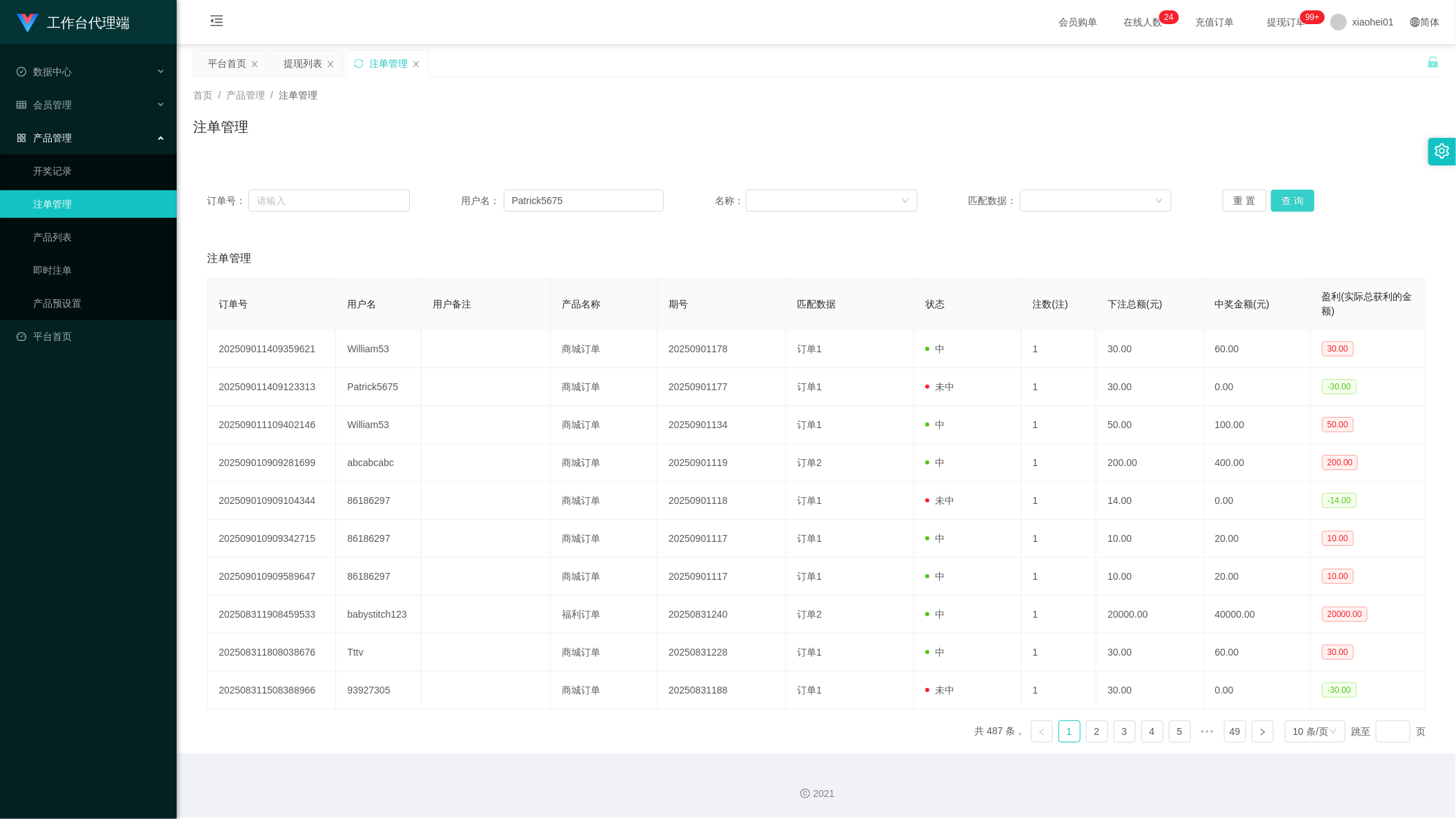
click at [1286, 203] on button "查 询" at bounding box center [1293, 201] width 45 height 22
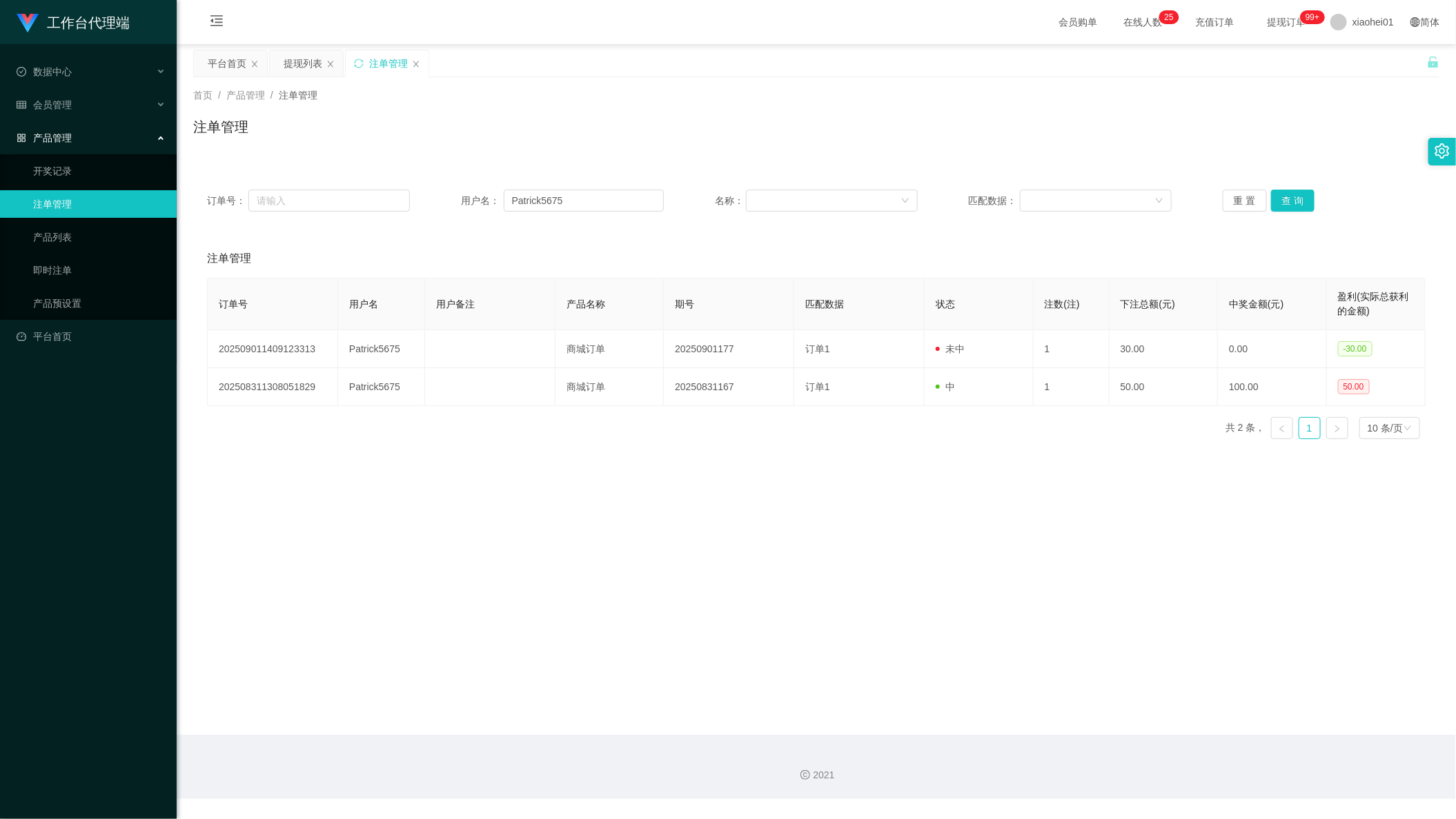
click at [1017, 450] on div "订单号 用户名 用户备注 产品名称 期号 匹配数据 状态 注数(注) 下注总额(元) 中奖金额(元) 盈利(实际总获利的金额) 202509011409123…" at bounding box center [817, 365] width 1219 height 173
click at [63, 125] on div "产品管理" at bounding box center [88, 138] width 176 height 27
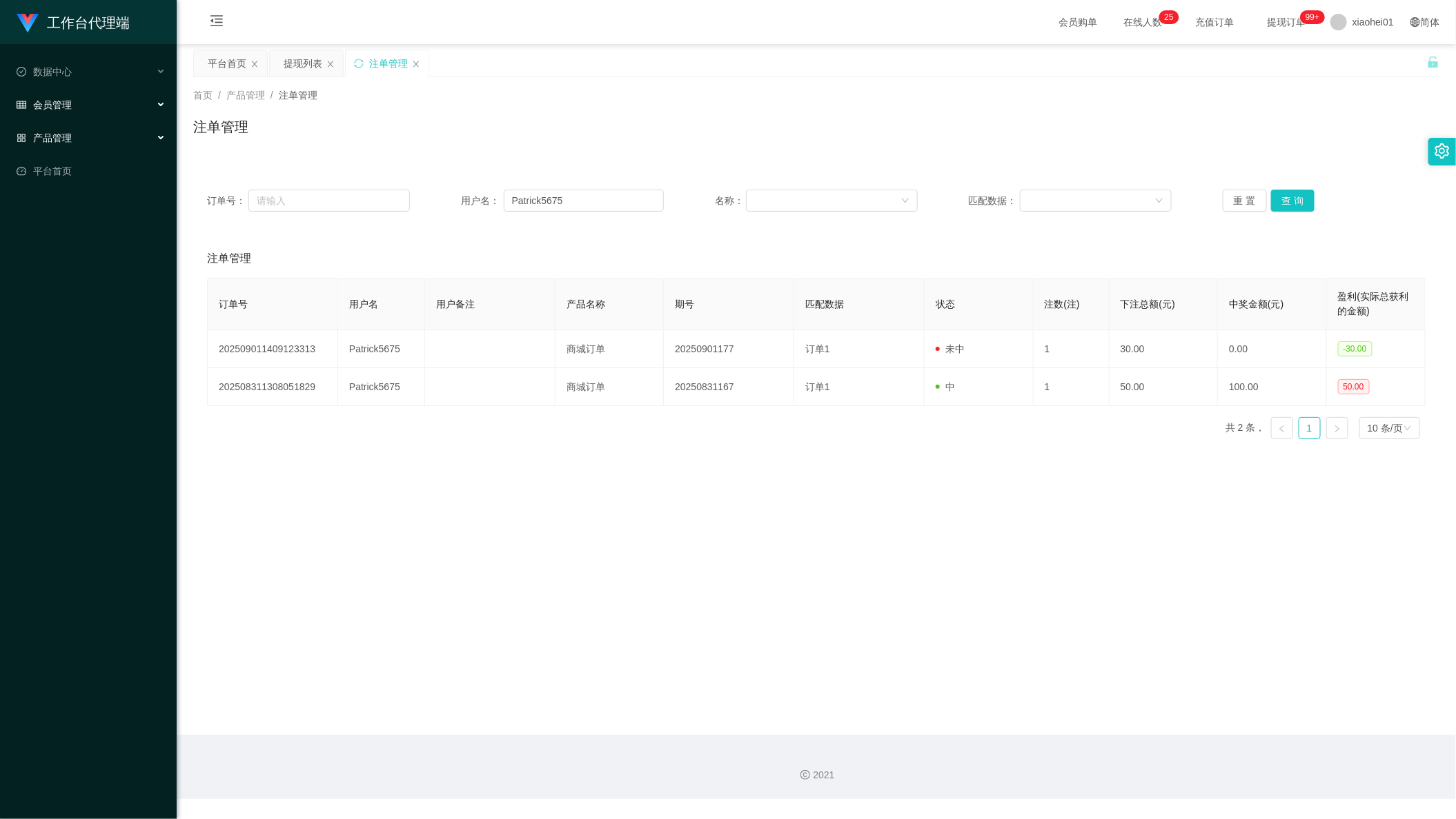
click at [90, 93] on div "会员管理" at bounding box center [88, 105] width 176 height 27
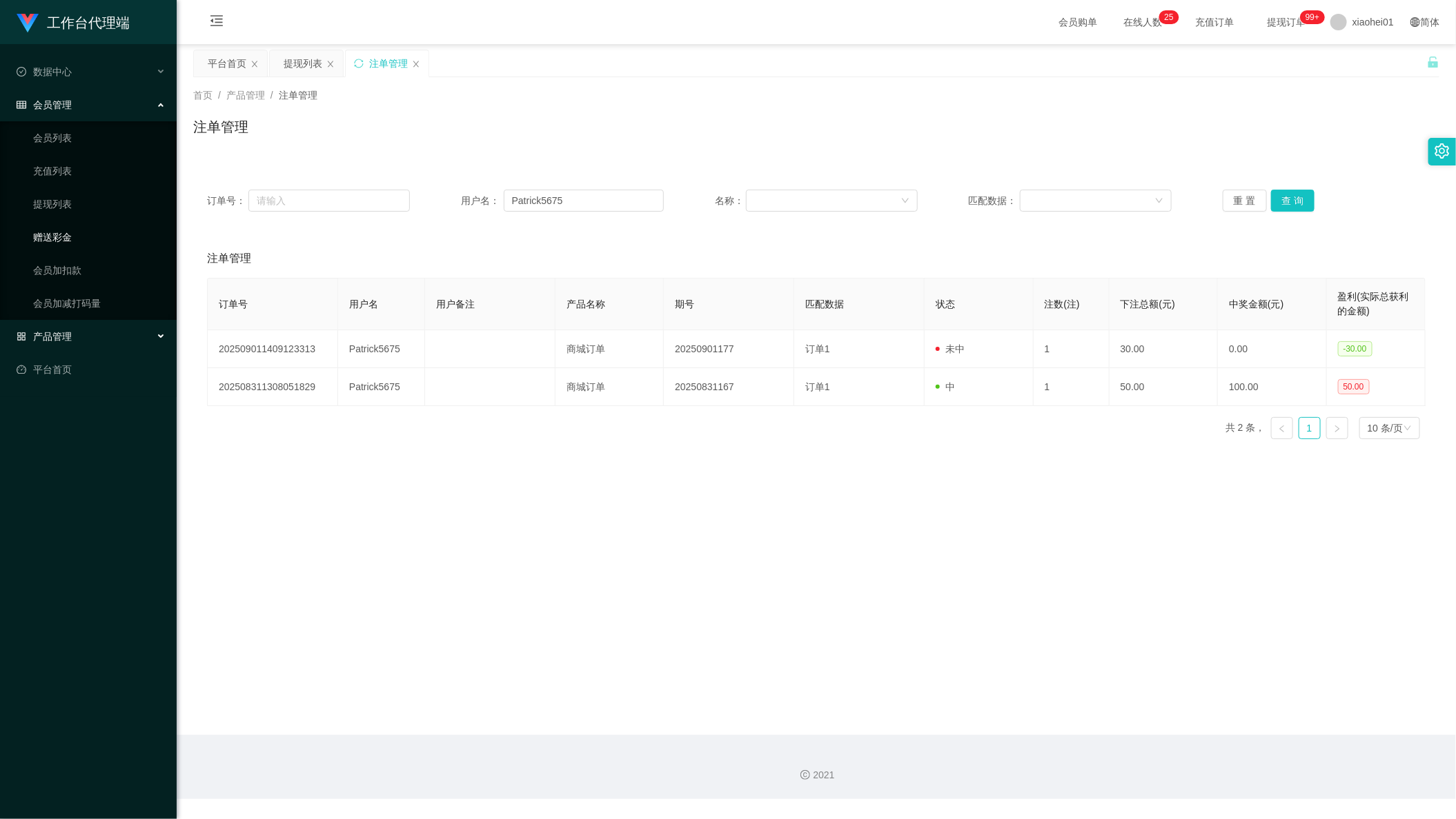
drag, startPoint x: 55, startPoint y: 227, endPoint x: 158, endPoint y: 239, distance: 103.7
click at [55, 227] on link "赠送彩金" at bounding box center [99, 237] width 133 height 27
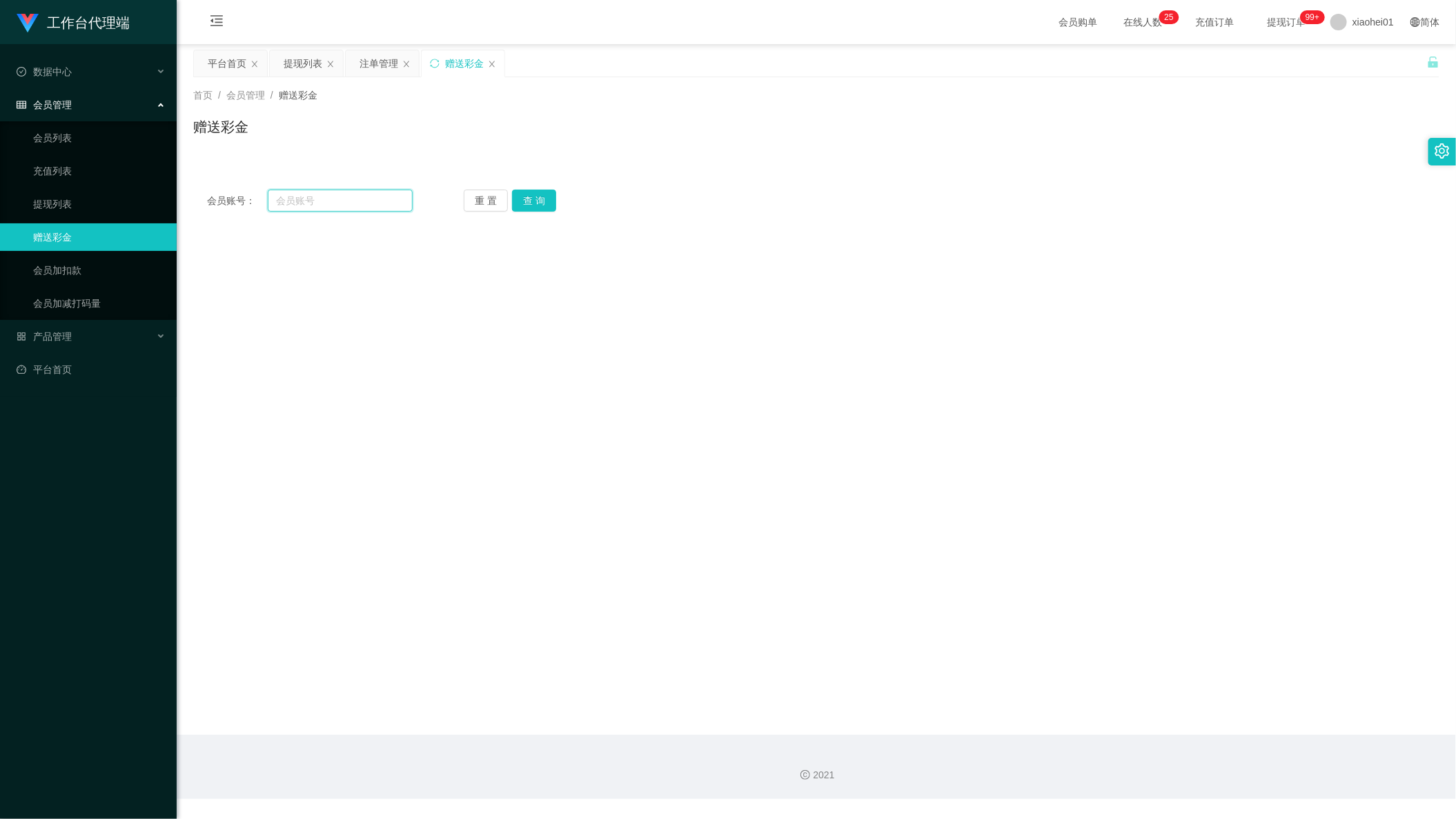
click at [350, 203] on input "text" at bounding box center [339, 201] width 145 height 22
paste input "Patrick5675"
type input "Patrick5675"
click at [556, 205] on div "重 置 查 询" at bounding box center [567, 201] width 206 height 22
click at [537, 204] on button "查 询" at bounding box center [534, 201] width 45 height 22
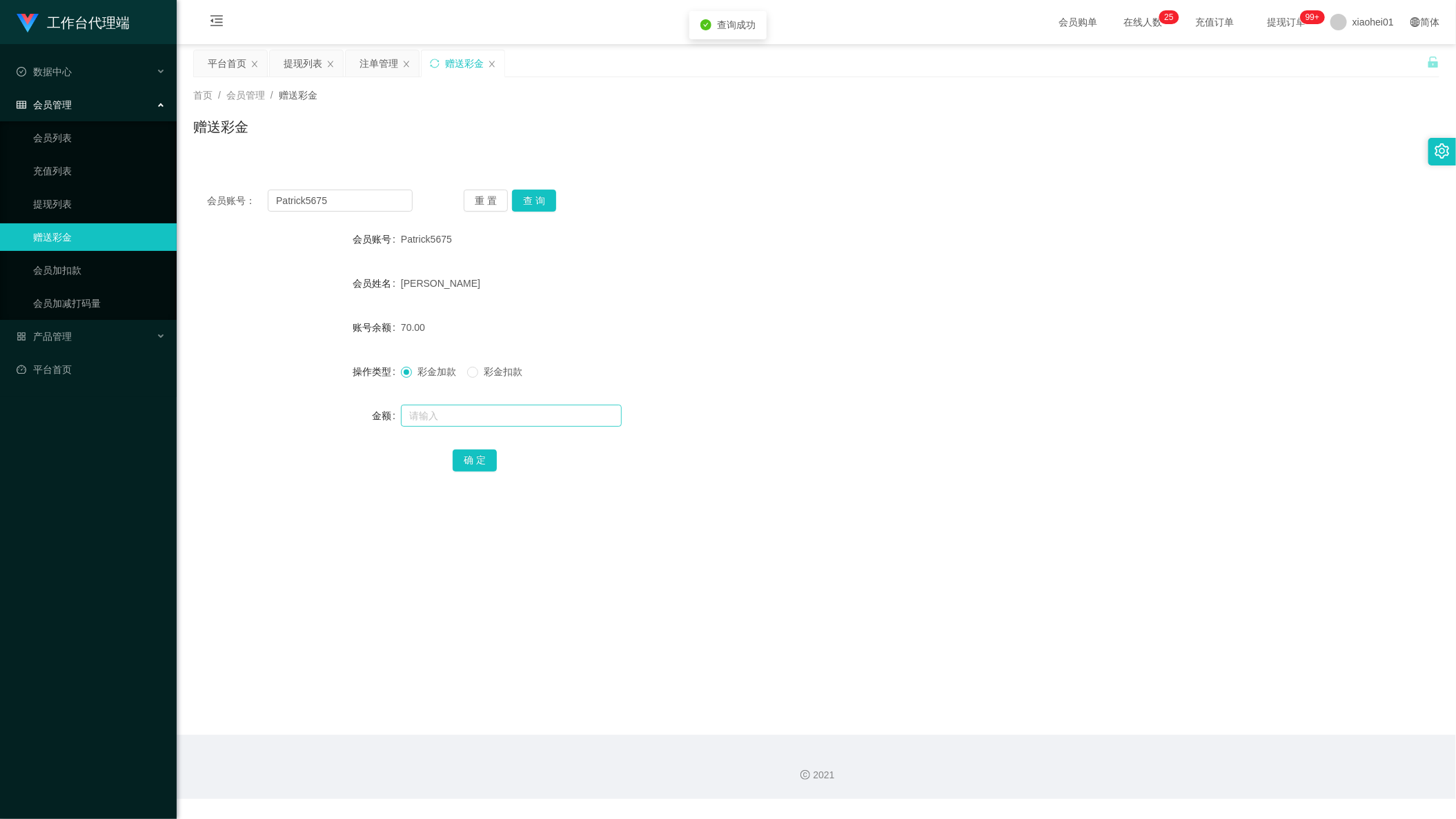
drag, startPoint x: 475, startPoint y: 399, endPoint x: 479, endPoint y: 413, distance: 14.6
click at [479, 413] on form "会员账号 Patrick5675 会员姓名 [PERSON_NAME] 账号余额 70.00 操作类型 彩金加款 彩金扣款 金额 确 定" at bounding box center [816, 349] width 1246 height 248
click at [480, 418] on input "text" at bounding box center [511, 415] width 221 height 22
type input "60"
click at [473, 465] on button "确 定" at bounding box center [475, 461] width 45 height 22
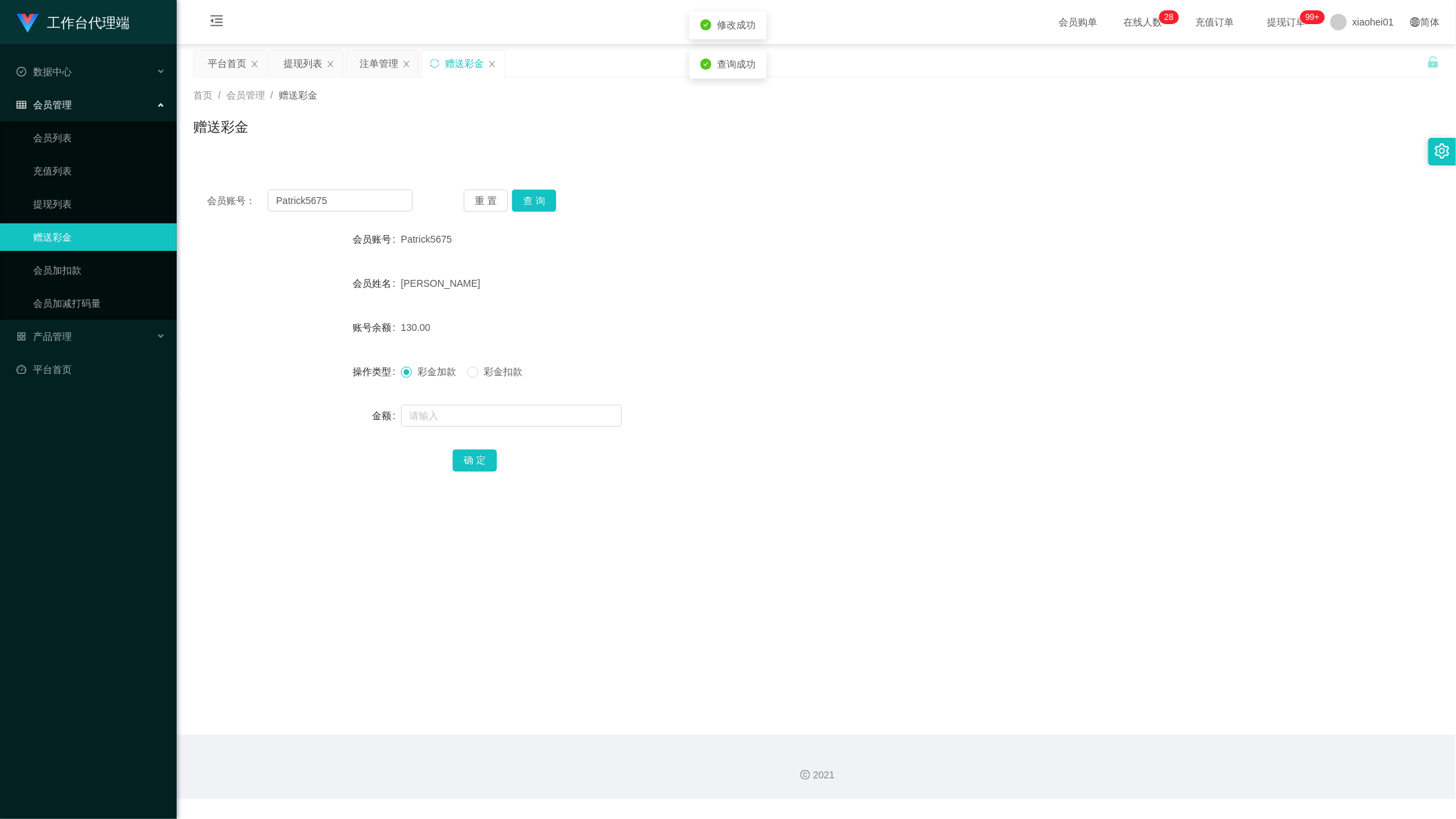
click at [953, 278] on div "[PERSON_NAME]" at bounding box center [765, 284] width 728 height 27
drag, startPoint x: 354, startPoint y: 205, endPoint x: 118, endPoint y: 205, distance: 236.0
click at [83, 195] on section "工作台代理端 数据中心 会员管理 会员列表 充值列表 提现列表 赠送彩金 会员加扣款 会员加减打码量 产品管理 开奖记录 注单管理 产品列表 即时注单 产品预…" at bounding box center [728, 399] width 1456 height 799
paste input "Super33"
type input "Super33"
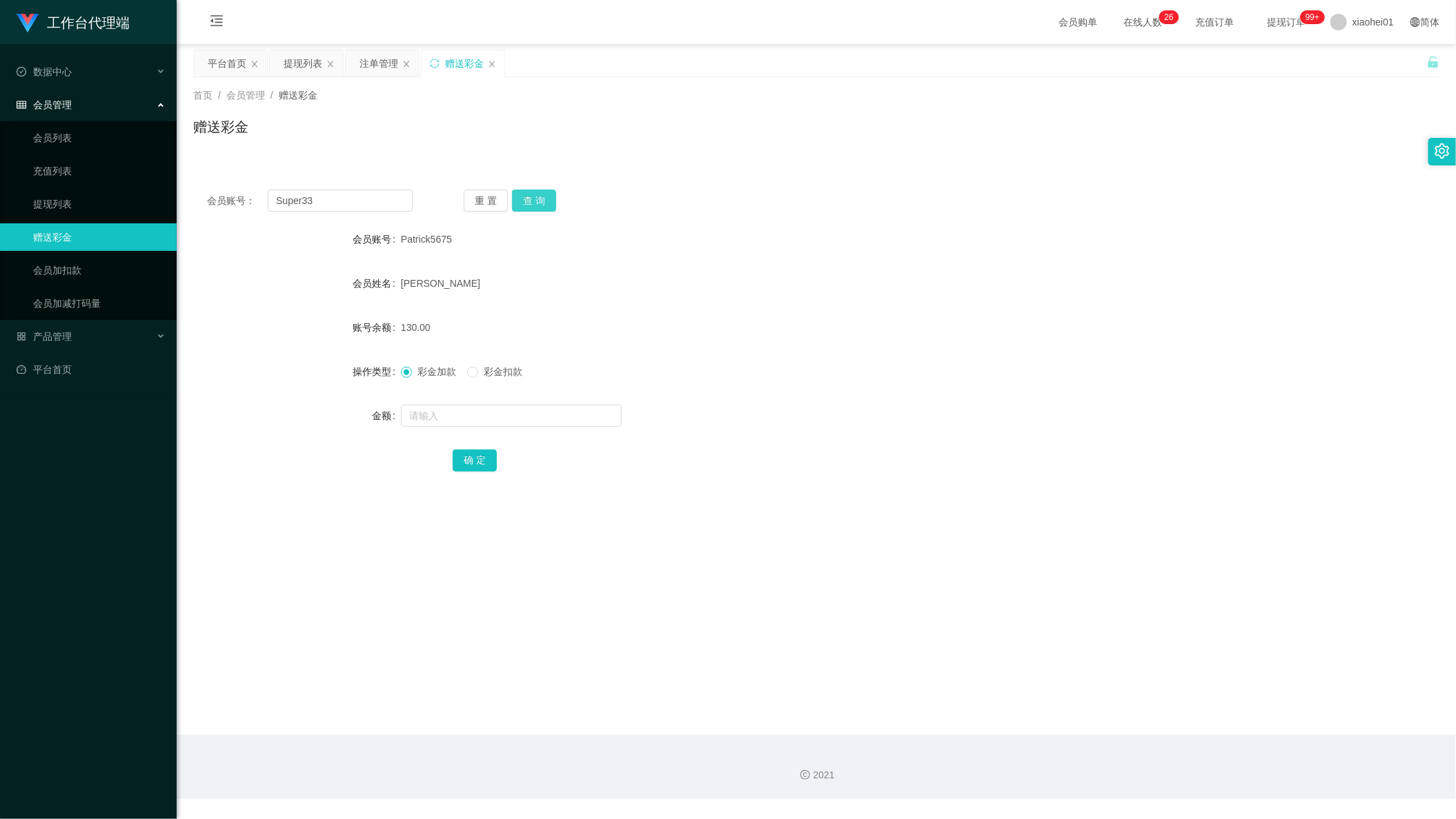
click at [528, 191] on button "查 询" at bounding box center [534, 201] width 45 height 22
drag, startPoint x: 285, startPoint y: 70, endPoint x: 293, endPoint y: 68, distance: 8.2
click at [285, 70] on div "提现列表" at bounding box center [303, 63] width 38 height 26
